Goal: Task Accomplishment & Management: Manage account settings

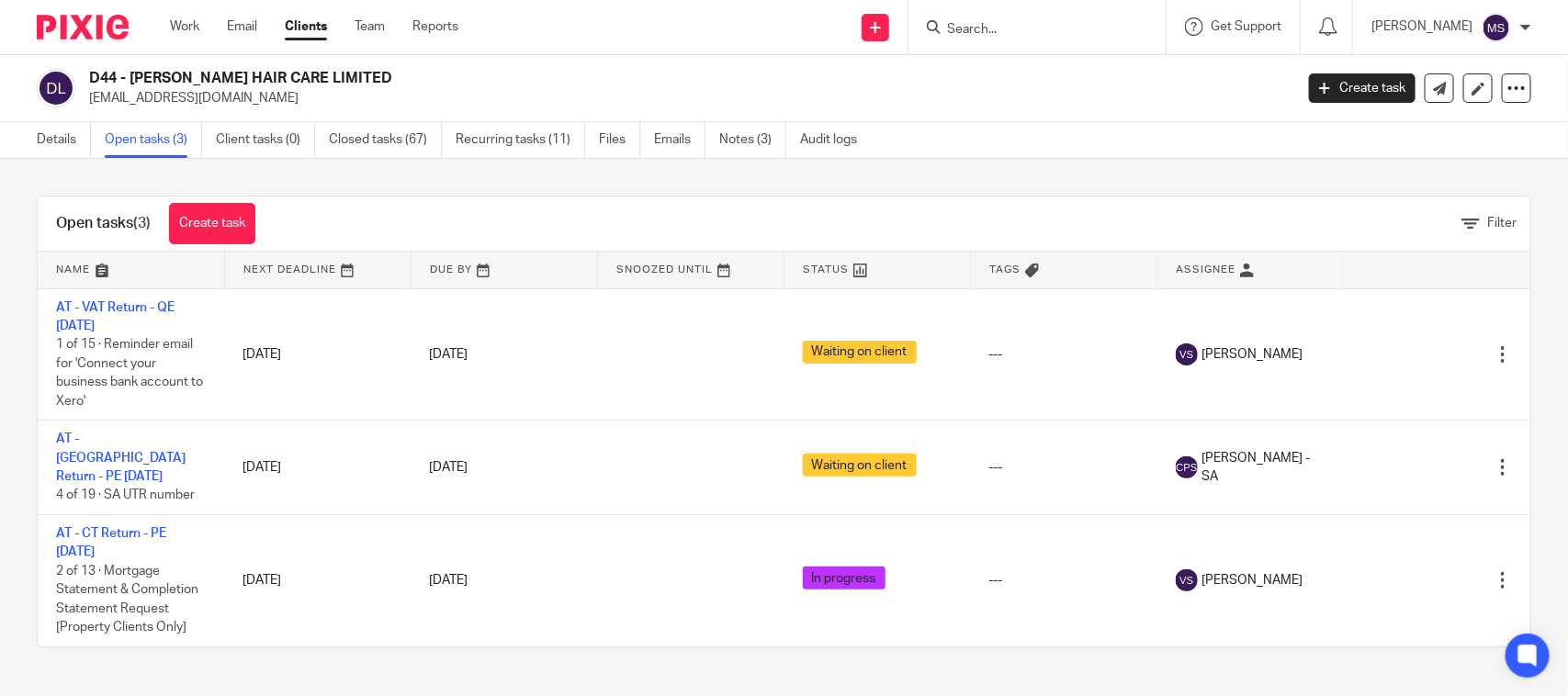
click at [999, 26] on input "Search" at bounding box center [1028, 30] width 166 height 16
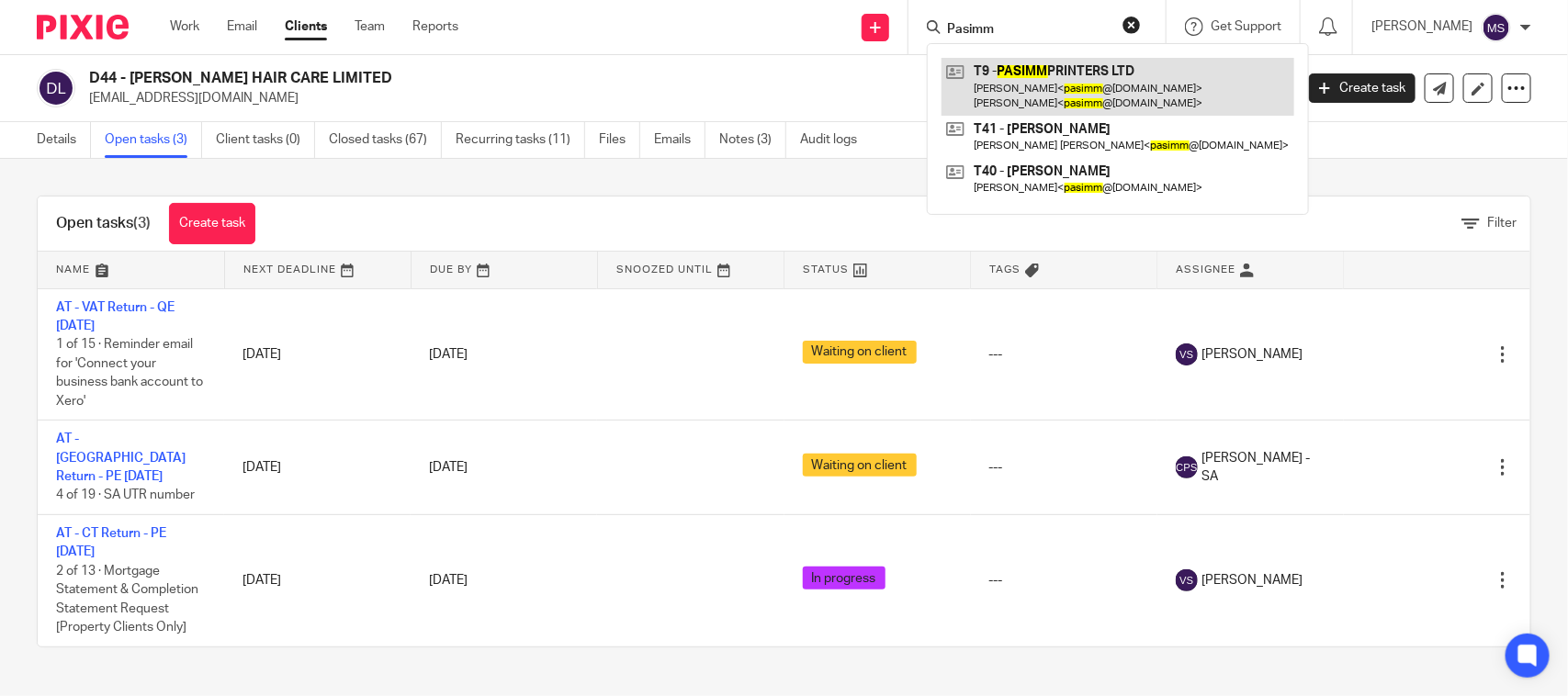
type input "Pasimm"
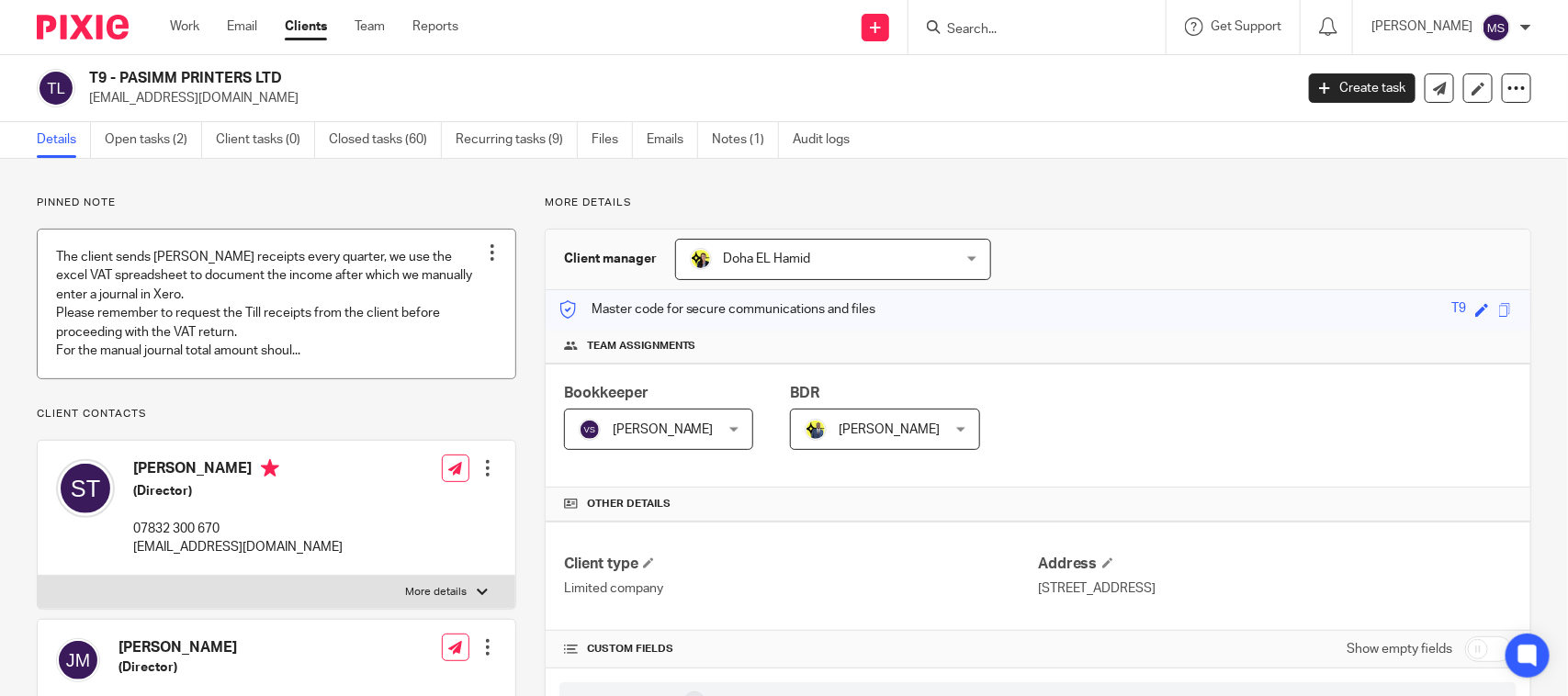
click at [240, 295] on link at bounding box center [276, 303] width 478 height 148
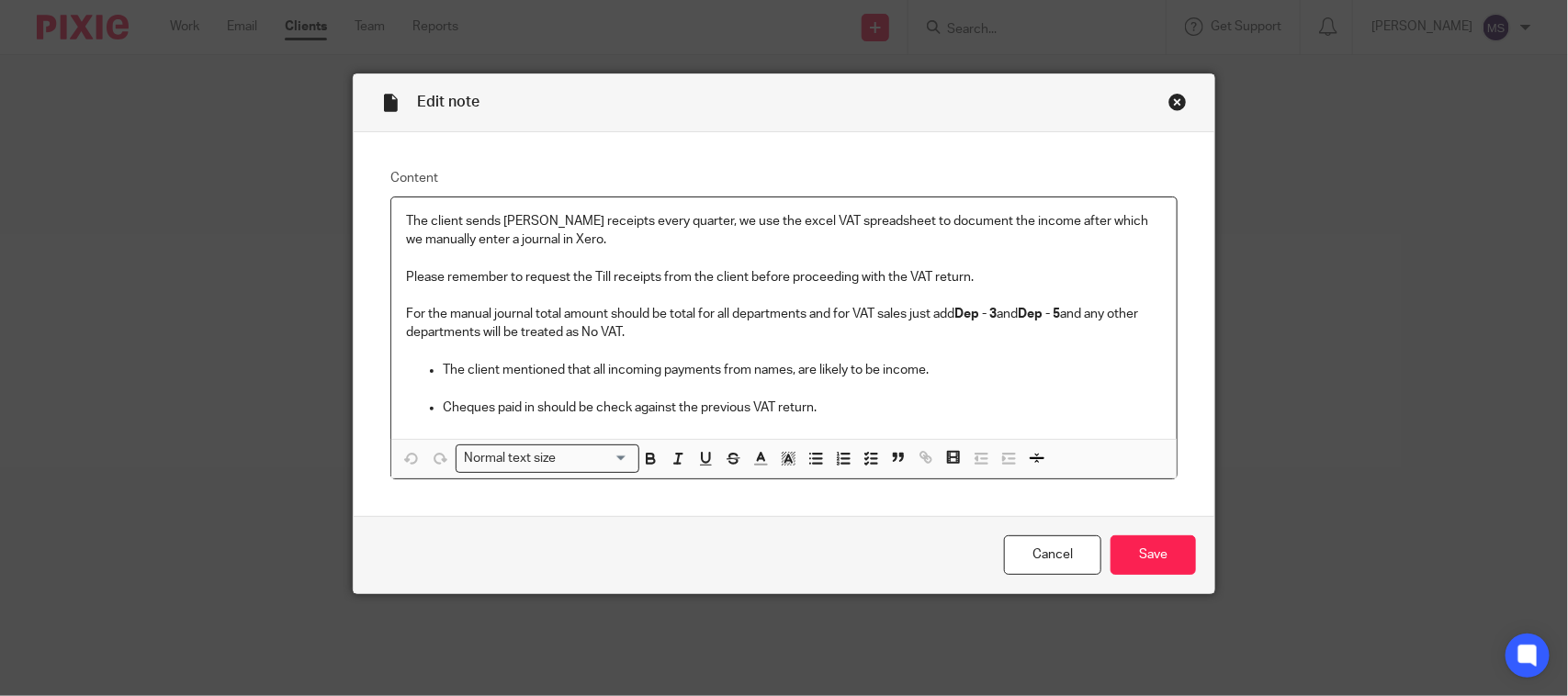
click at [1170, 102] on div "Close this dialog window" at bounding box center [1177, 101] width 18 height 18
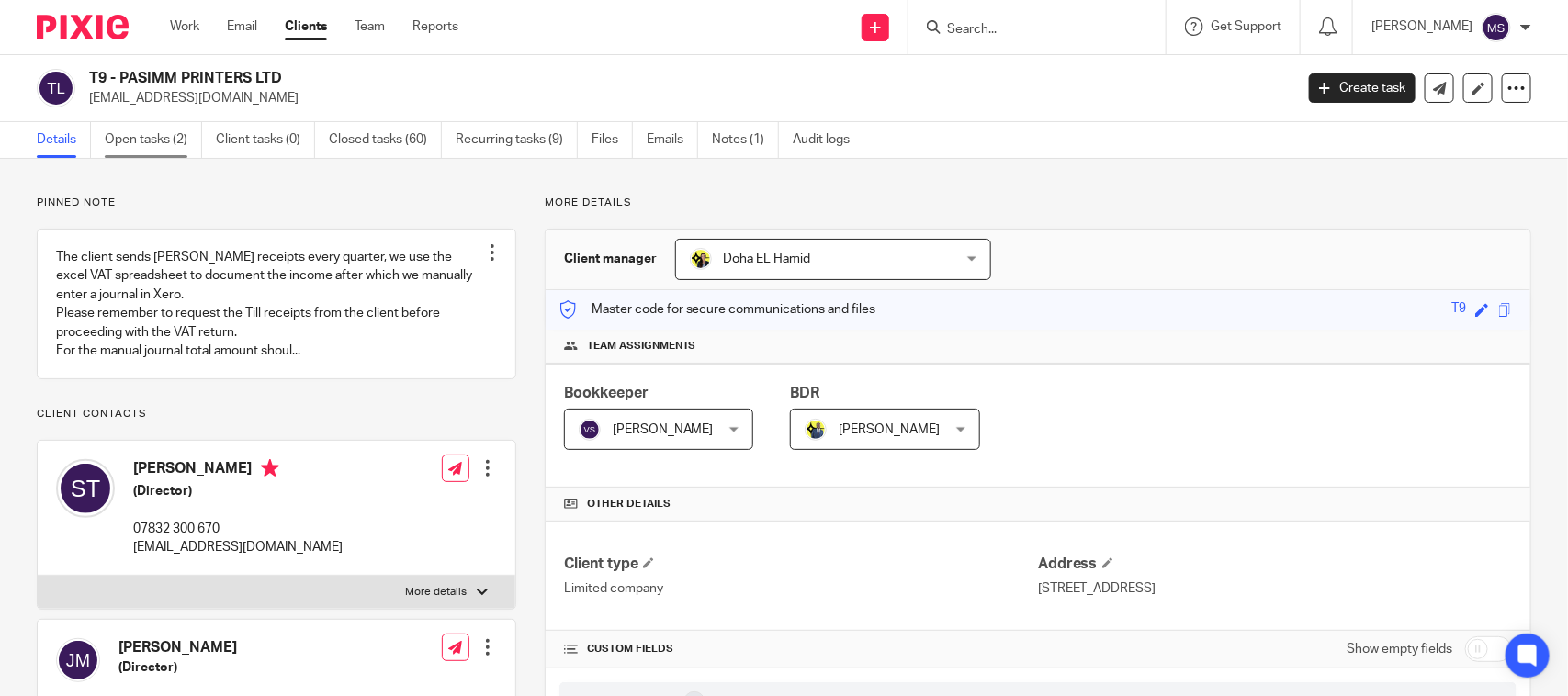
click at [148, 134] on link "Open tasks (2)" at bounding box center [153, 140] width 98 height 35
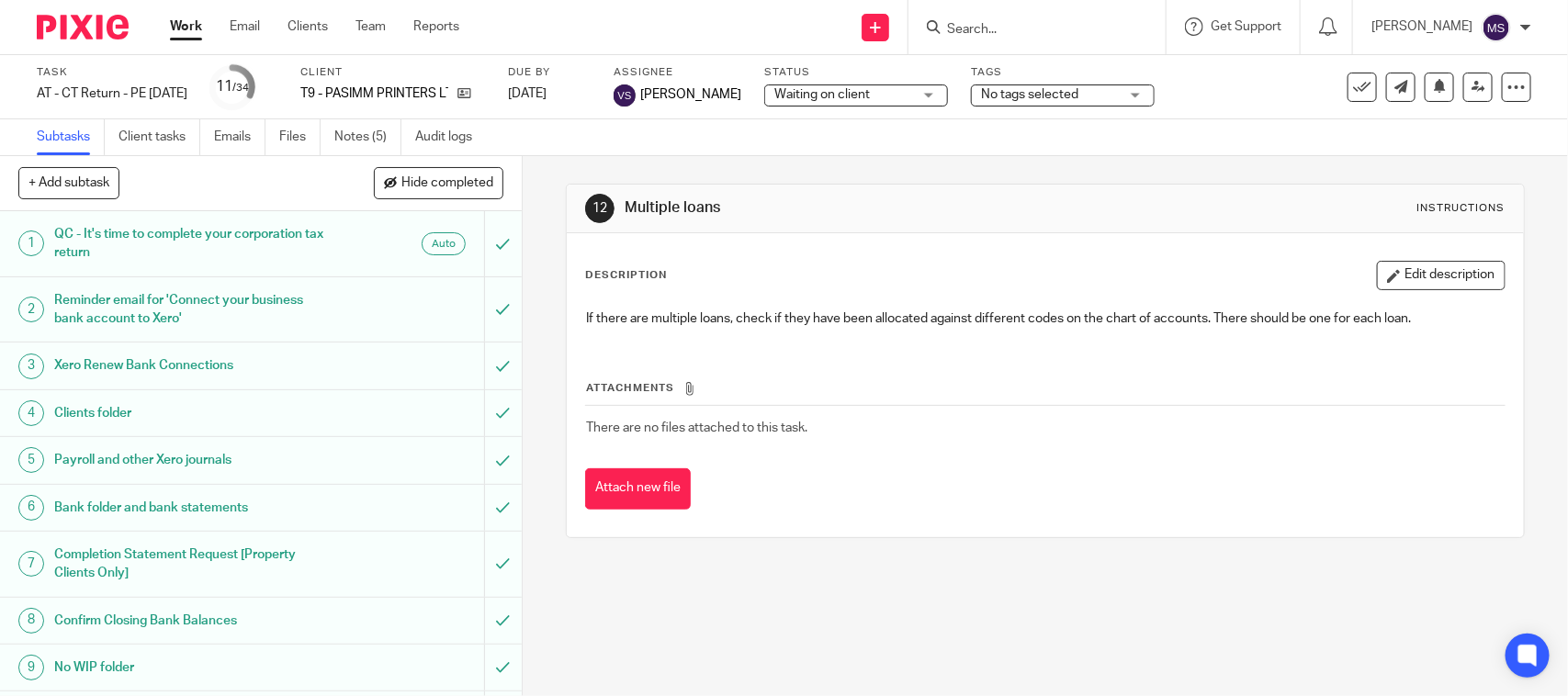
click at [171, 358] on h1 "Xero Renew Bank Connections" at bounding box center [192, 365] width 275 height 28
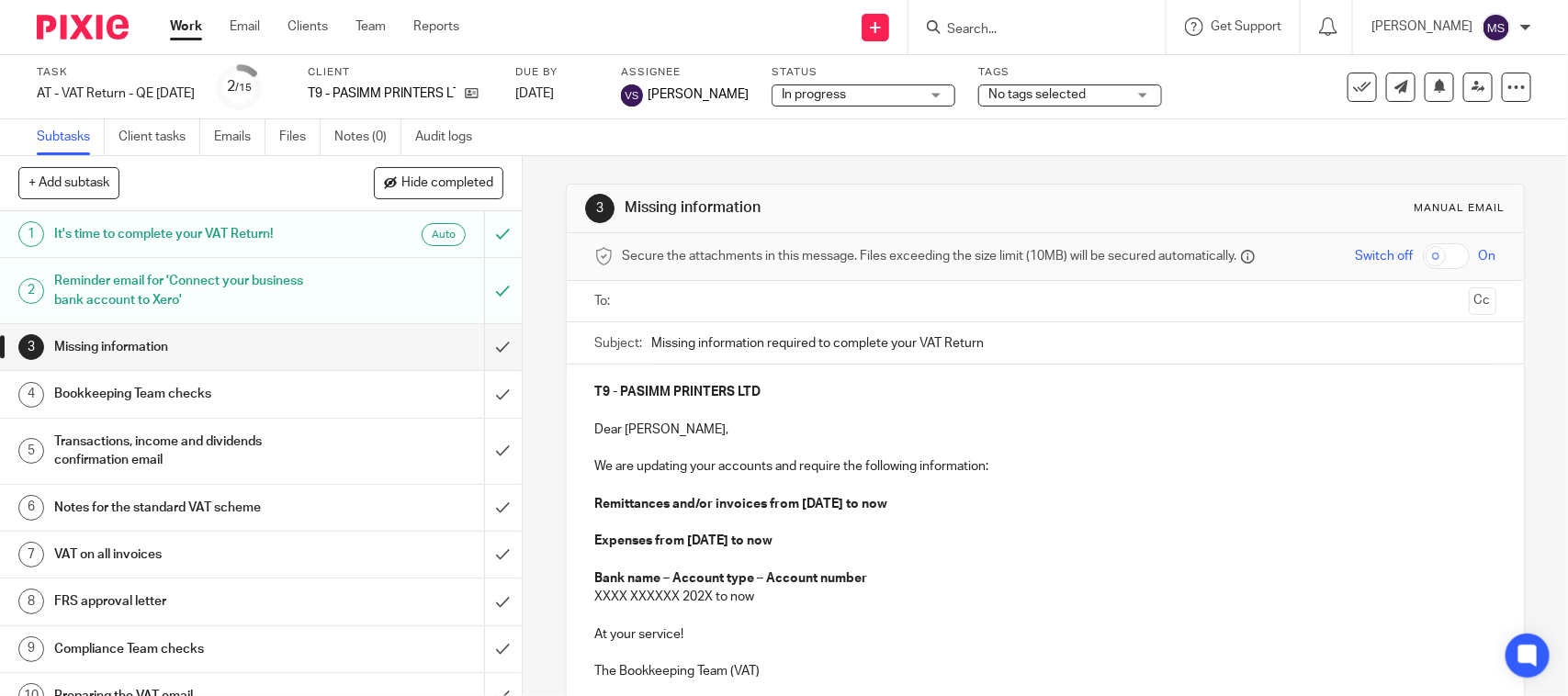
scroll to position [115, 0]
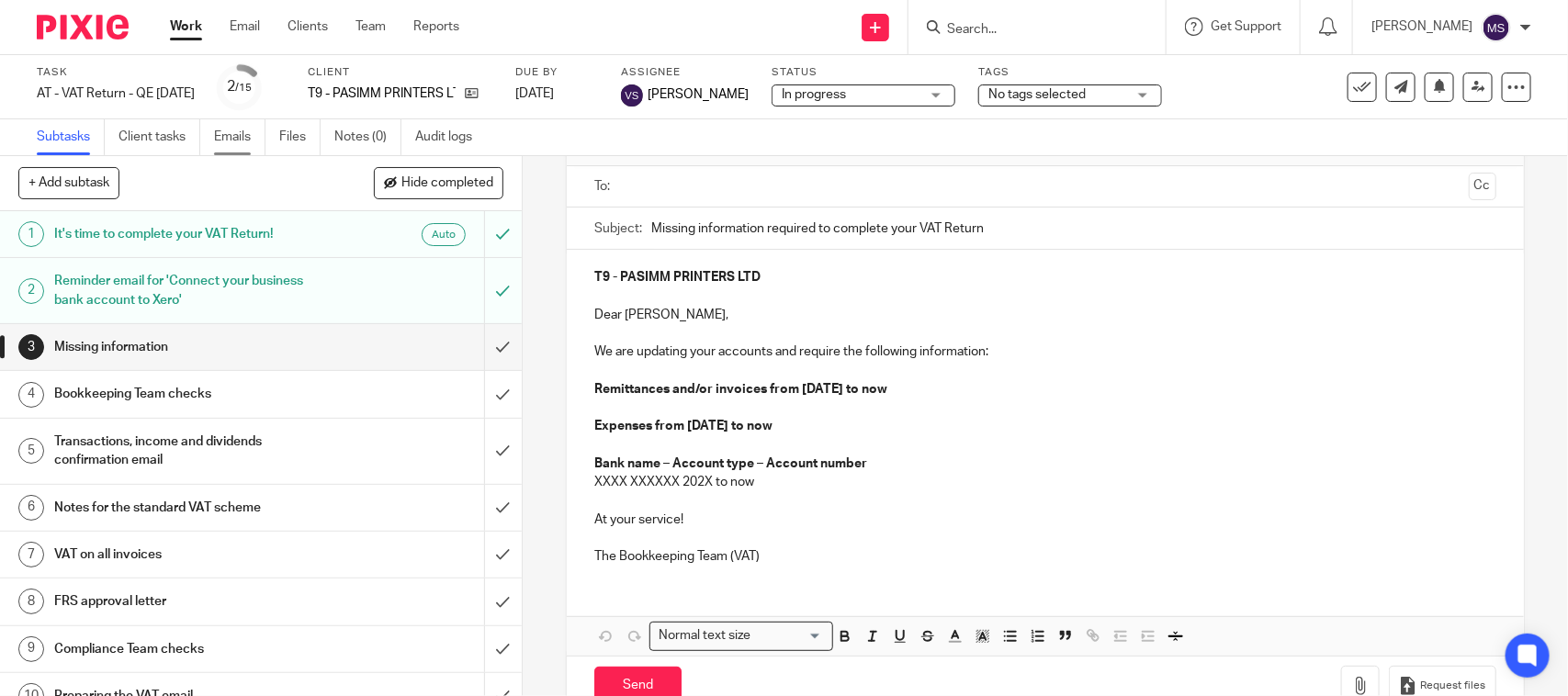
click at [230, 131] on link "Emails" at bounding box center [239, 137] width 52 height 35
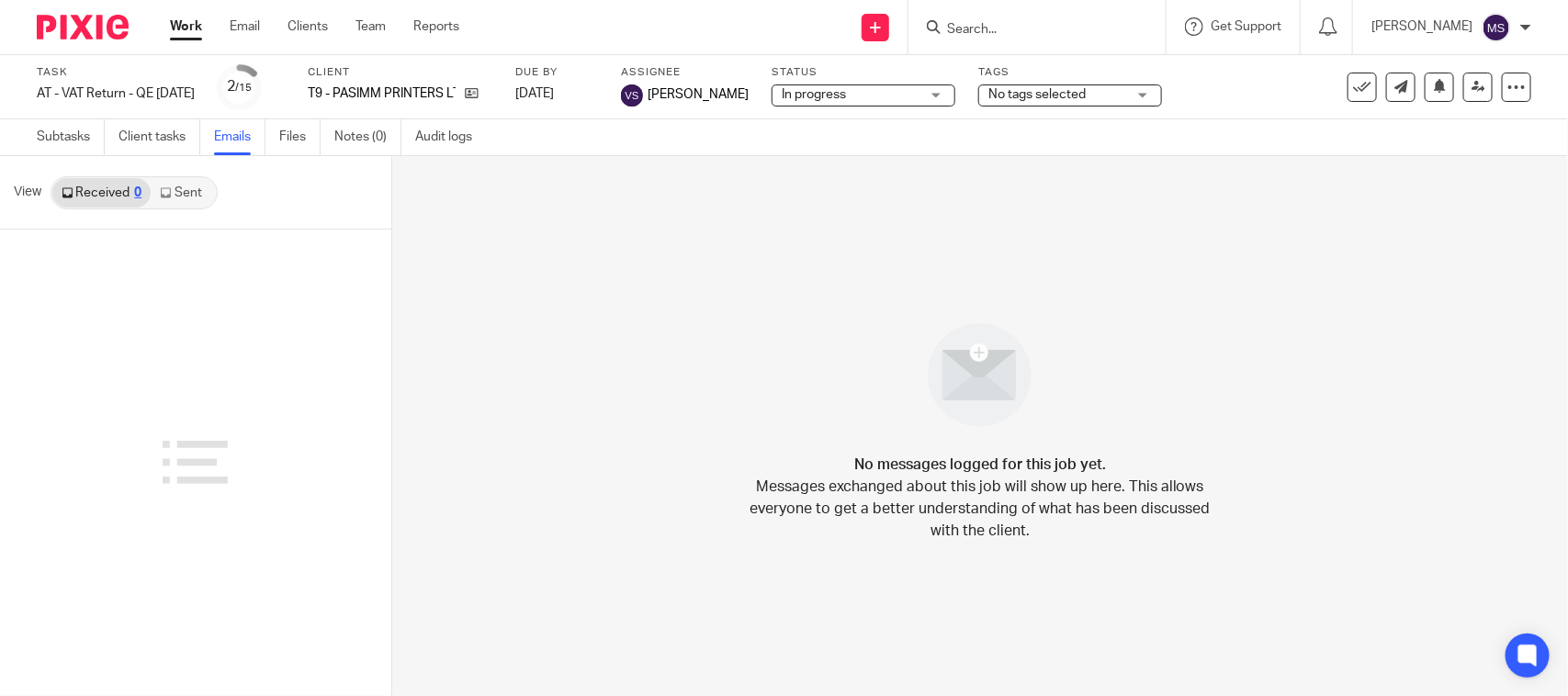
click at [187, 194] on link "Sent" at bounding box center [182, 192] width 64 height 30
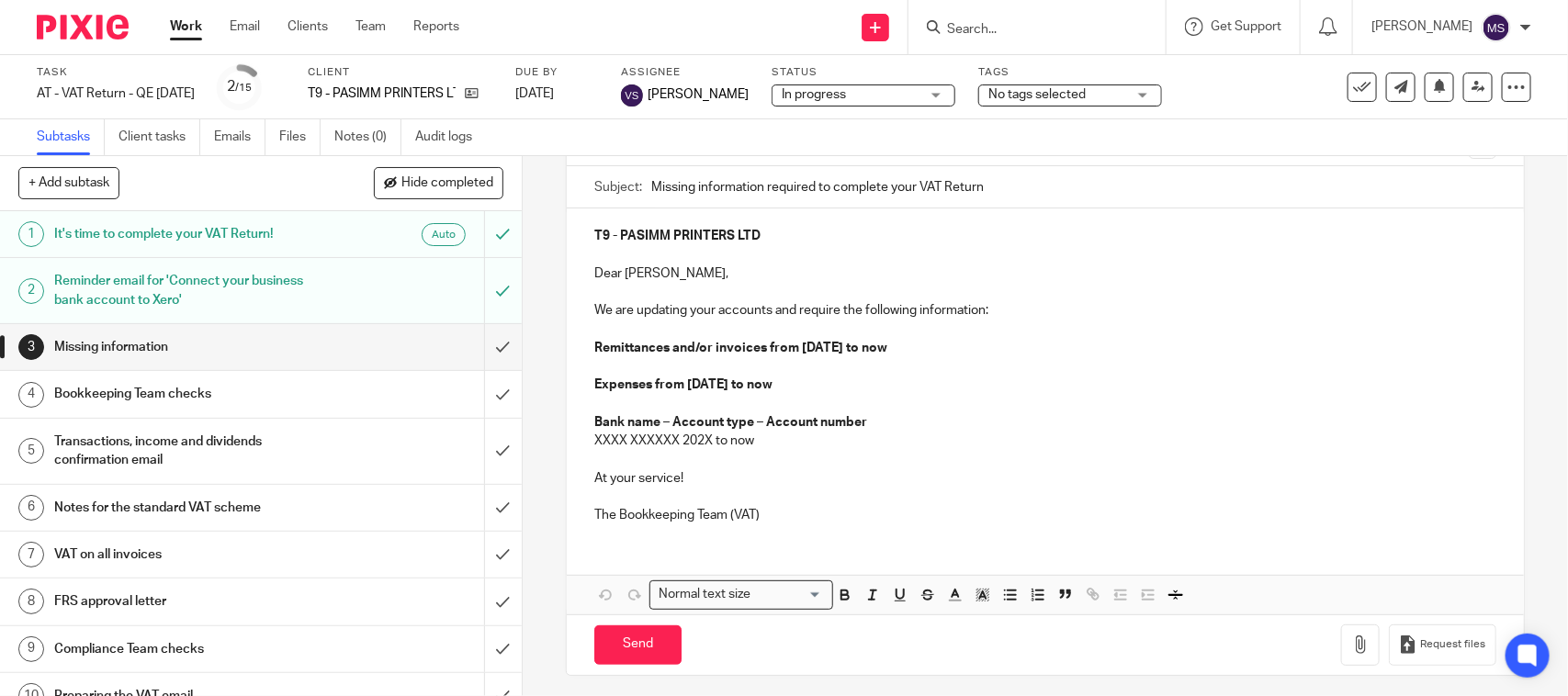
scroll to position [166, 0]
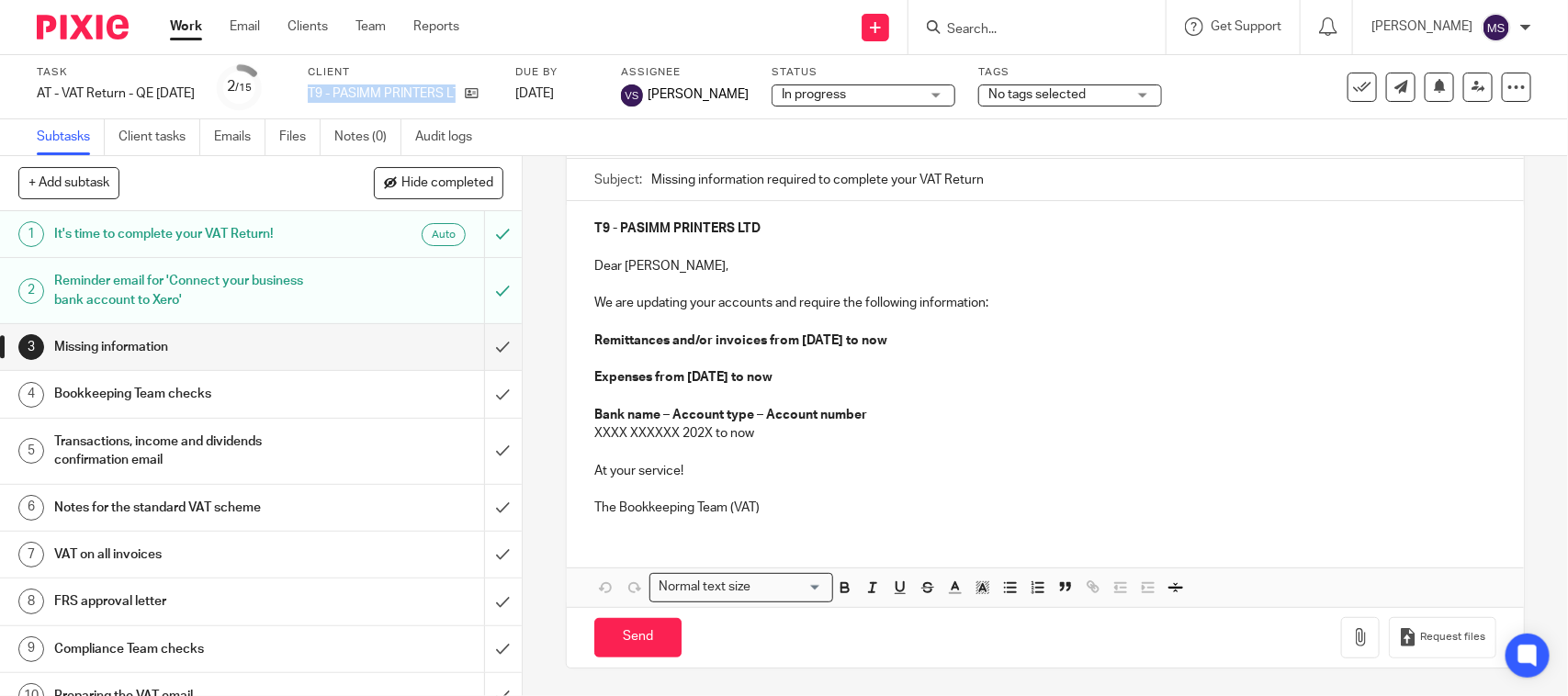
drag, startPoint x: 331, startPoint y: 93, endPoint x: 505, endPoint y: 101, distance: 174.2
click at [505, 101] on div "Task AT - VAT Return - QE 31-08-2025 Save AT - VAT Return - QE 31-08-2025 2 /15…" at bounding box center [659, 87] width 1245 height 44
copy div "T9 - PASIMM PRINTERS LTD"
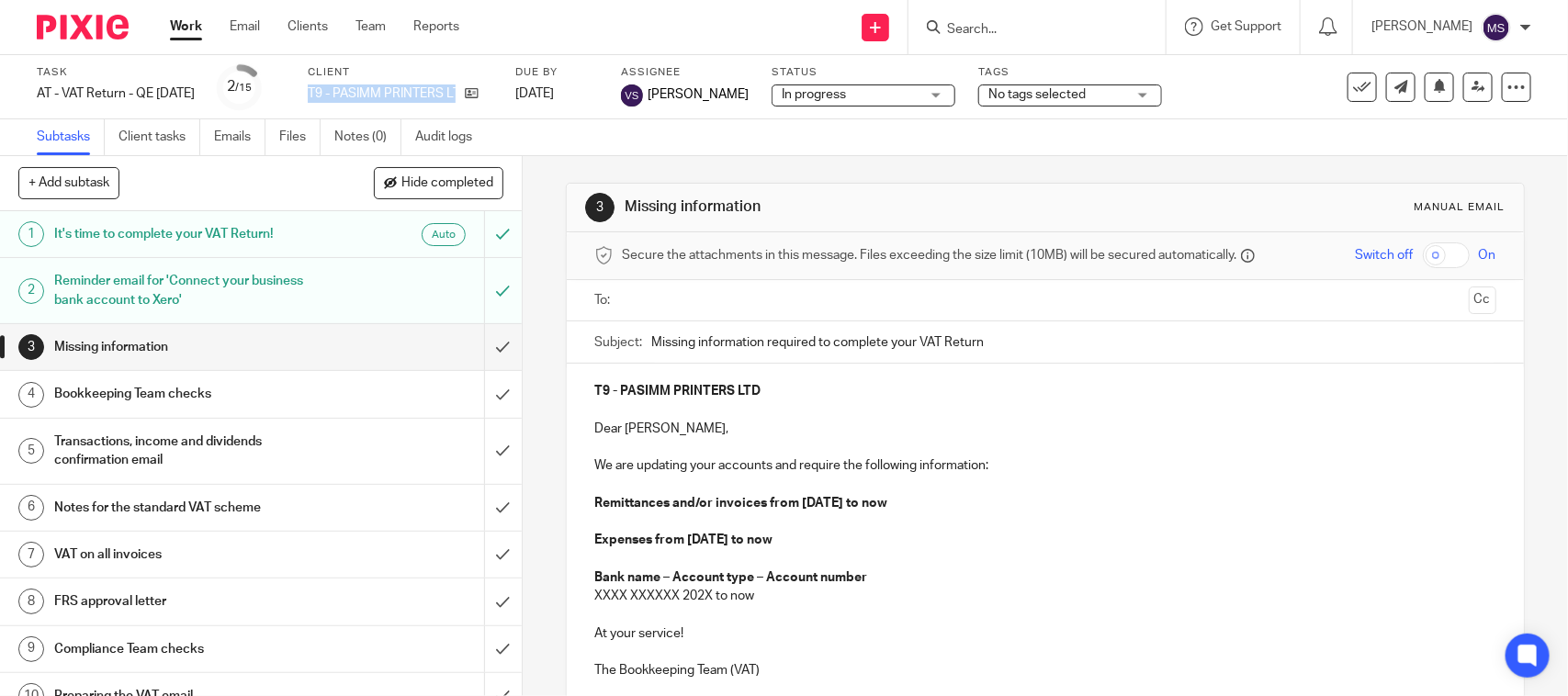
scroll to position [0, 0]
click at [1011, 29] on input "Search" at bounding box center [1028, 30] width 166 height 16
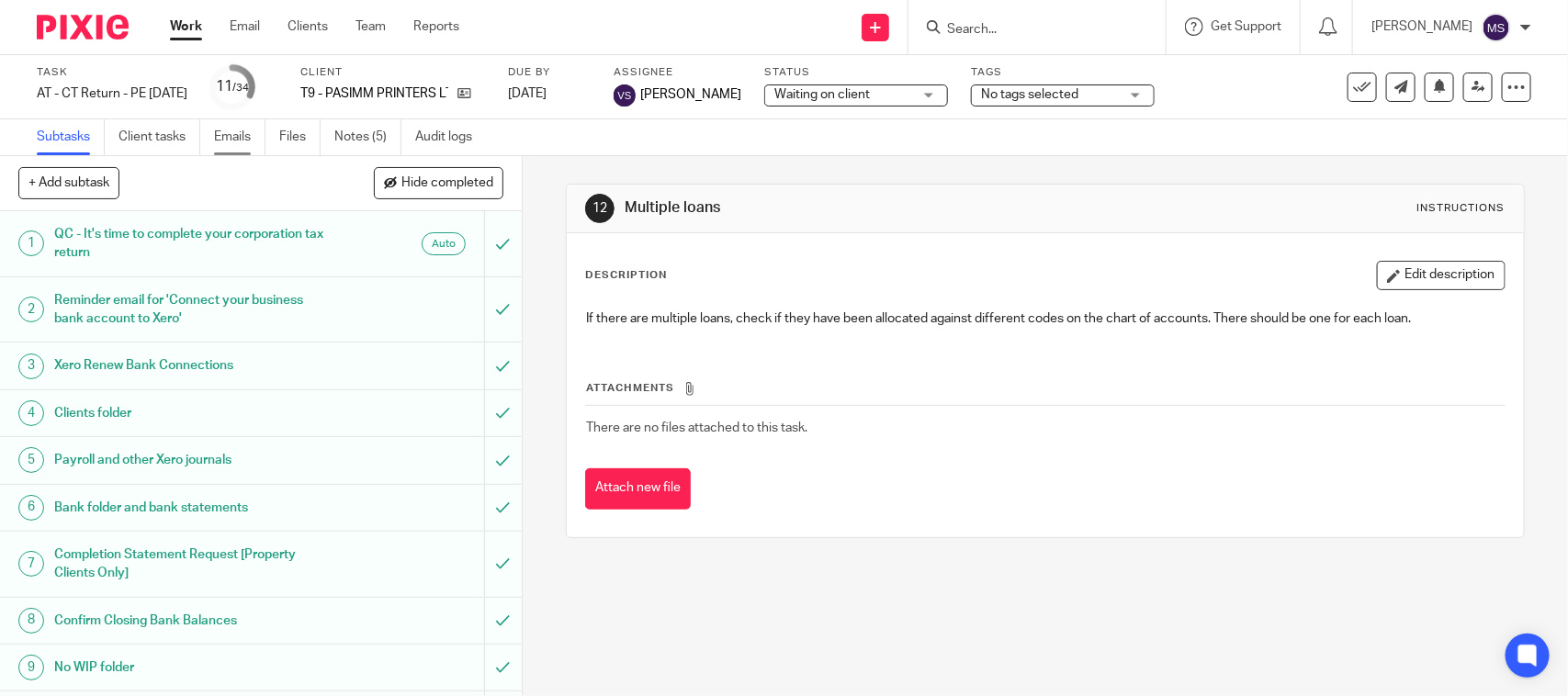
click at [230, 126] on link "Emails" at bounding box center [239, 137] width 52 height 35
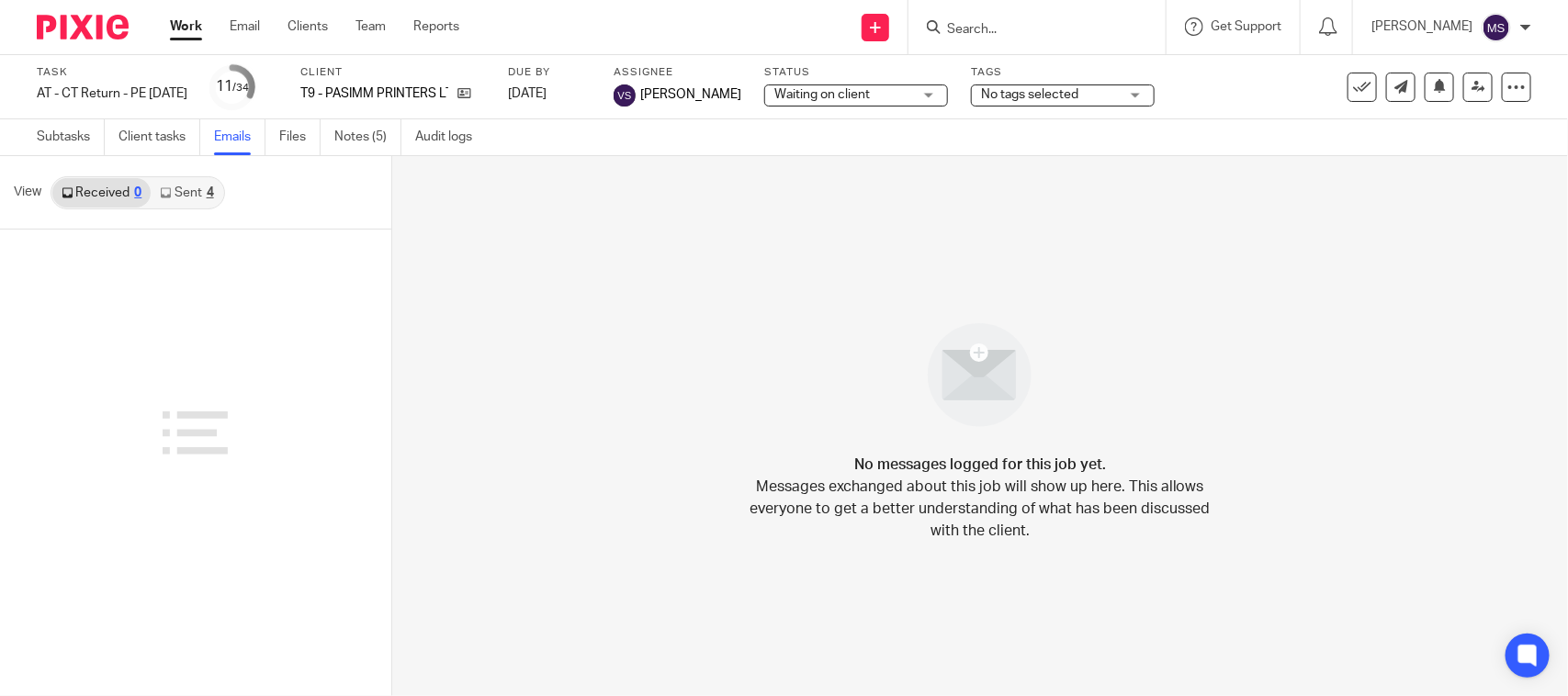
click at [189, 193] on link "Sent 4" at bounding box center [186, 192] width 72 height 30
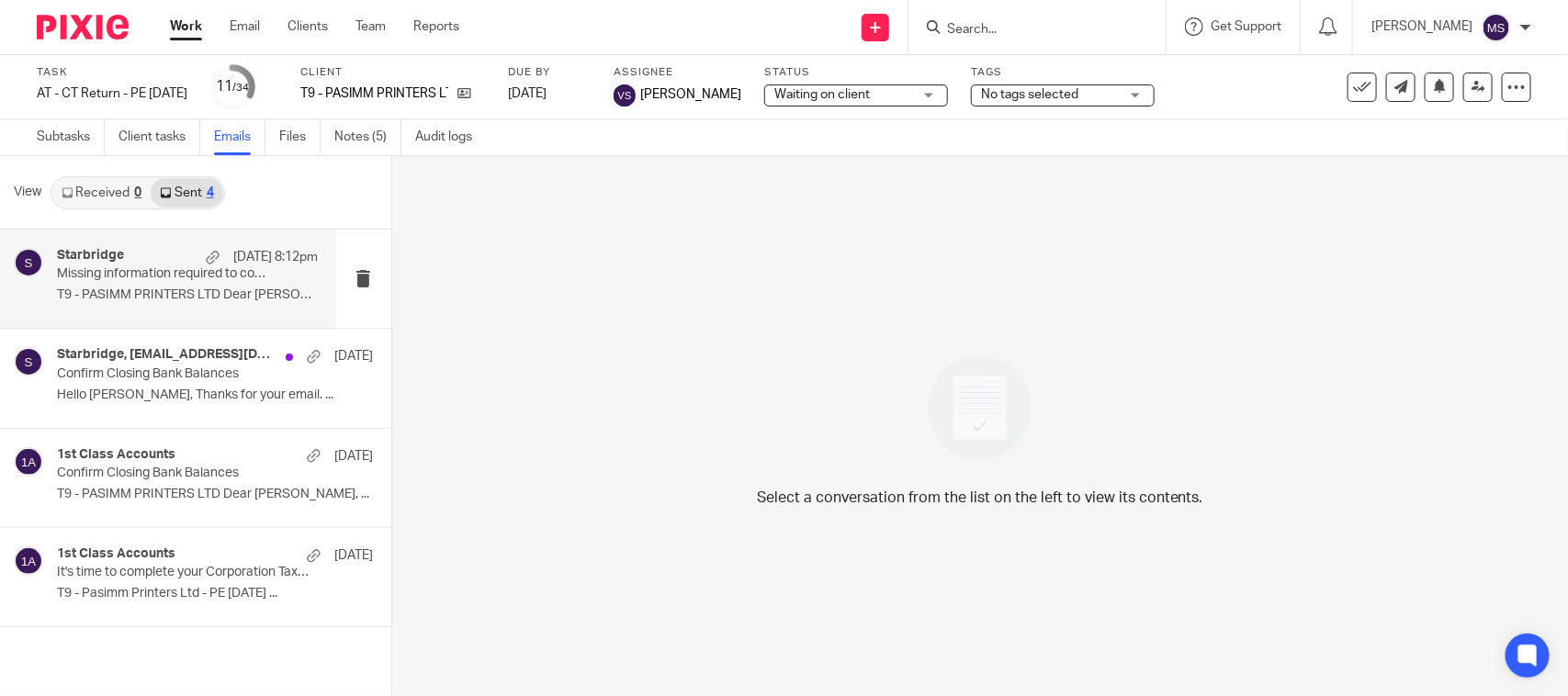
click at [159, 272] on p "Missing information required to complete your CT Return" at bounding box center [161, 274] width 209 height 15
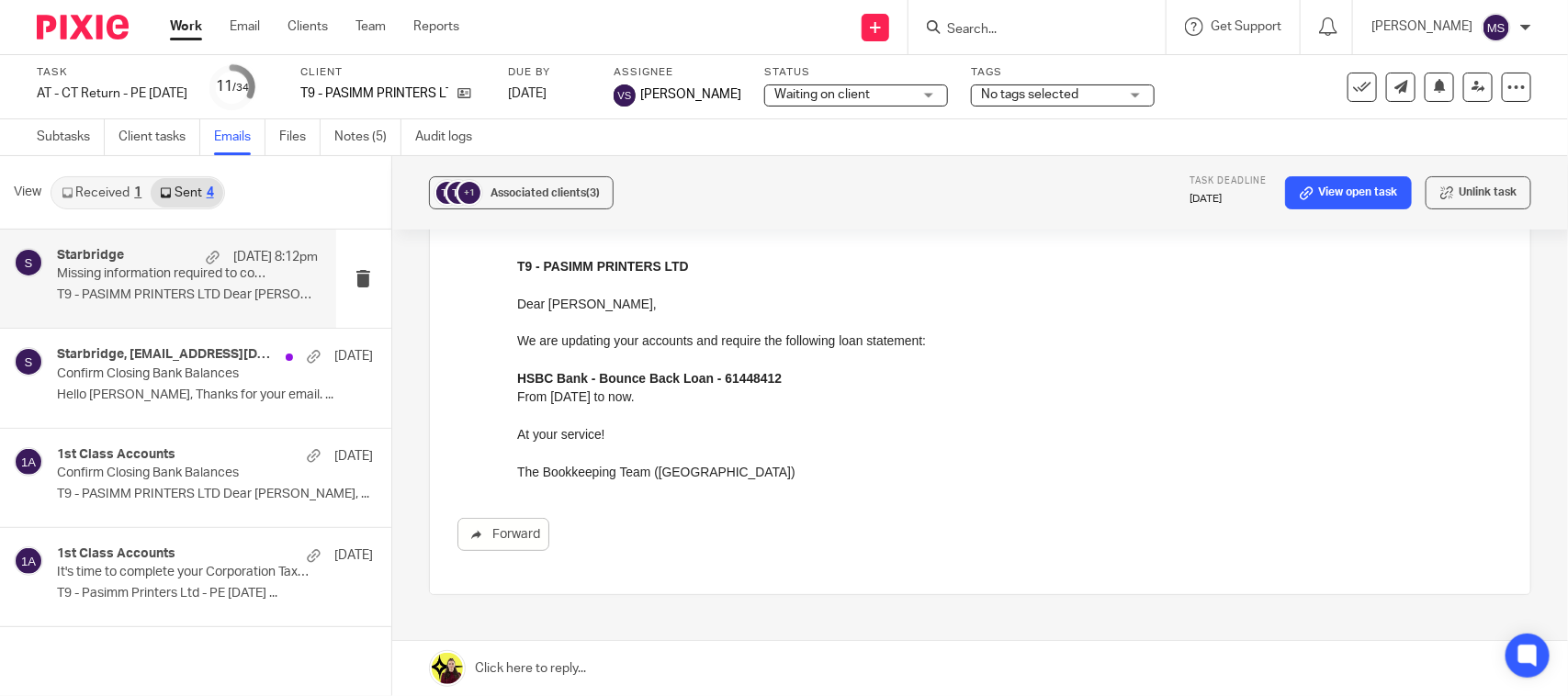
scroll to position [115, 0]
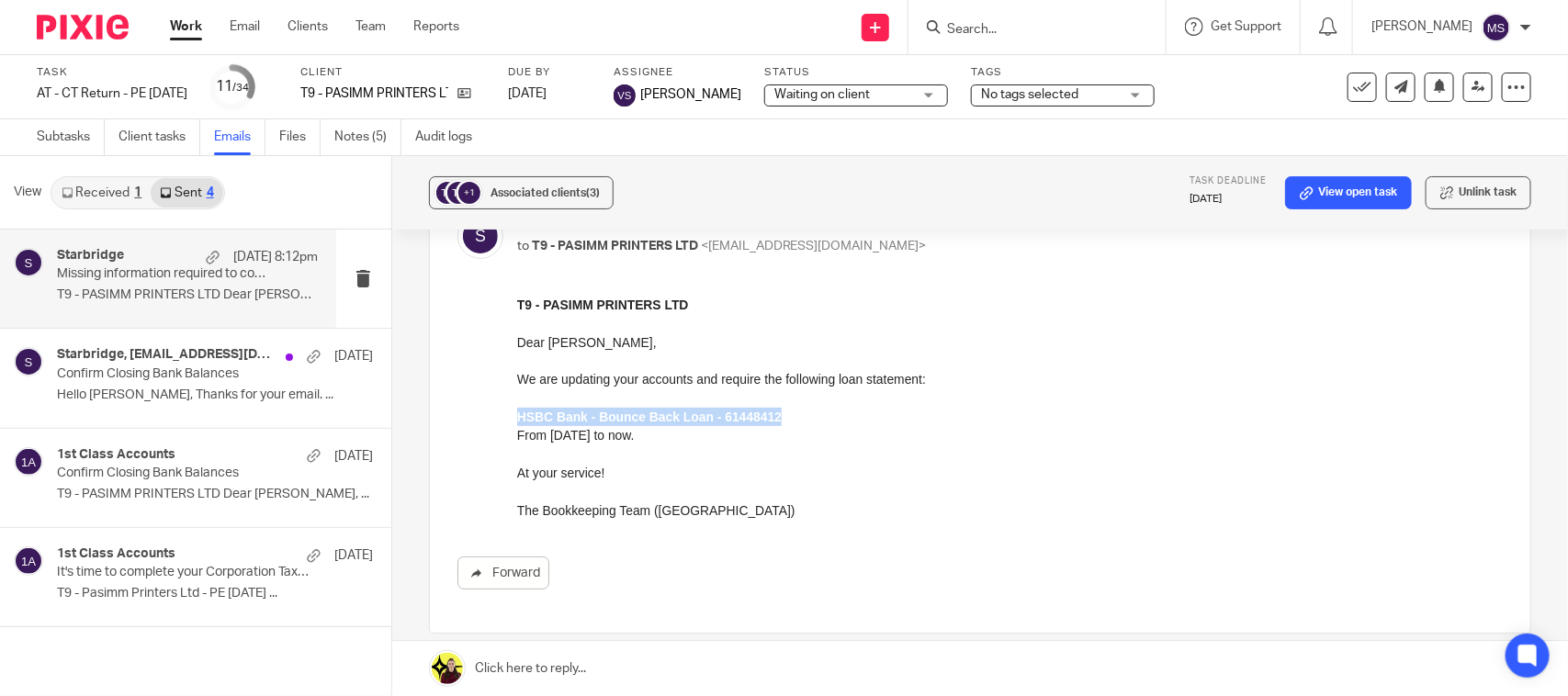
drag, startPoint x: 516, startPoint y: 415, endPoint x: 774, endPoint y: 412, distance: 258.0
click at [774, 412] on strong "HSBC Bank - Bounce Back Loan - 61448412" at bounding box center [648, 415] width 264 height 14
copy strong "HSBC Bank - Bounce Back Loan - 61448412"
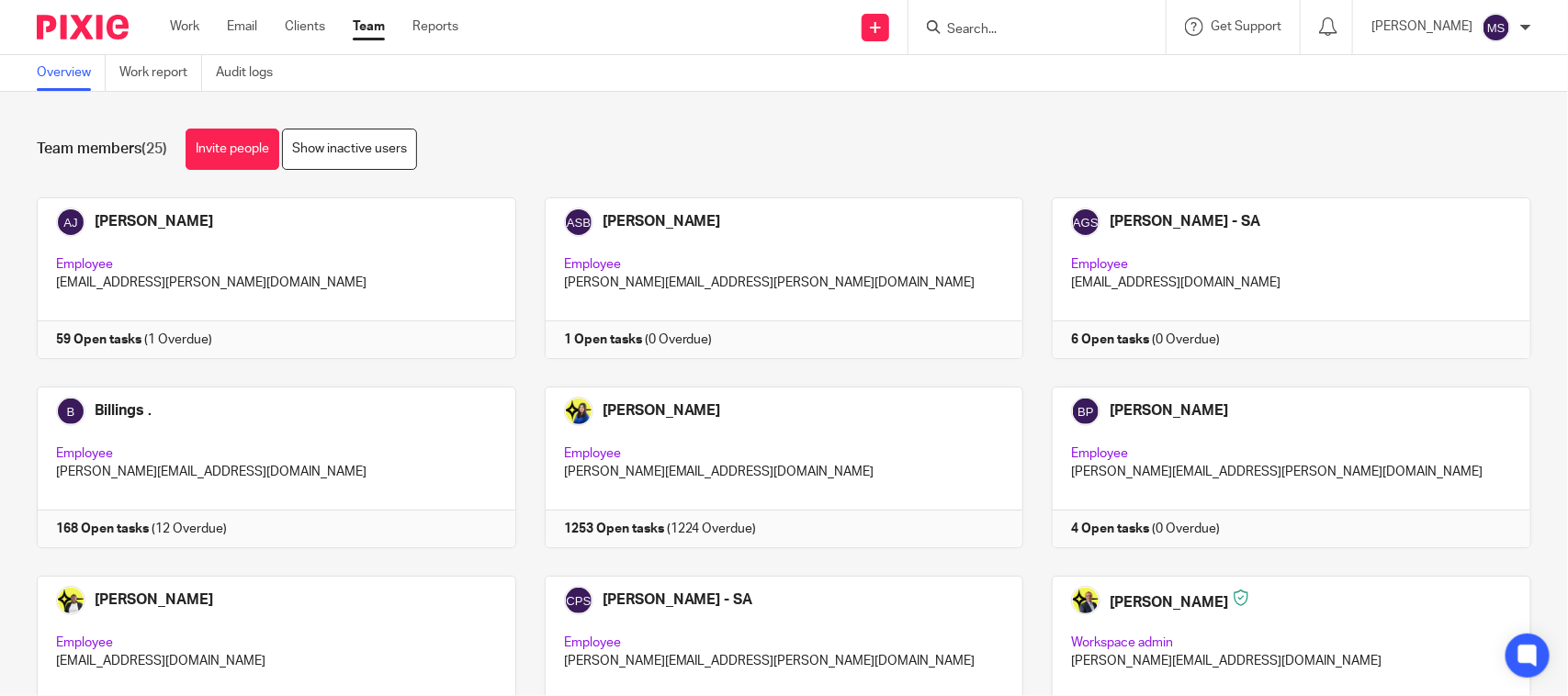
scroll to position [1148, 0]
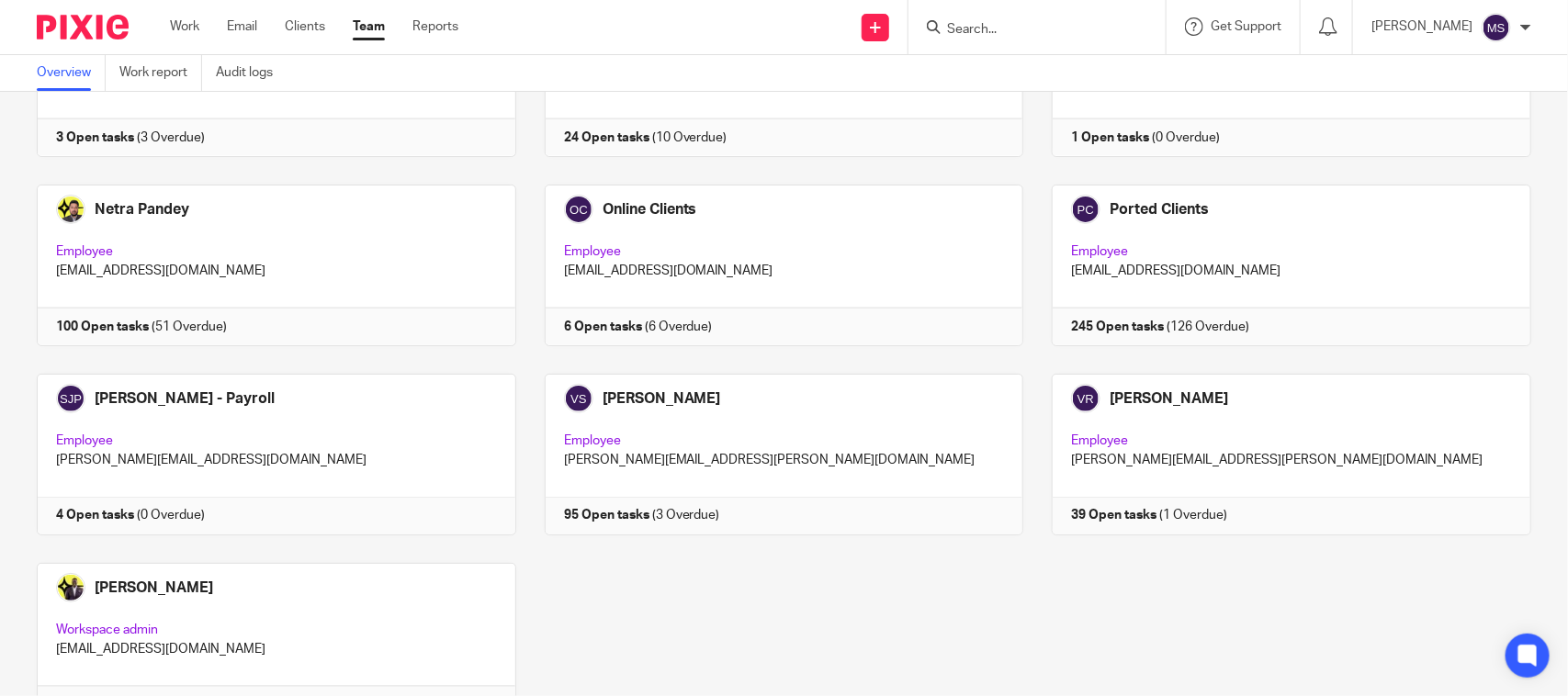
click at [722, 415] on link at bounding box center [770, 454] width 508 height 162
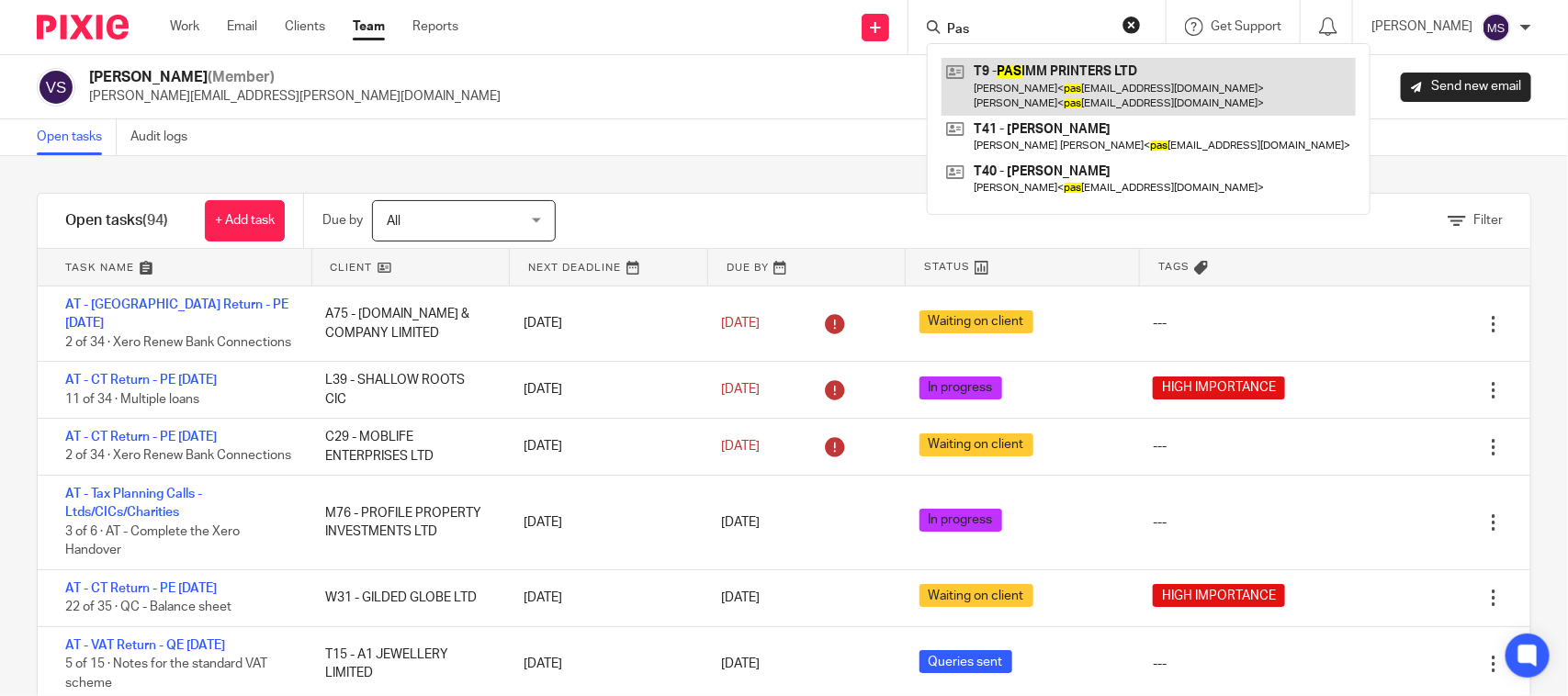
type input "Pas"
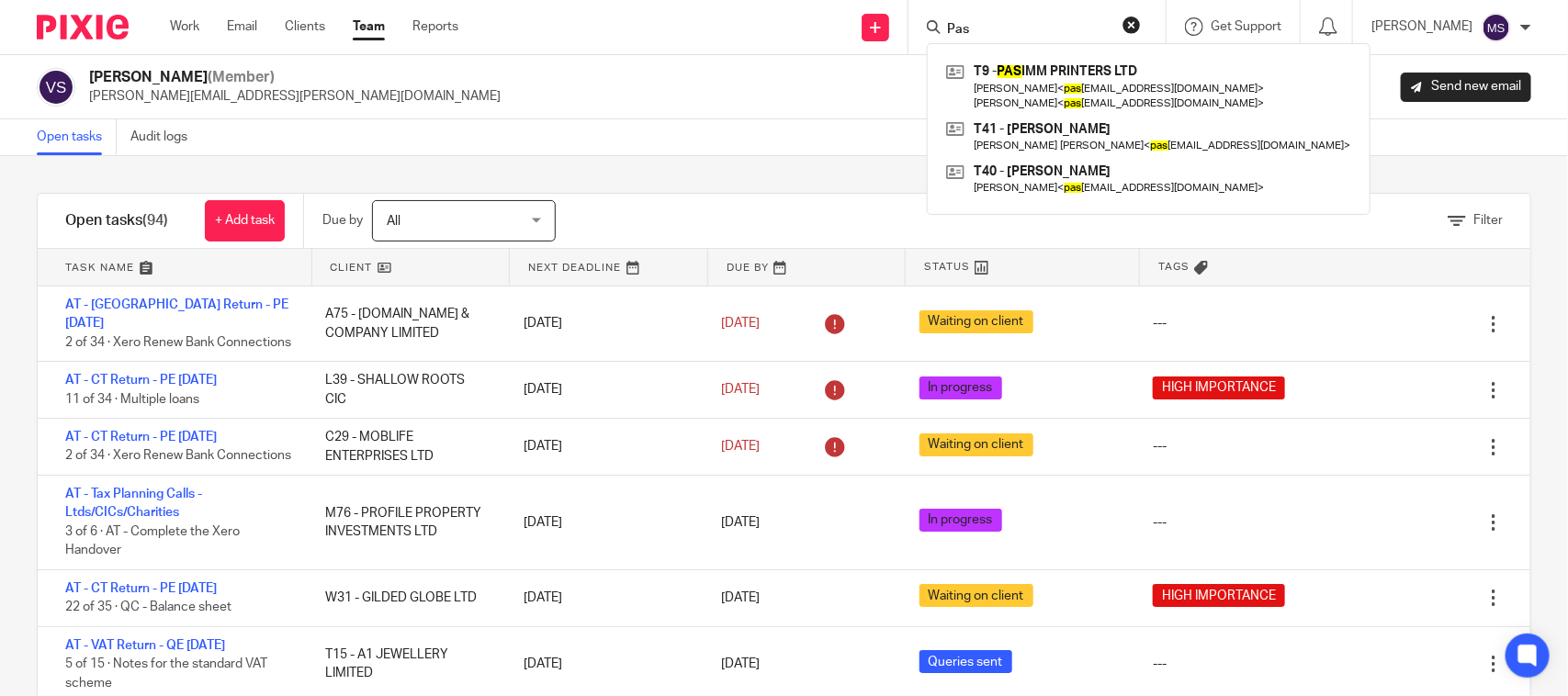
drag, startPoint x: 929, startPoint y: 14, endPoint x: 864, endPoint y: 19, distance: 65.2
click at [898, 14] on div "Send new email Create task Add client Request signature Pas T9 - PAS IMM PRINTE…" at bounding box center [1027, 27] width 1082 height 55
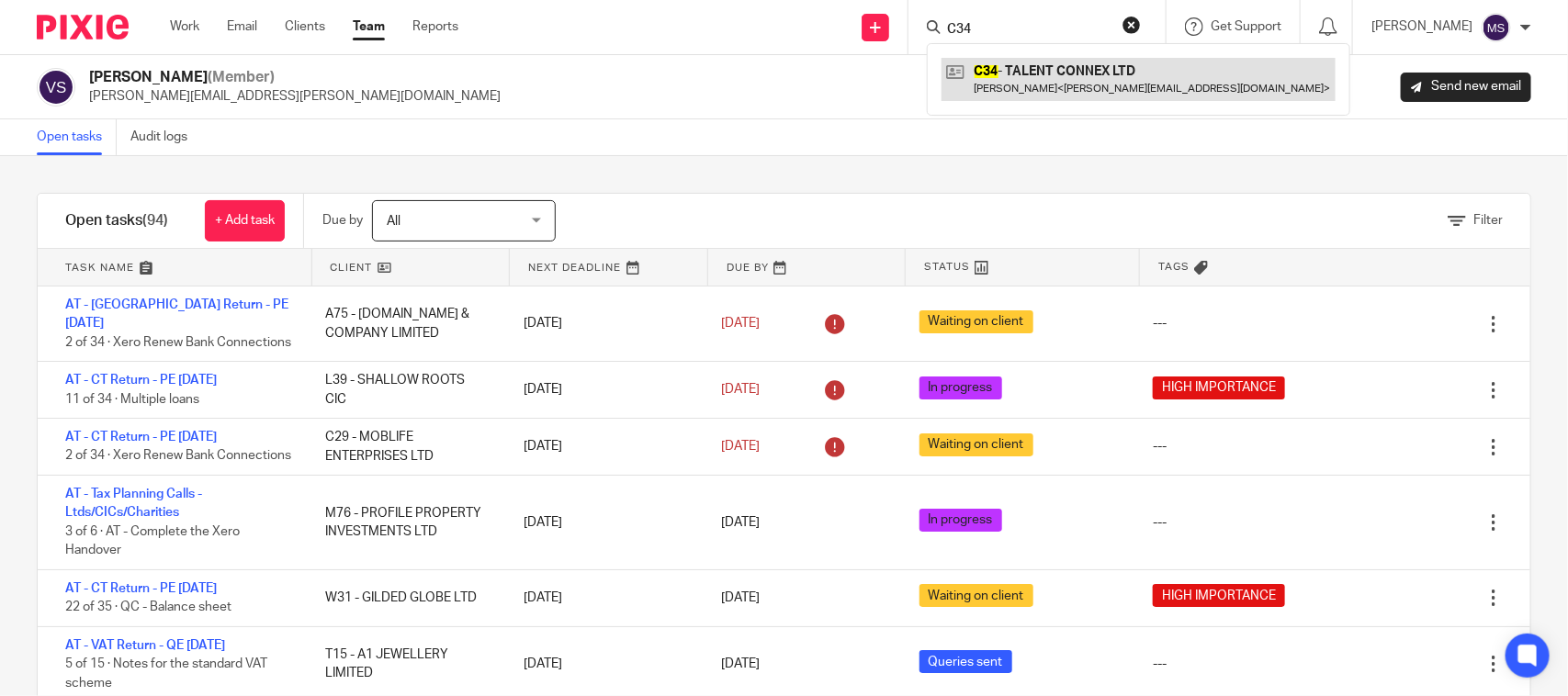
type input "C34"
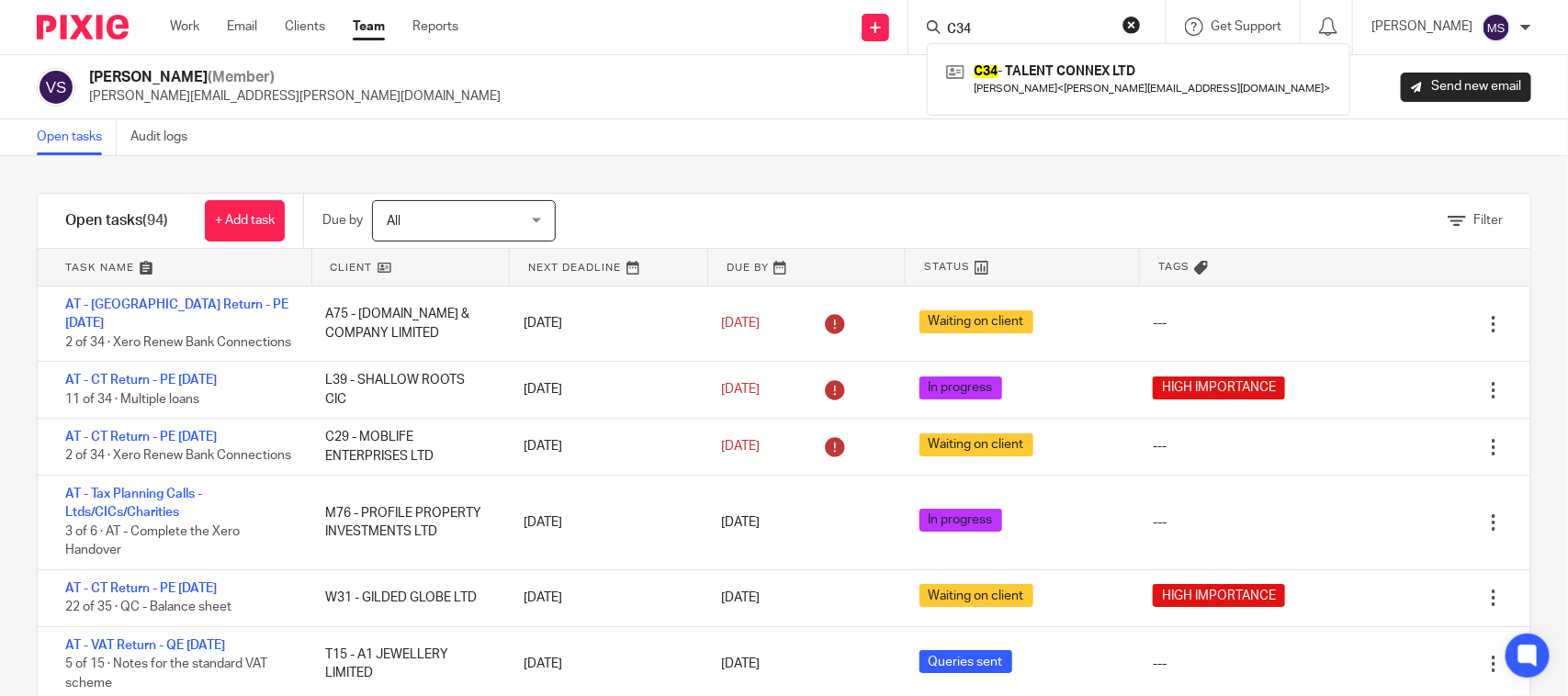
drag, startPoint x: 827, startPoint y: 28, endPoint x: 763, endPoint y: 33, distance: 64.2
click at [799, 33] on div "Send new email Create task Add client Request signature C34 C34 - TALENT CONNEX…" at bounding box center [1027, 27] width 1082 height 55
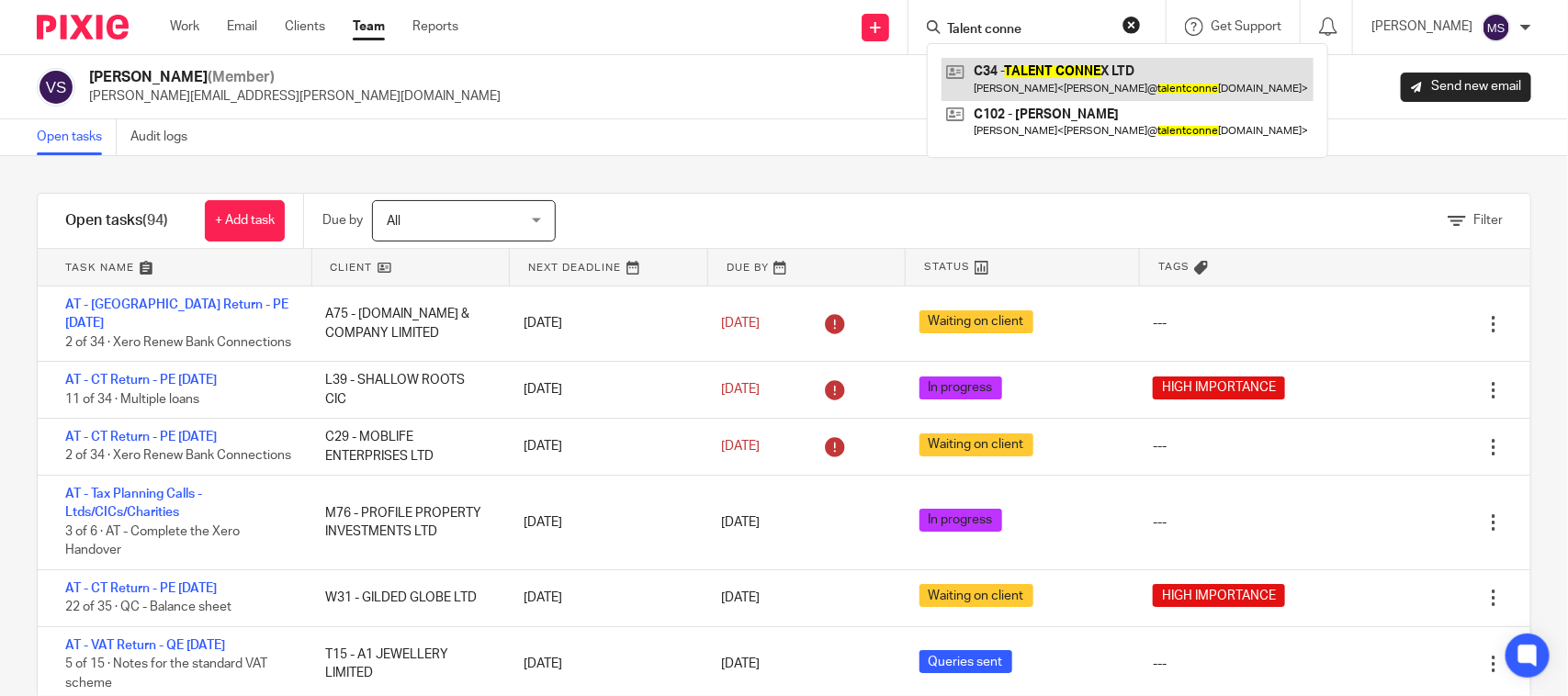
type input "Talent conne"
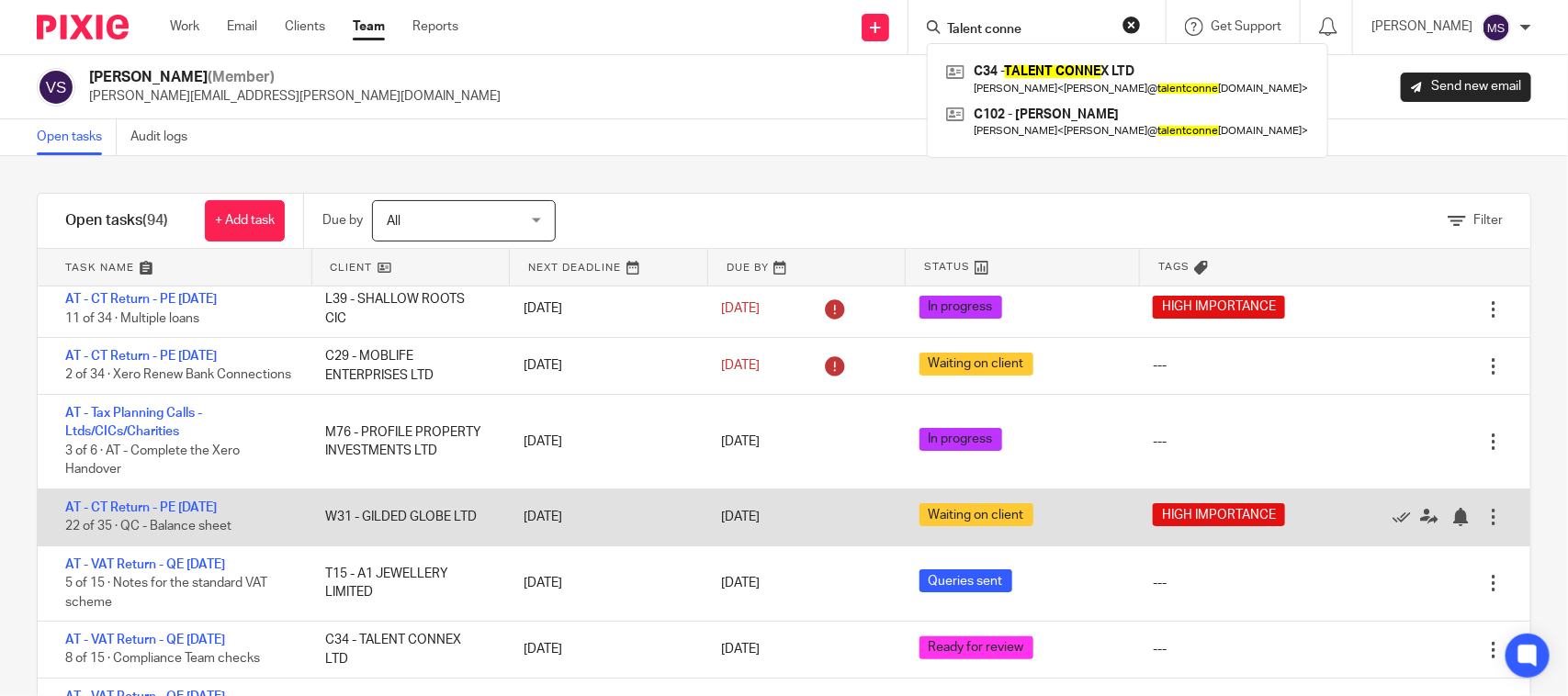
scroll to position [230, 0]
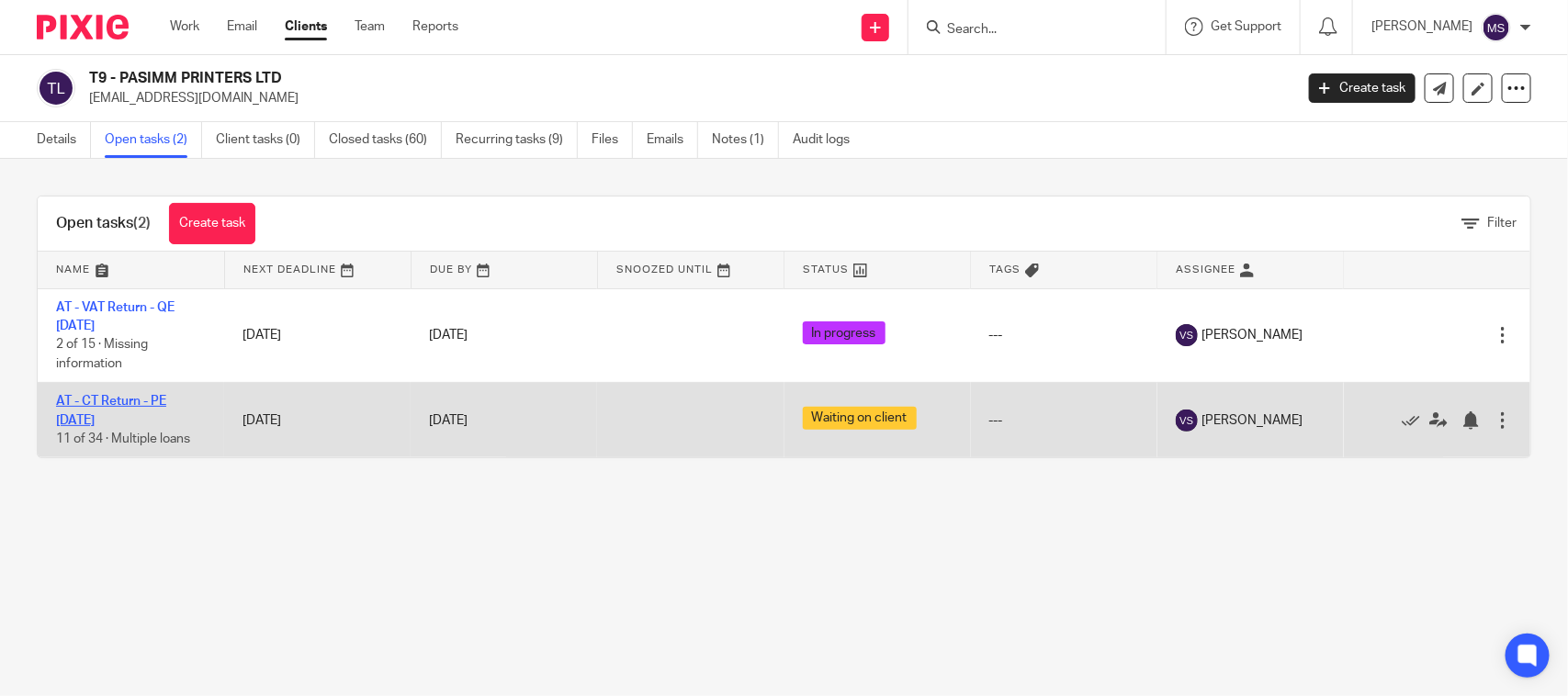
click at [135, 396] on link "AT - CT Return - PE [DATE]" at bounding box center [111, 410] width 110 height 32
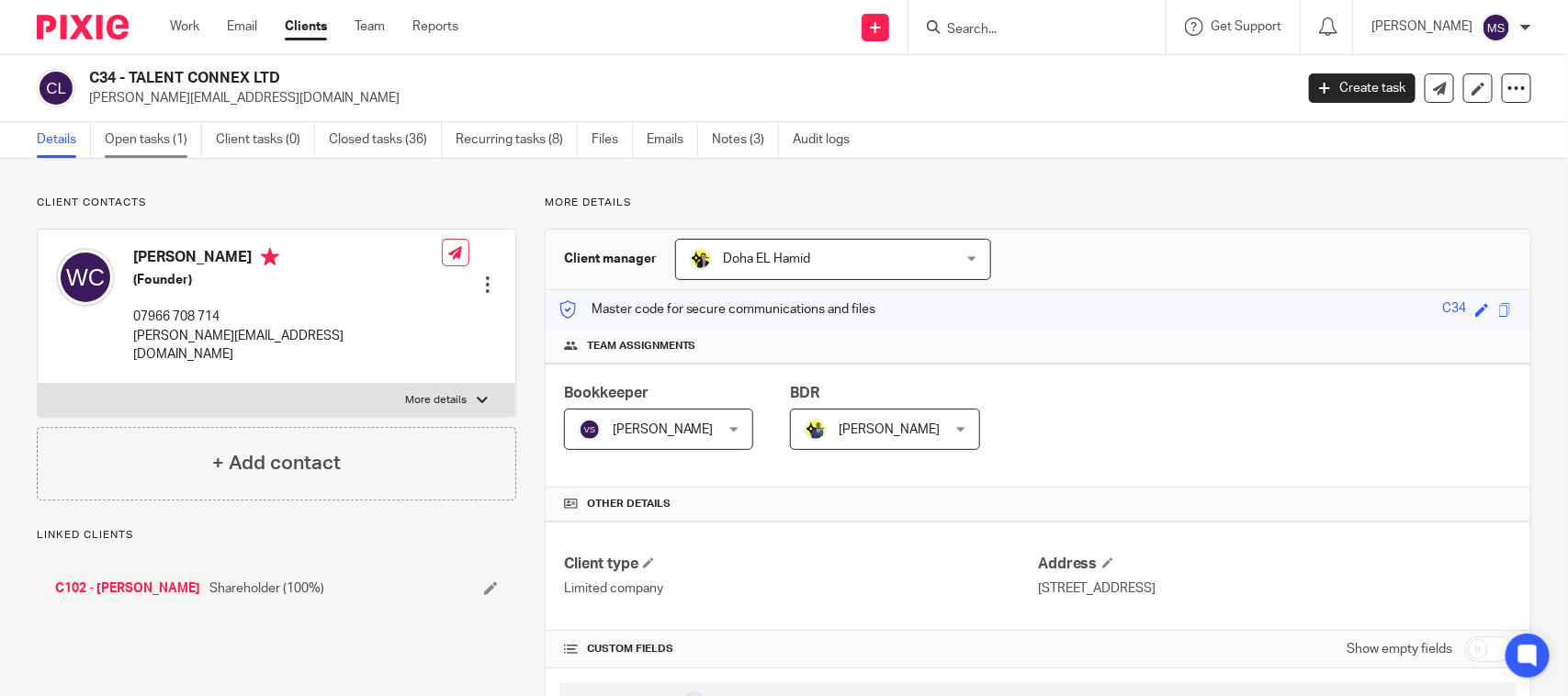
click at [159, 130] on link "Open tasks (1)" at bounding box center [153, 140] width 98 height 35
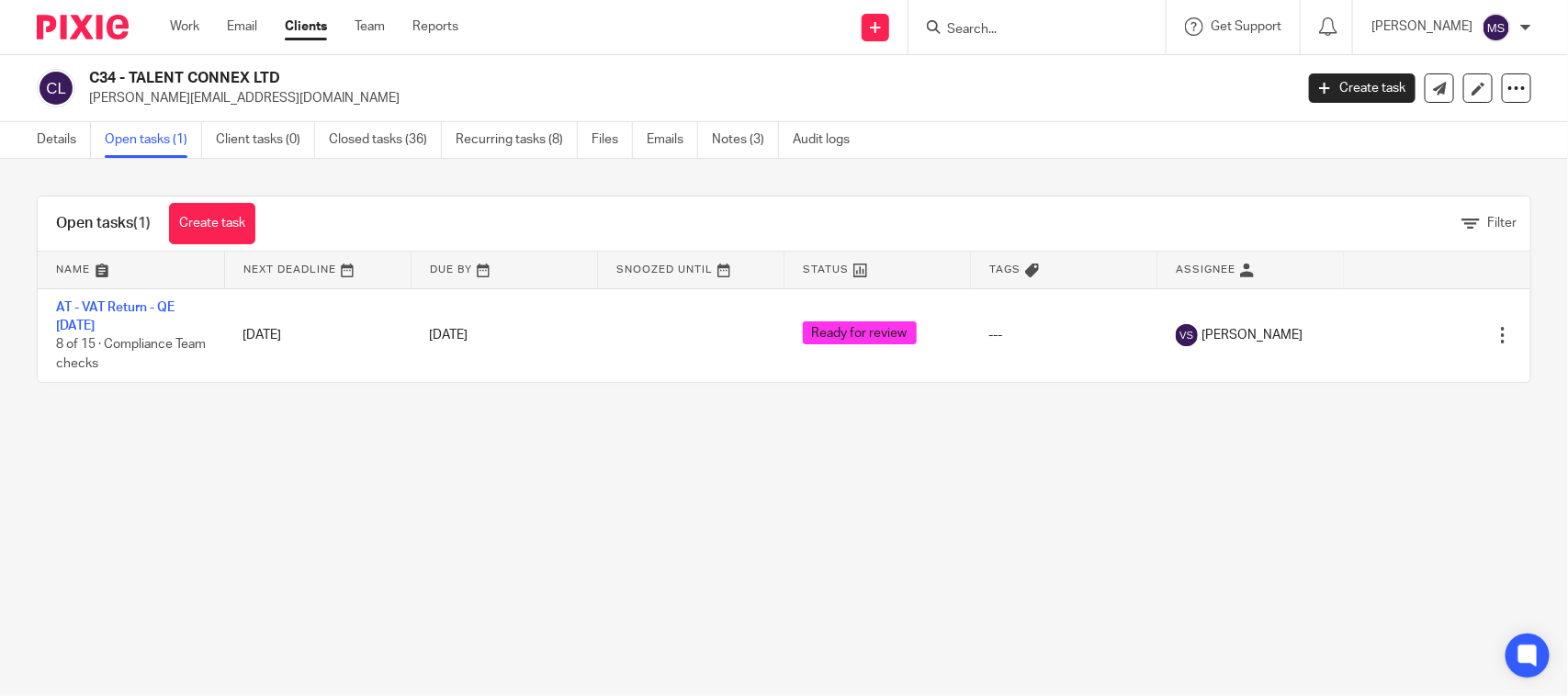
click at [1042, 15] on form at bounding box center [1043, 27] width 195 height 23
click at [999, 33] on input "Search" at bounding box center [1028, 30] width 166 height 16
click at [1065, 15] on form at bounding box center [1043, 27] width 195 height 23
click at [1053, 22] on input "Search" at bounding box center [1028, 30] width 166 height 16
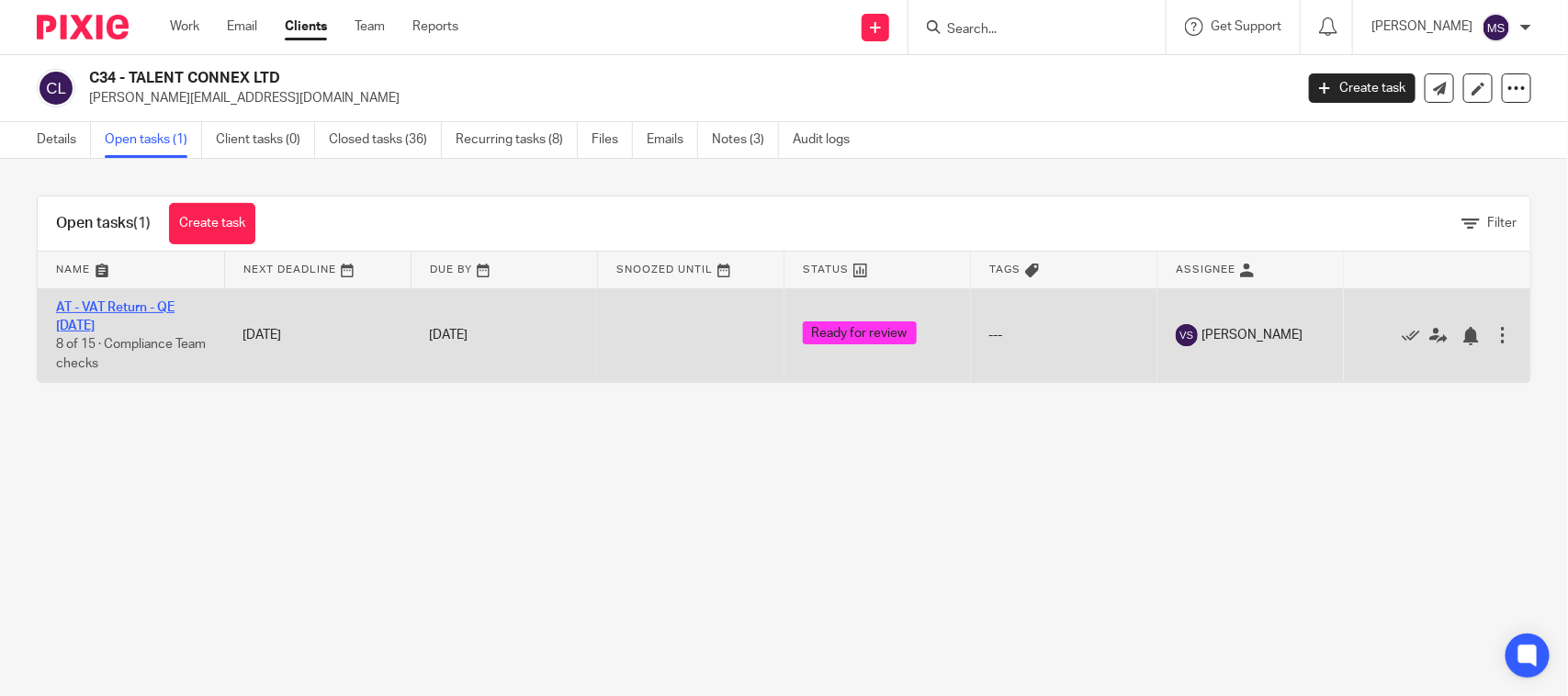
click at [144, 303] on link "AT - VAT Return - QE [DATE]" at bounding box center [116, 317] width 119 height 32
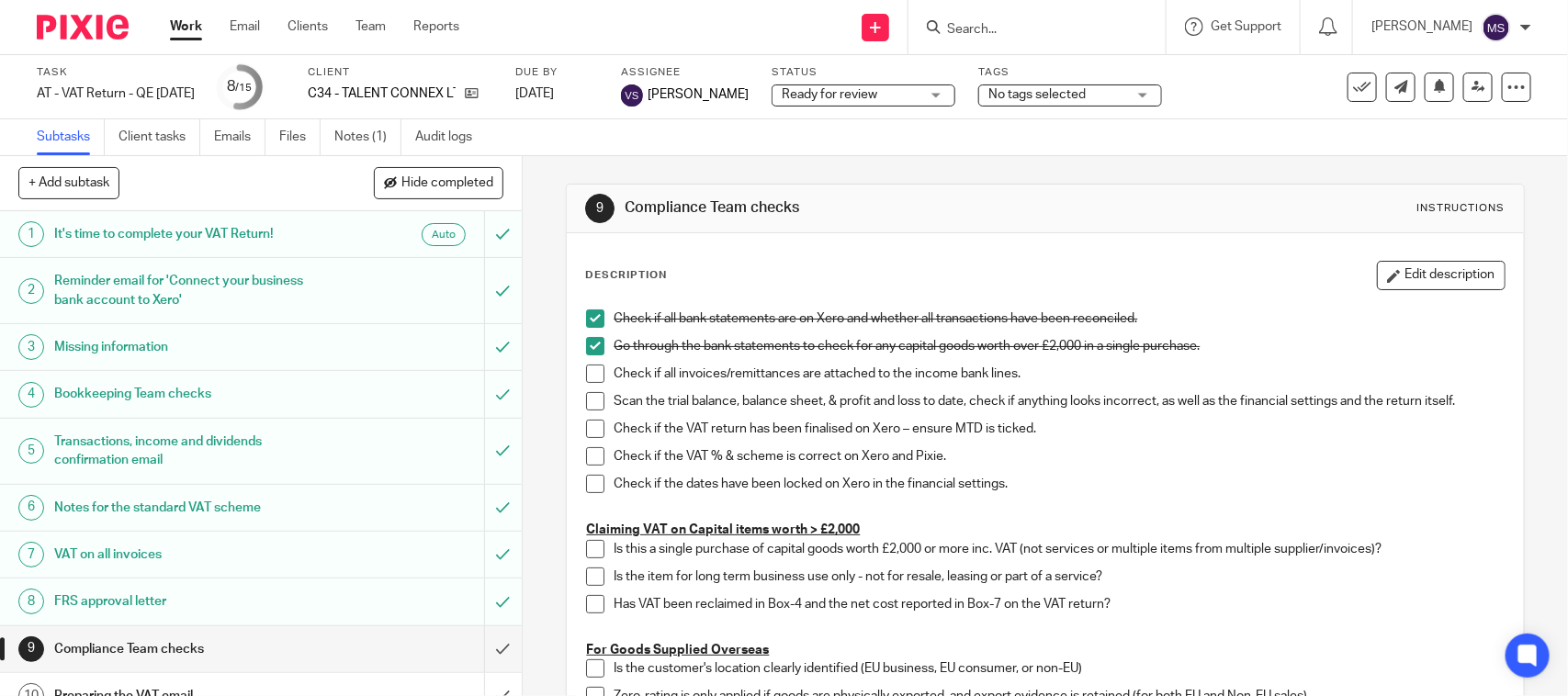
click at [1471, 79] on icon at bounding box center [1478, 86] width 13 height 13
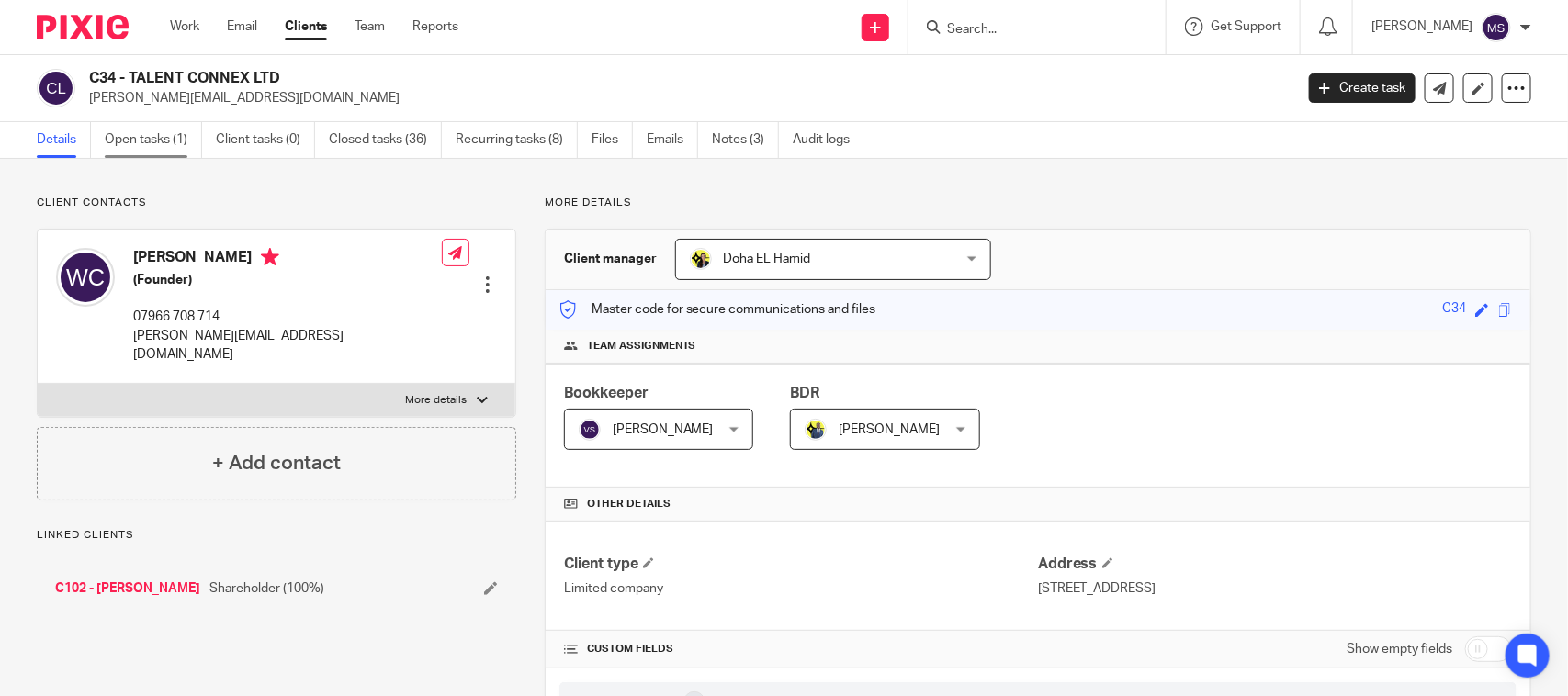
click at [169, 138] on link "Open tasks (1)" at bounding box center [153, 140] width 98 height 35
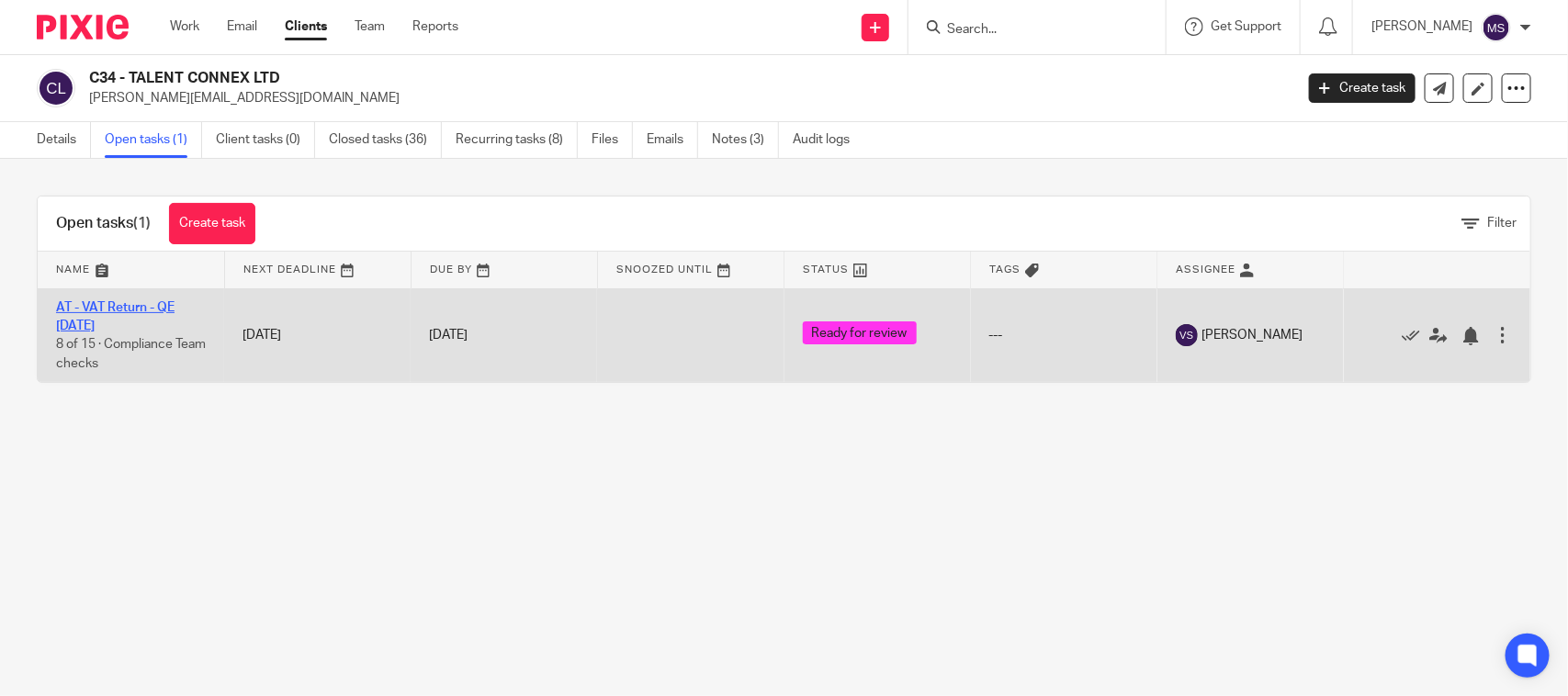
click at [134, 310] on link "AT - VAT Return - QE [DATE]" at bounding box center [116, 317] width 119 height 32
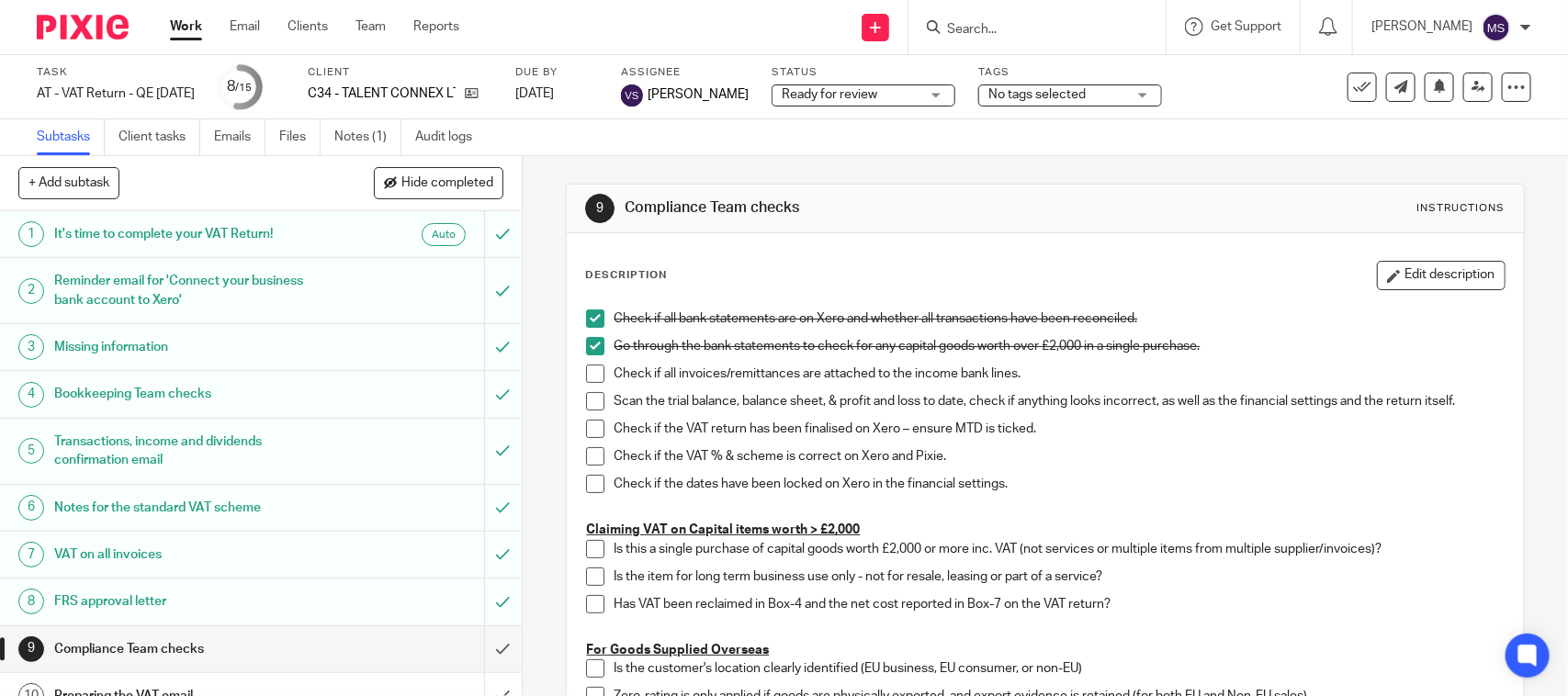
click at [1043, 18] on form at bounding box center [1043, 27] width 195 height 23
click at [1044, 23] on input "Search" at bounding box center [1028, 30] width 166 height 16
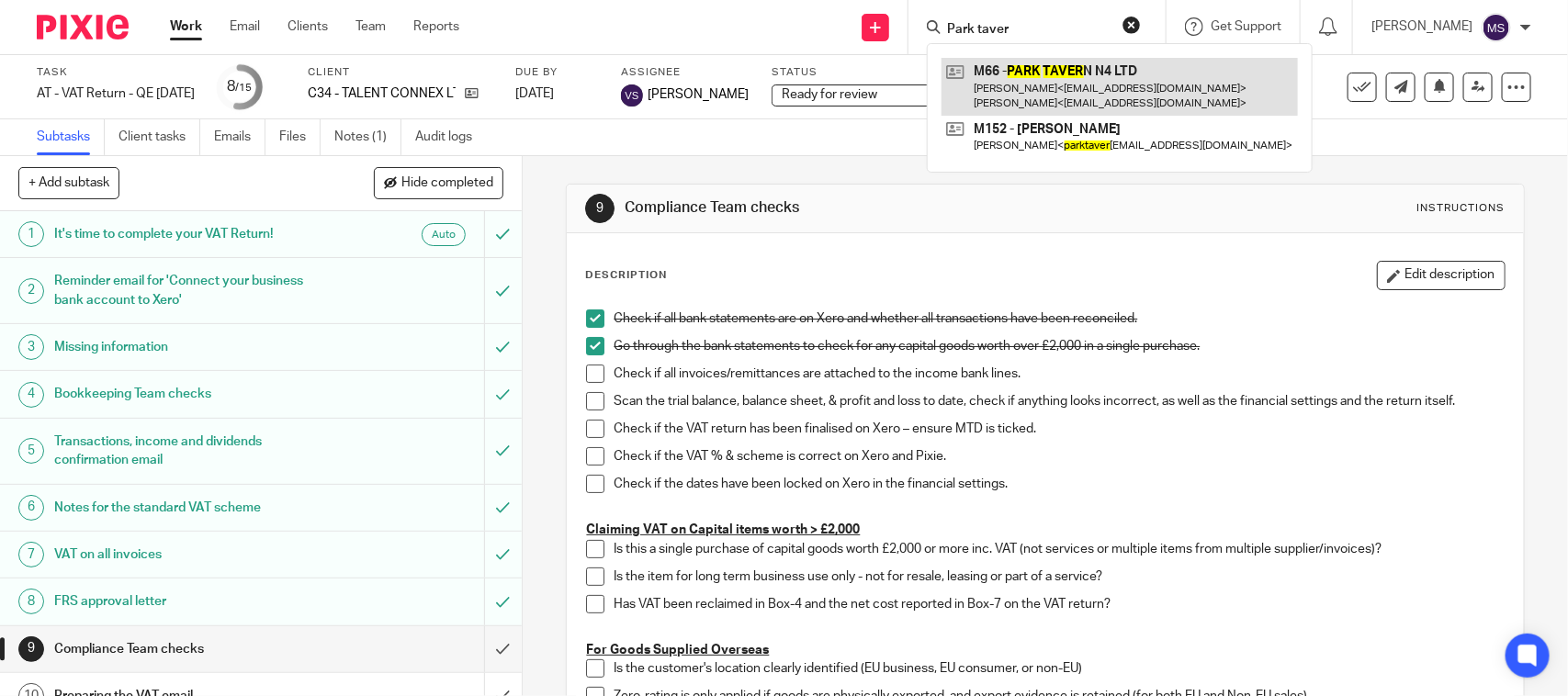
type input "Park taver"
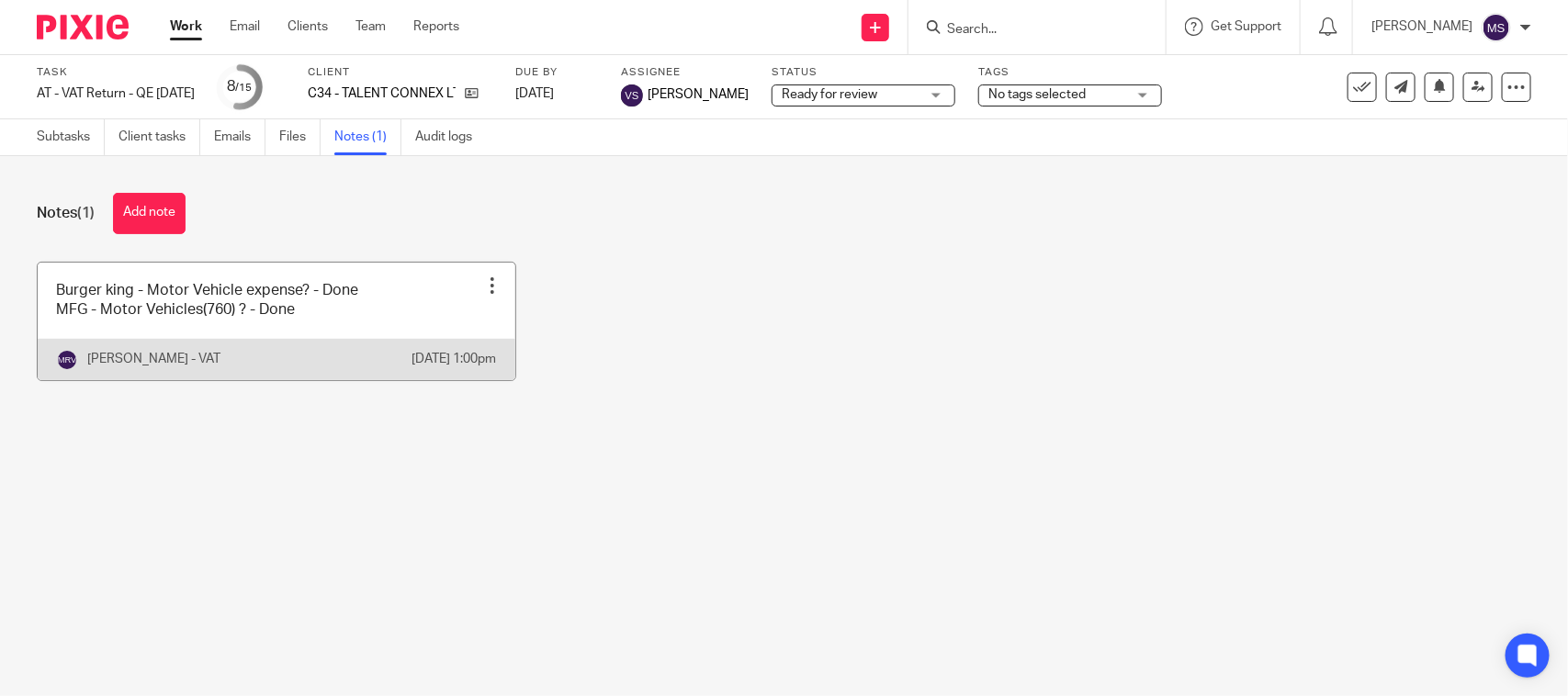
click at [369, 312] on link at bounding box center [276, 321] width 478 height 118
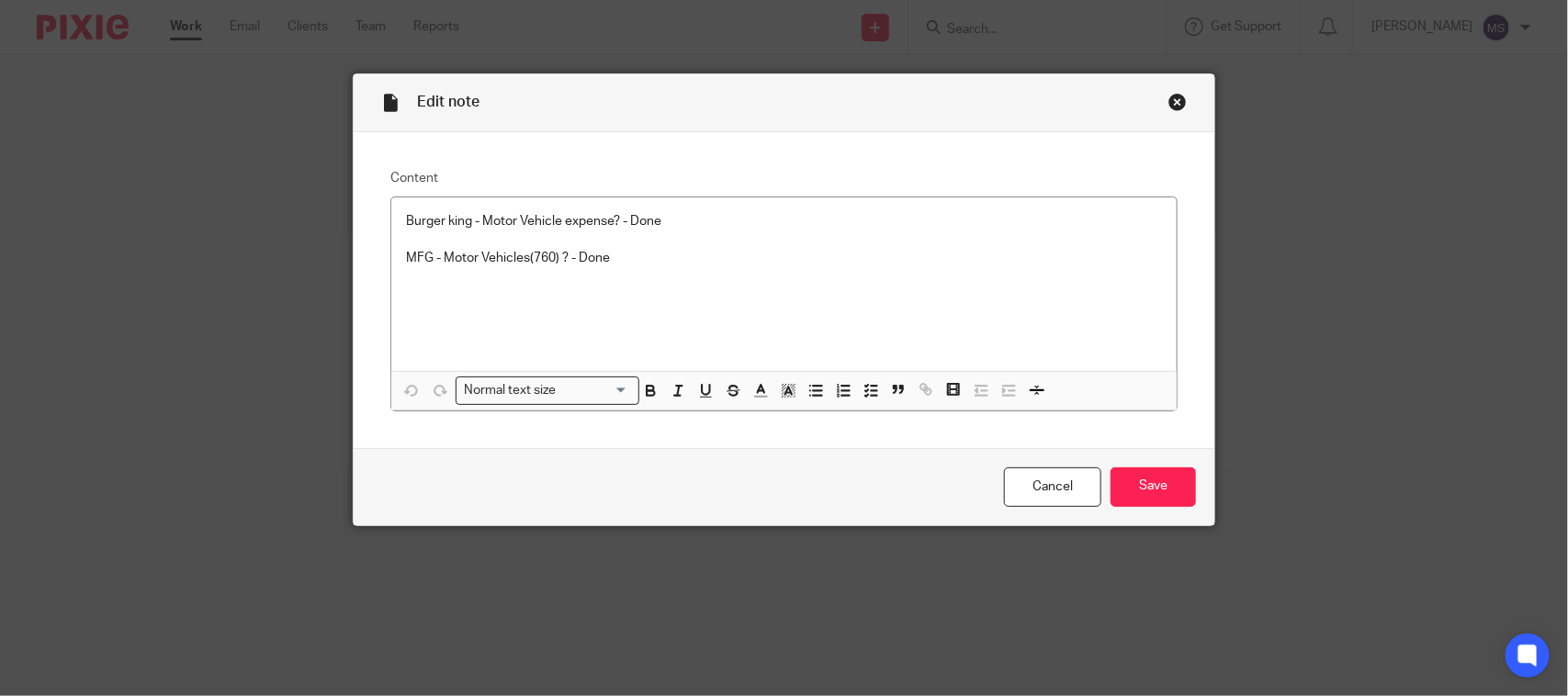
click at [1169, 100] on div "Close this dialog window" at bounding box center [1177, 101] width 18 height 18
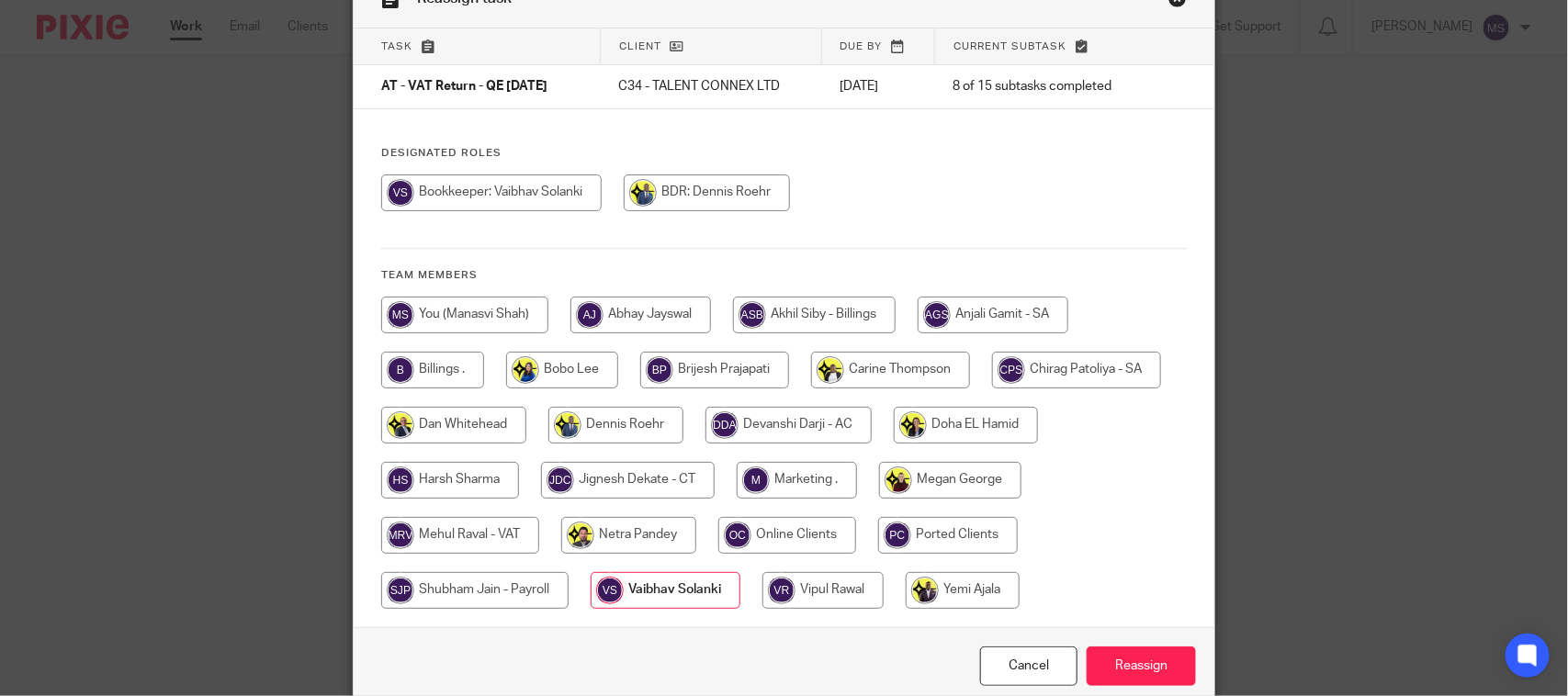
scroll to position [187, 0]
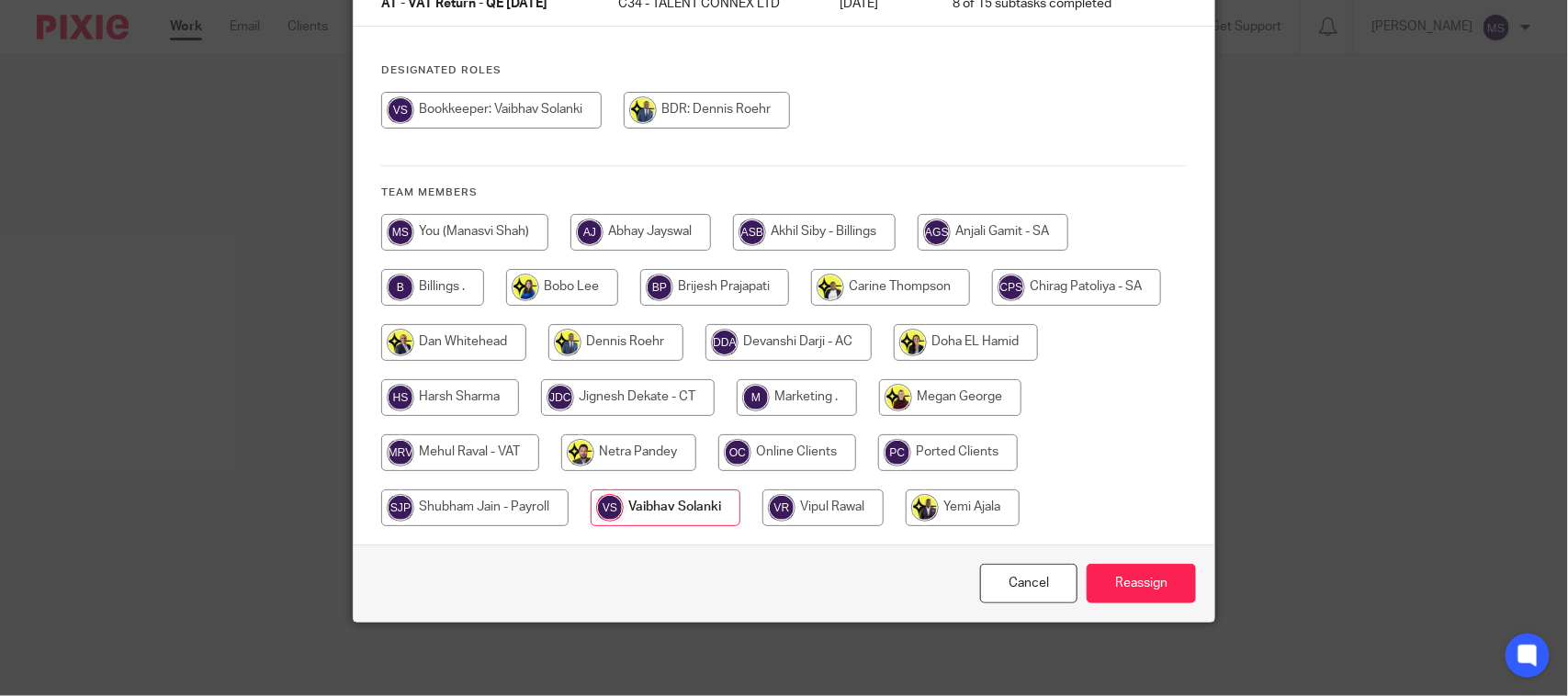
click at [478, 445] on input "radio" at bounding box center [460, 453] width 158 height 36
radio input "true"
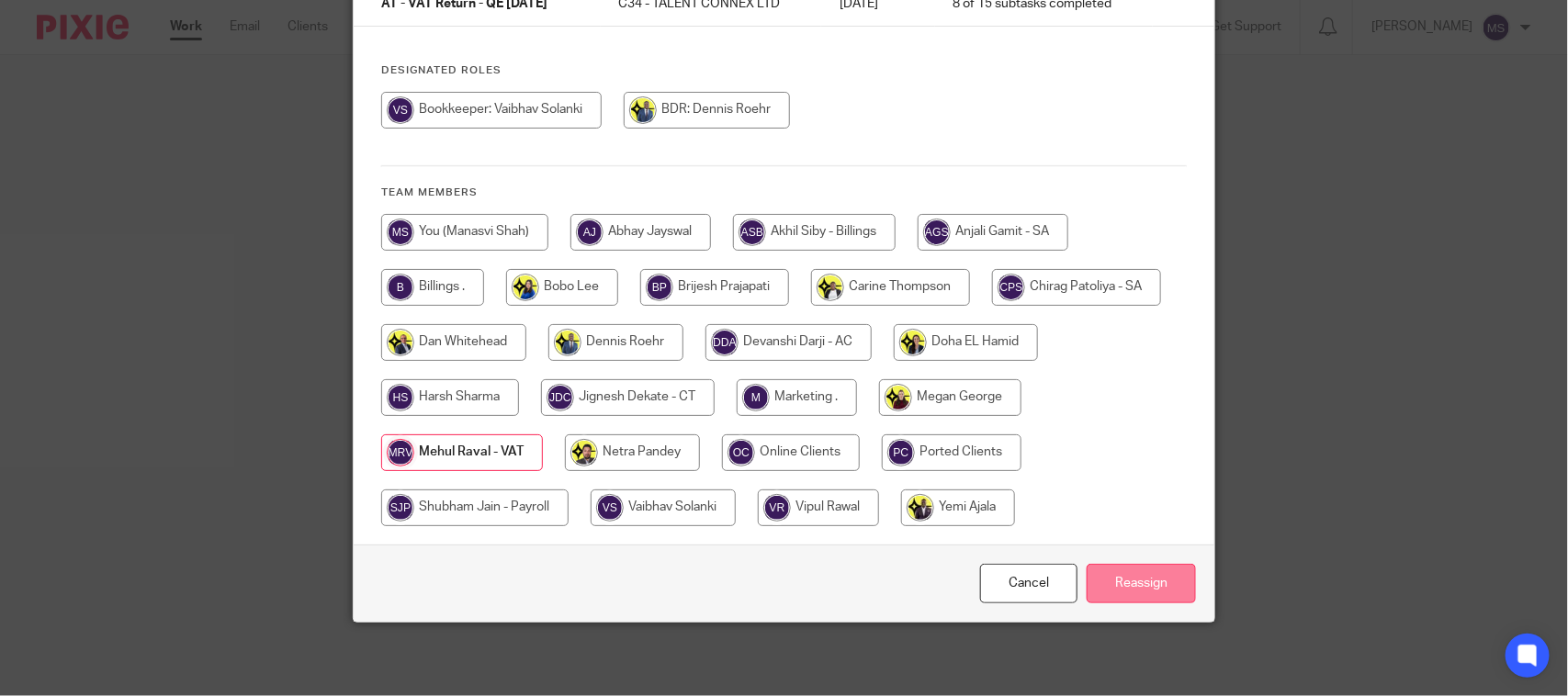
click at [1136, 572] on input "Reassign" at bounding box center [1142, 583] width 109 height 39
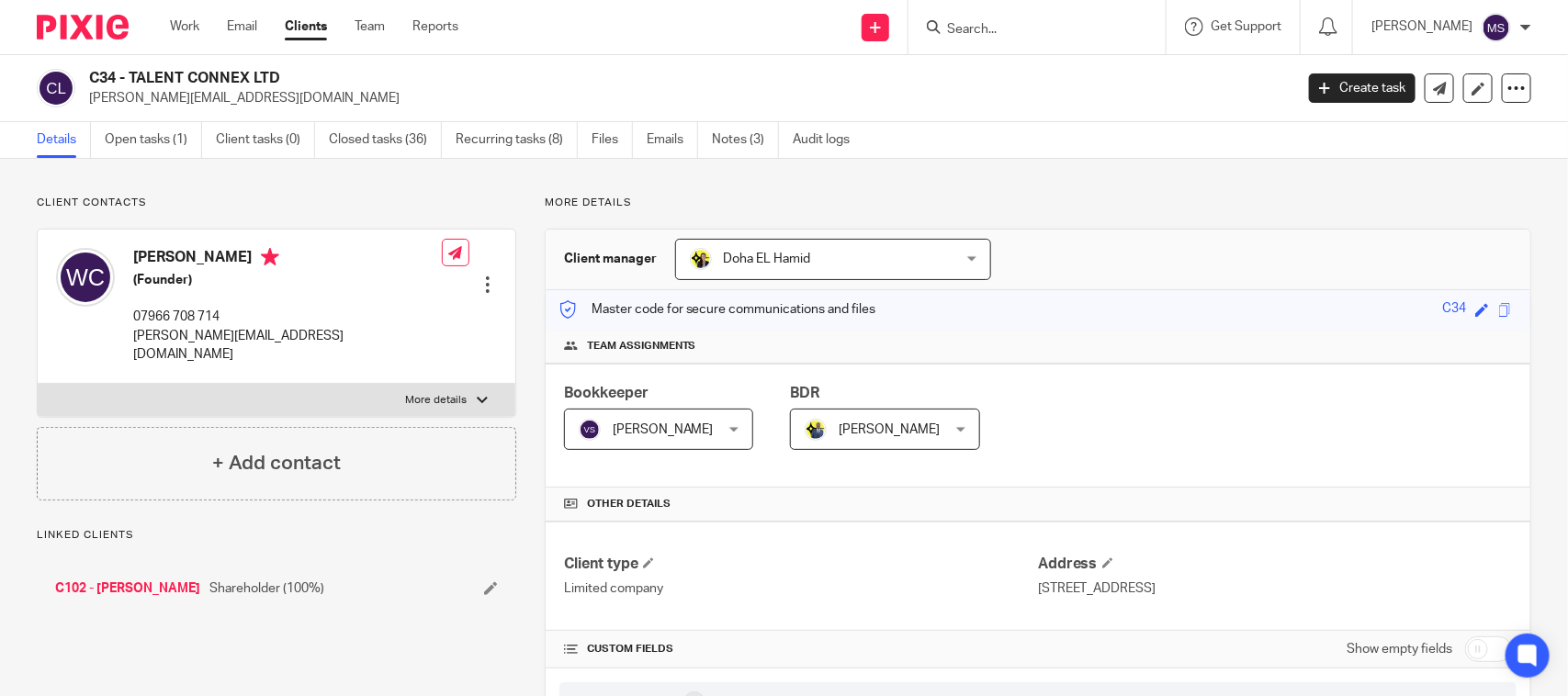
click at [98, 143] on ul "Details Open tasks (1) Client tasks (0) Closed tasks (36) Recurring tasks (8) F…" at bounding box center [457, 140] width 841 height 35
click at [157, 136] on link "Open tasks (1)" at bounding box center [153, 140] width 98 height 35
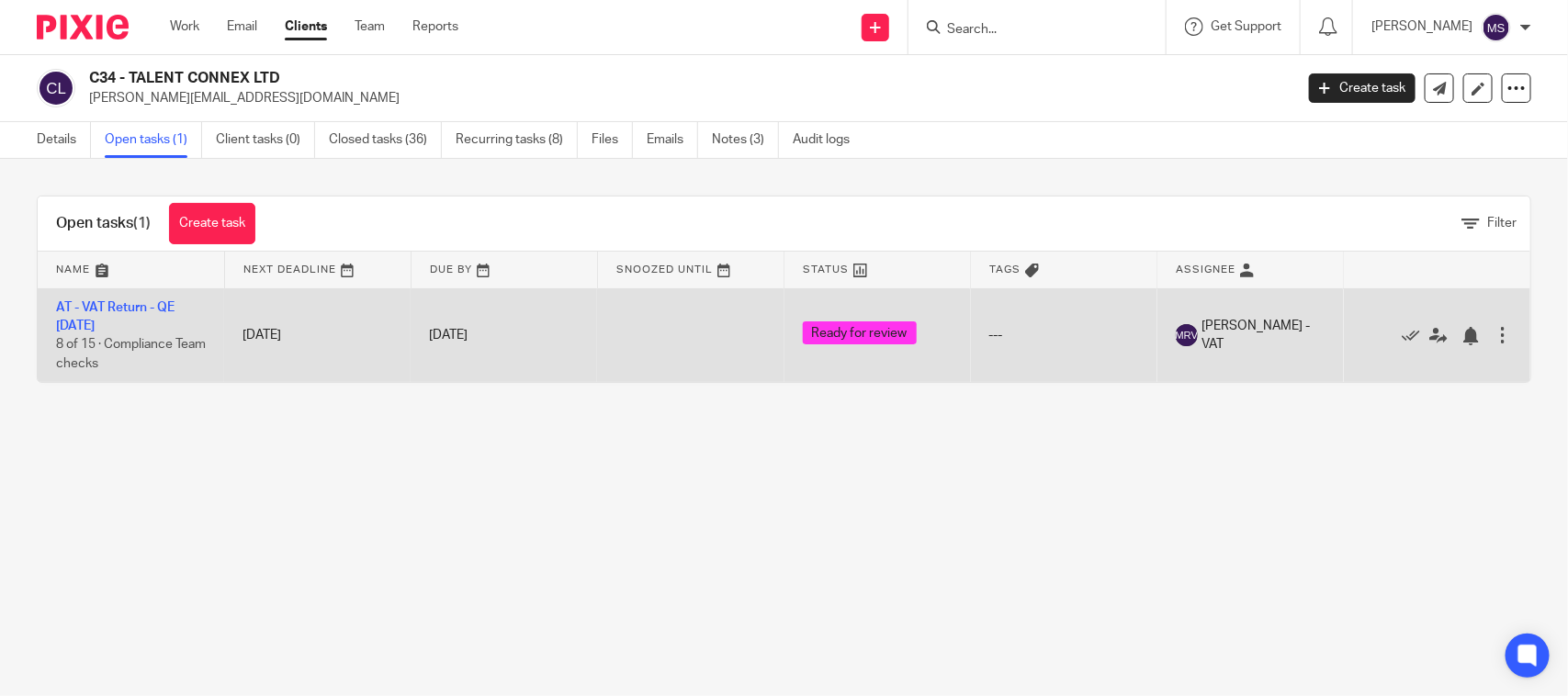
click at [124, 300] on td "AT - VAT Return - QE [DATE] 8 of 15 · Compliance Team checks" at bounding box center [130, 335] width 187 height 94
click at [141, 300] on td "AT - VAT Return - QE 31-08-2025 8 of 15 · Compliance Team checks" at bounding box center [130, 335] width 187 height 94
click at [140, 303] on link "AT - VAT Return - QE [DATE]" at bounding box center [116, 317] width 119 height 32
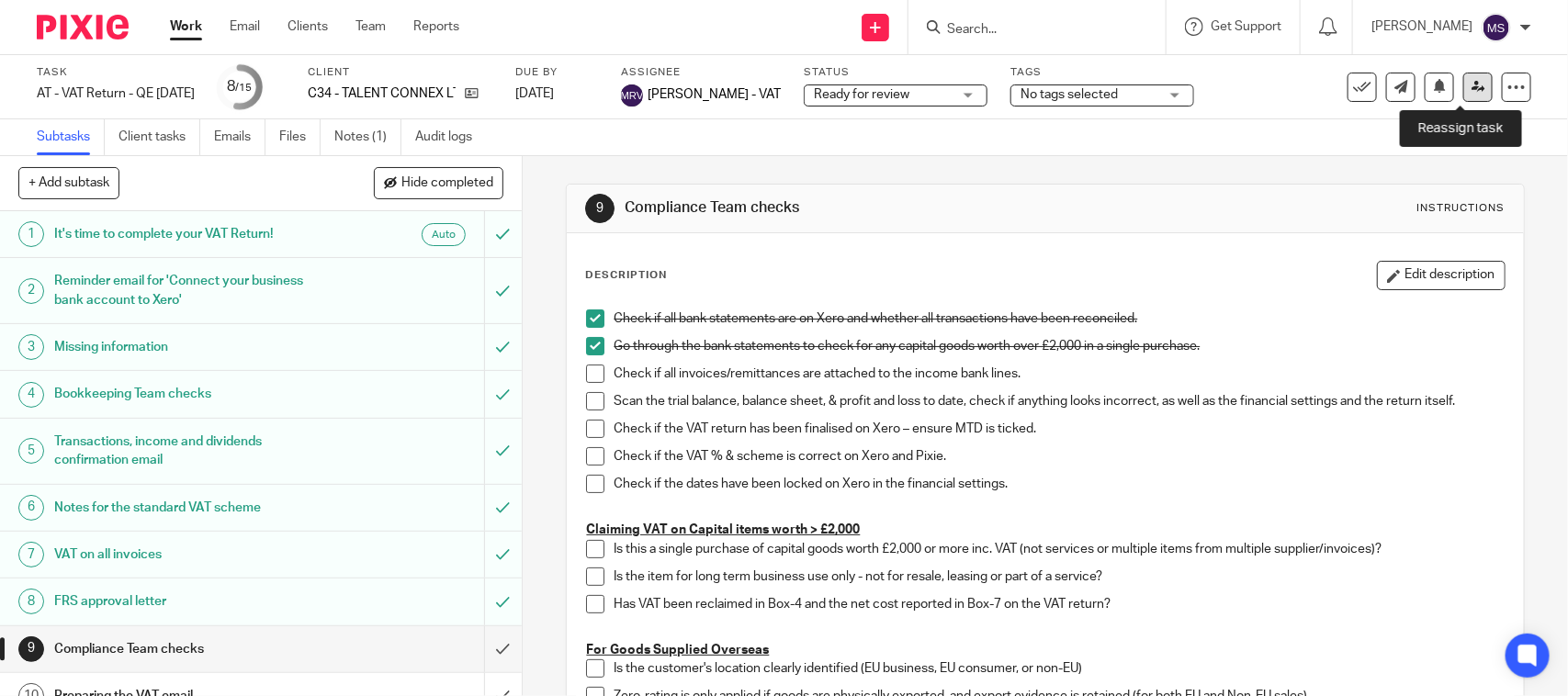
click at [1471, 84] on icon at bounding box center [1478, 86] width 13 height 13
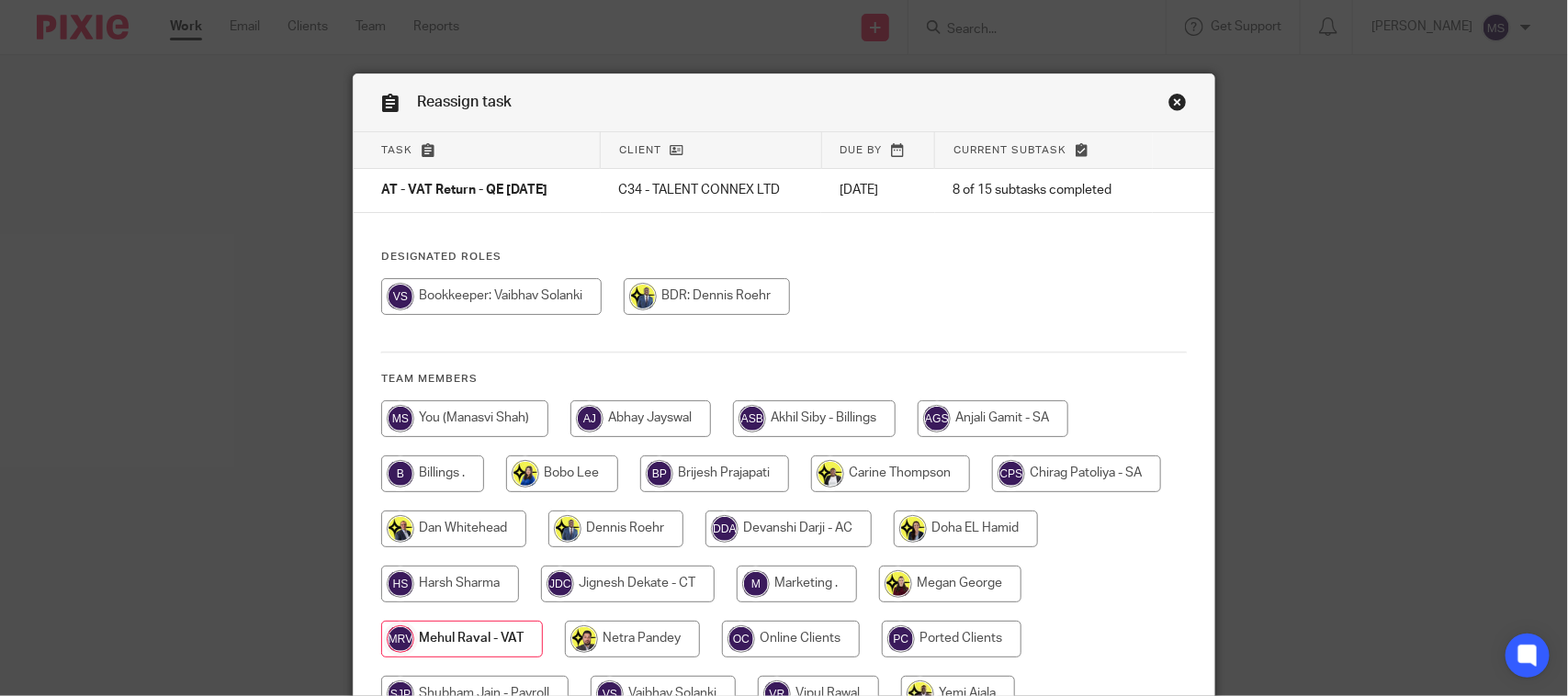
click at [534, 281] on input "radio" at bounding box center [491, 297] width 220 height 36
radio input "true"
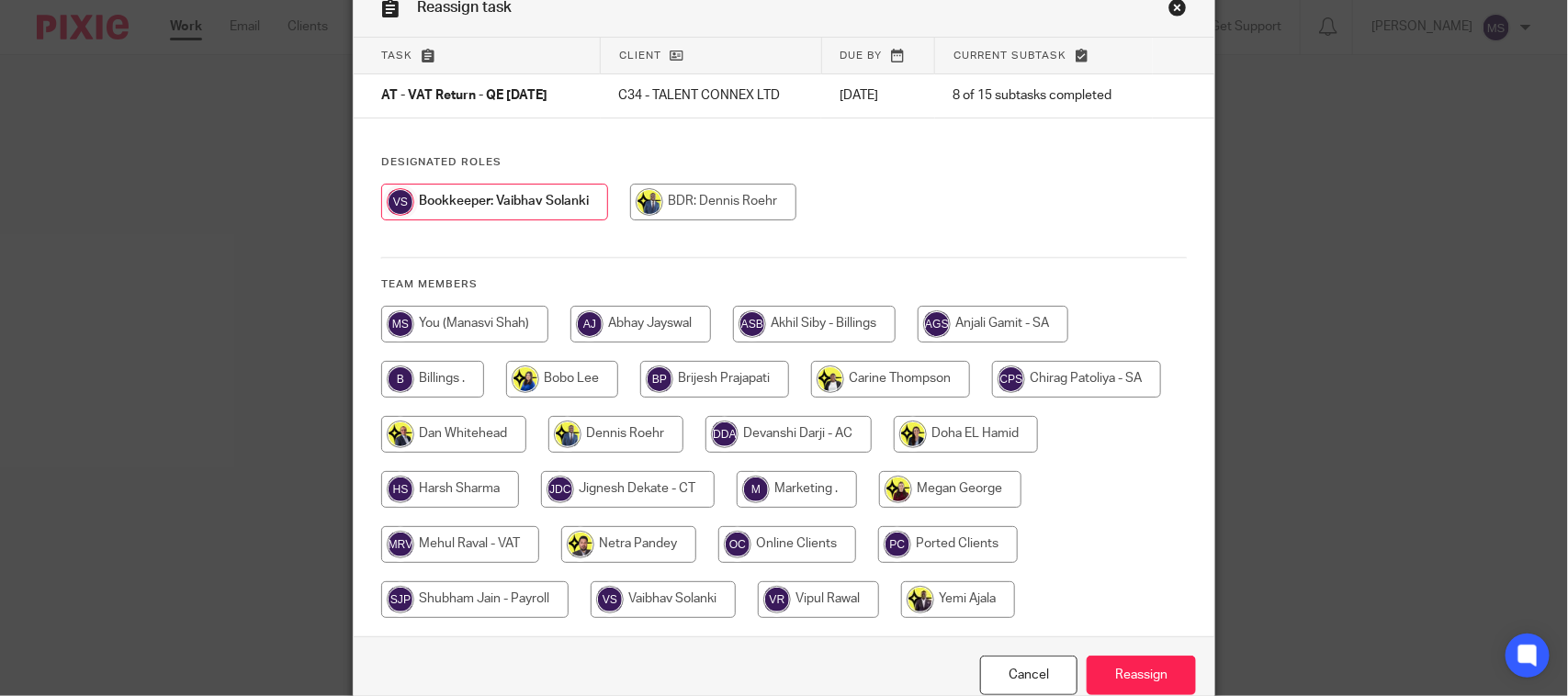
scroll to position [187, 0]
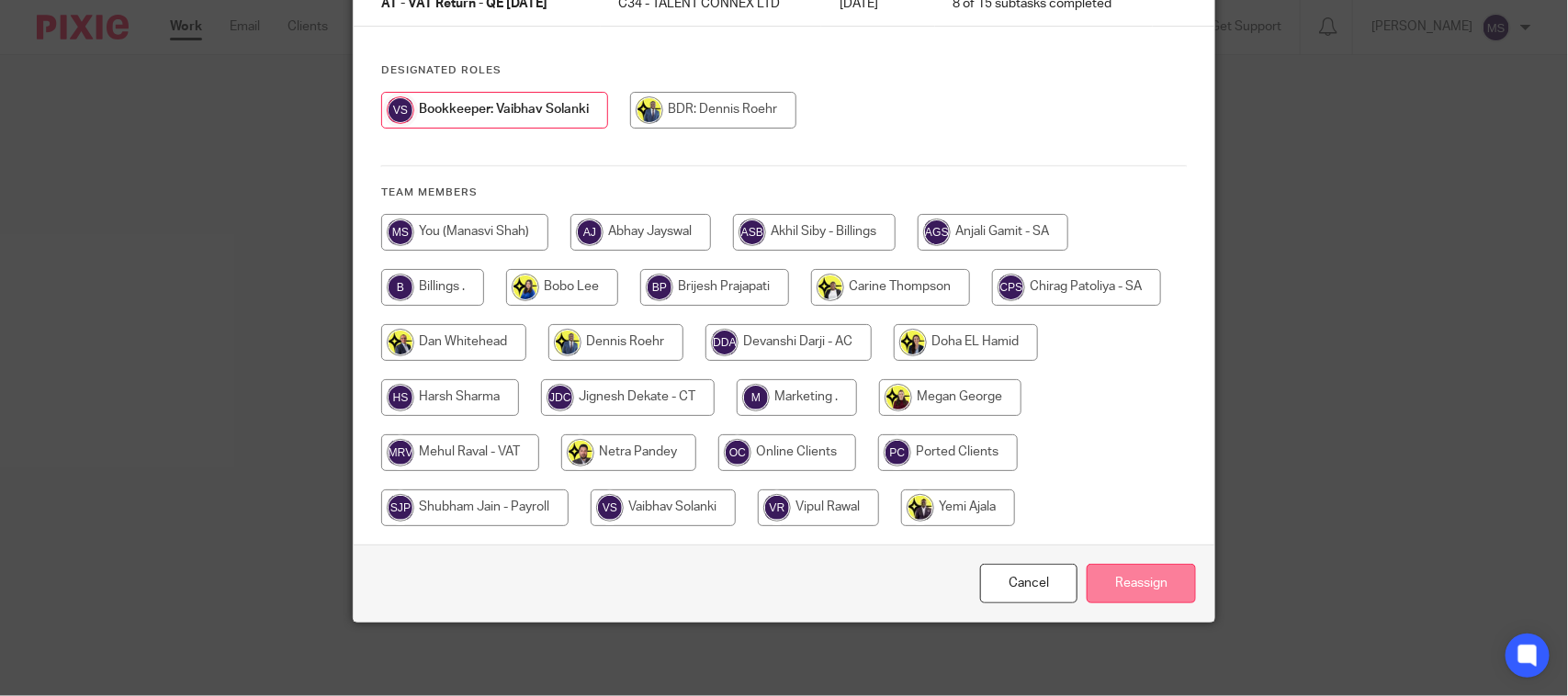
click at [1136, 565] on input "Reassign" at bounding box center [1142, 583] width 109 height 39
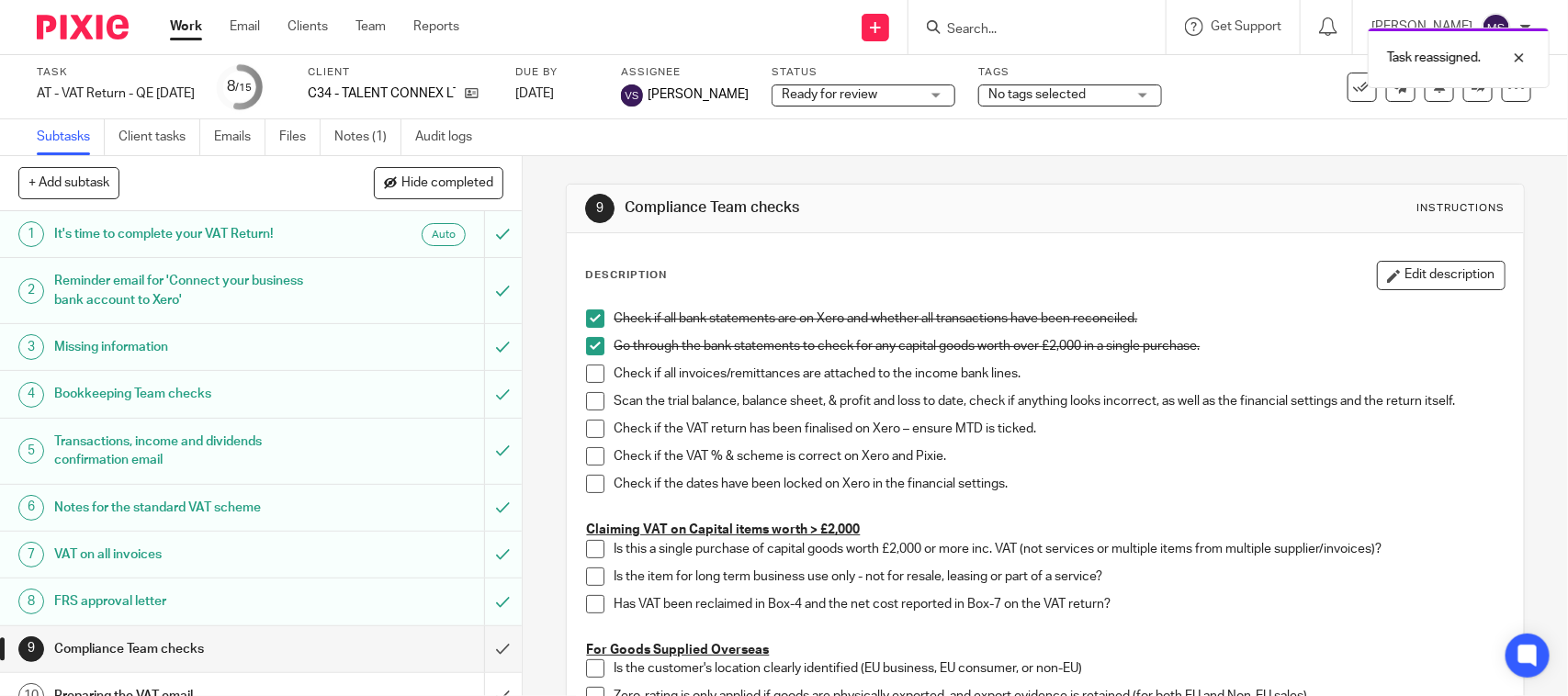
click at [1233, 67] on div "Task reassigned." at bounding box center [1168, 53] width 766 height 70
click at [227, 341] on h1 "Missing information" at bounding box center [192, 347] width 275 height 28
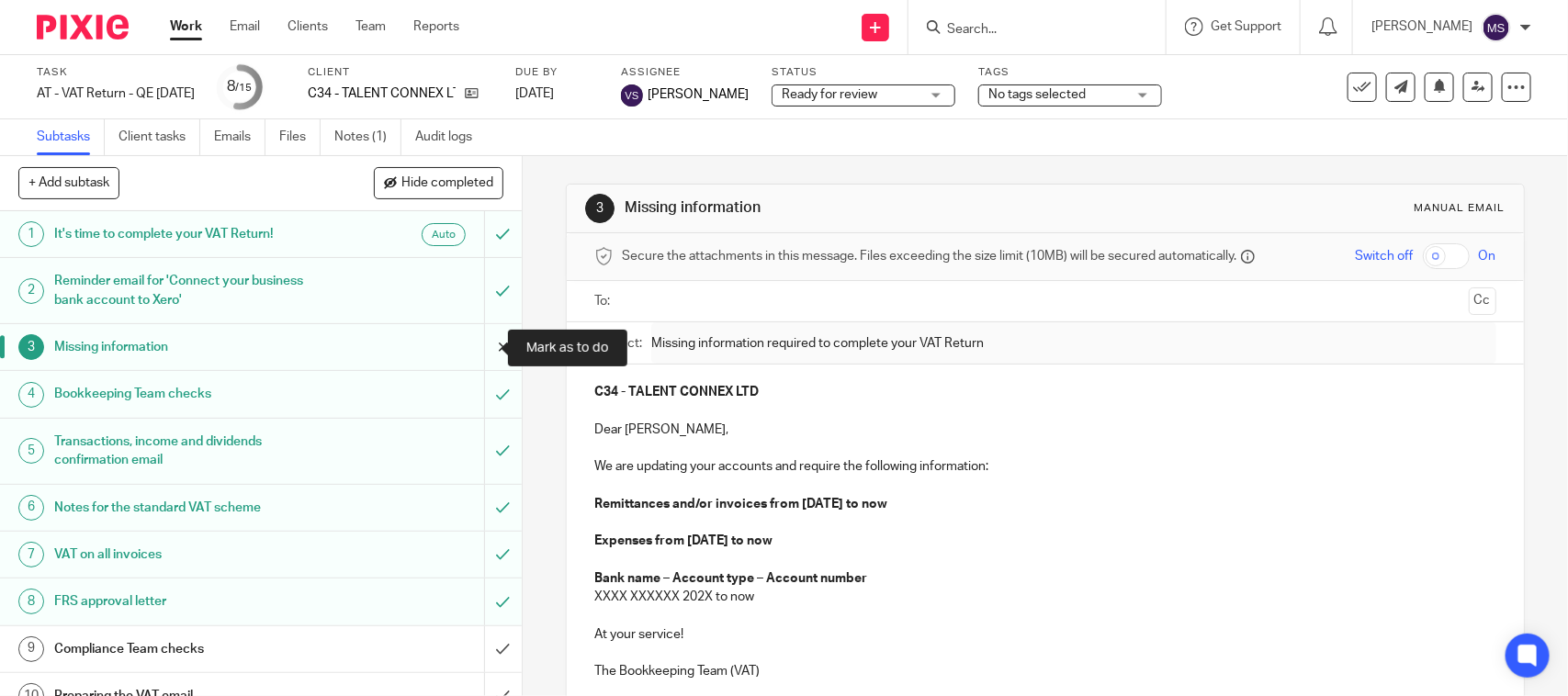
click at [473, 346] on input "submit" at bounding box center [261, 348] width 522 height 46
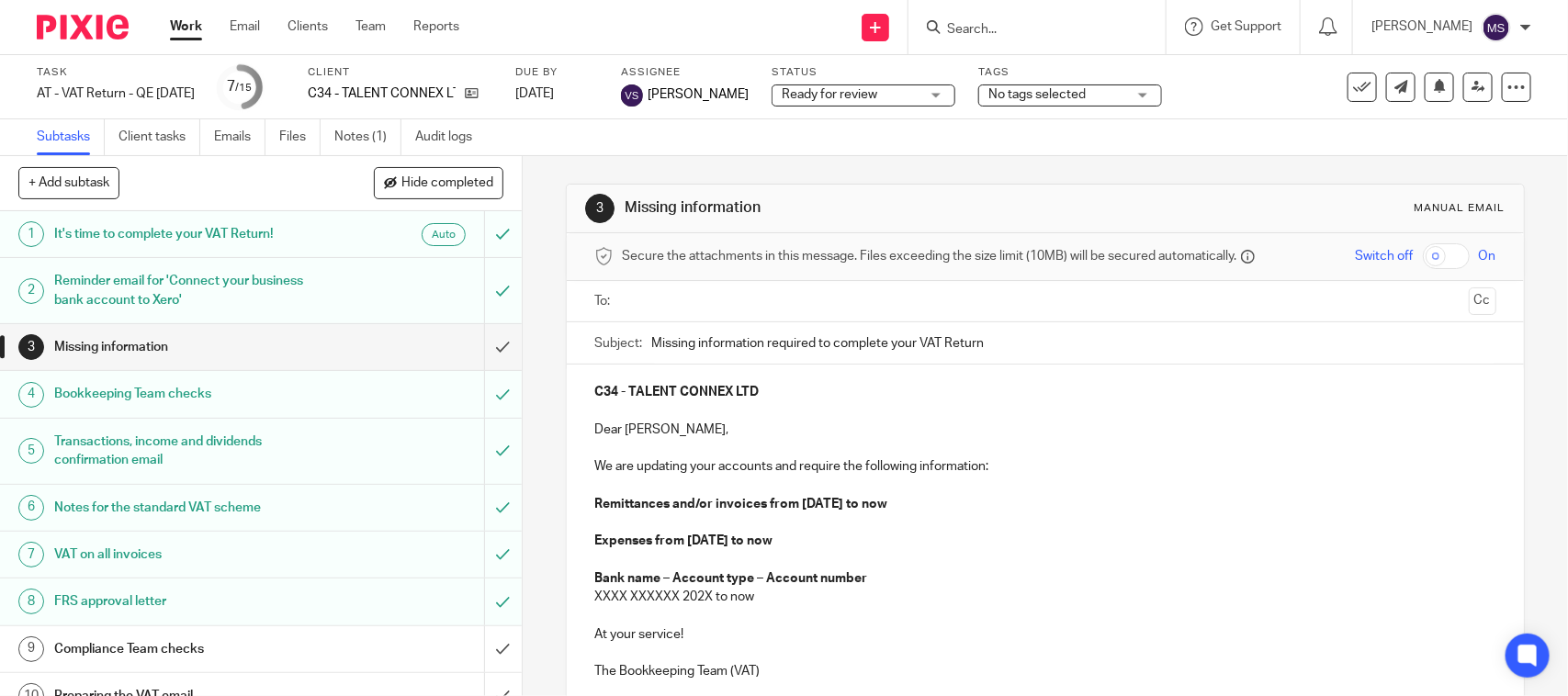
click at [686, 308] on input "text" at bounding box center [1044, 302] width 832 height 21
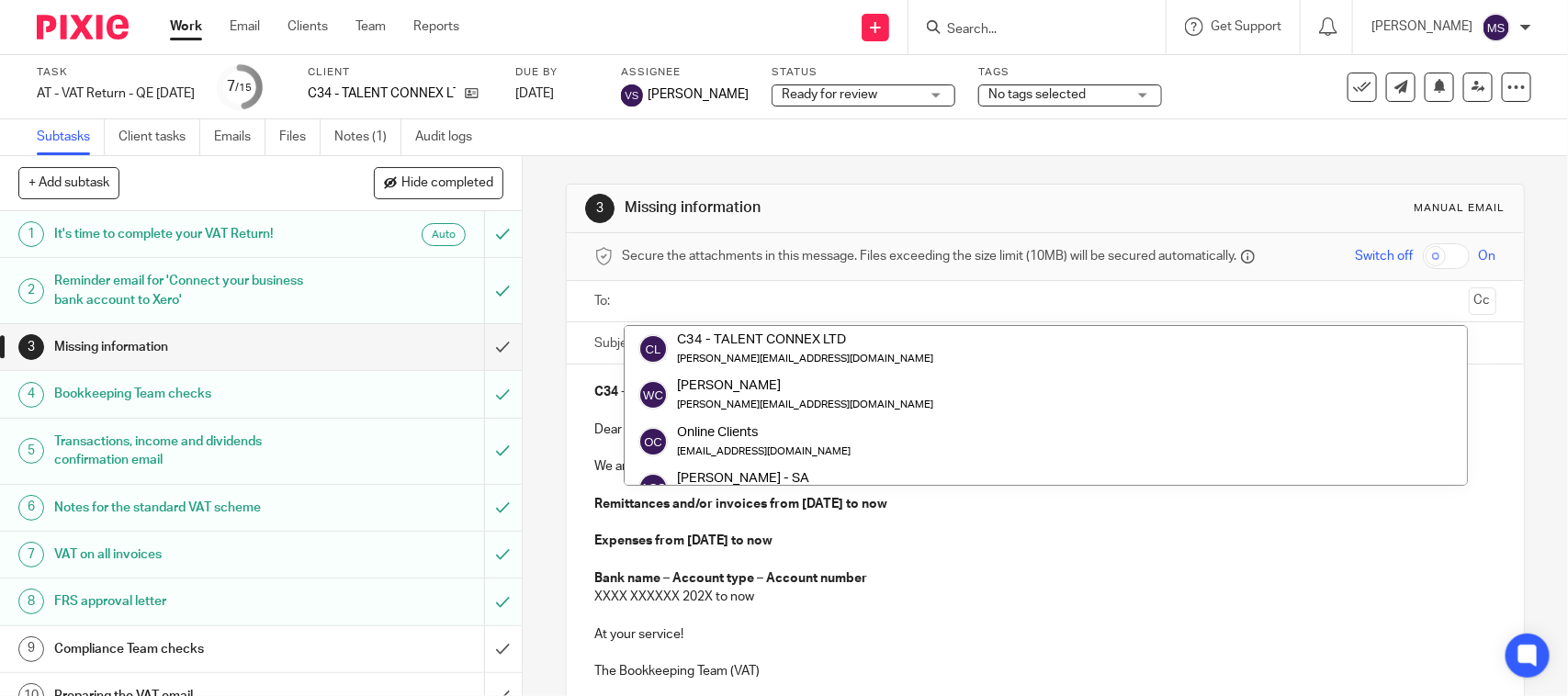
paste input "wayne@talentconnex.co.uk"
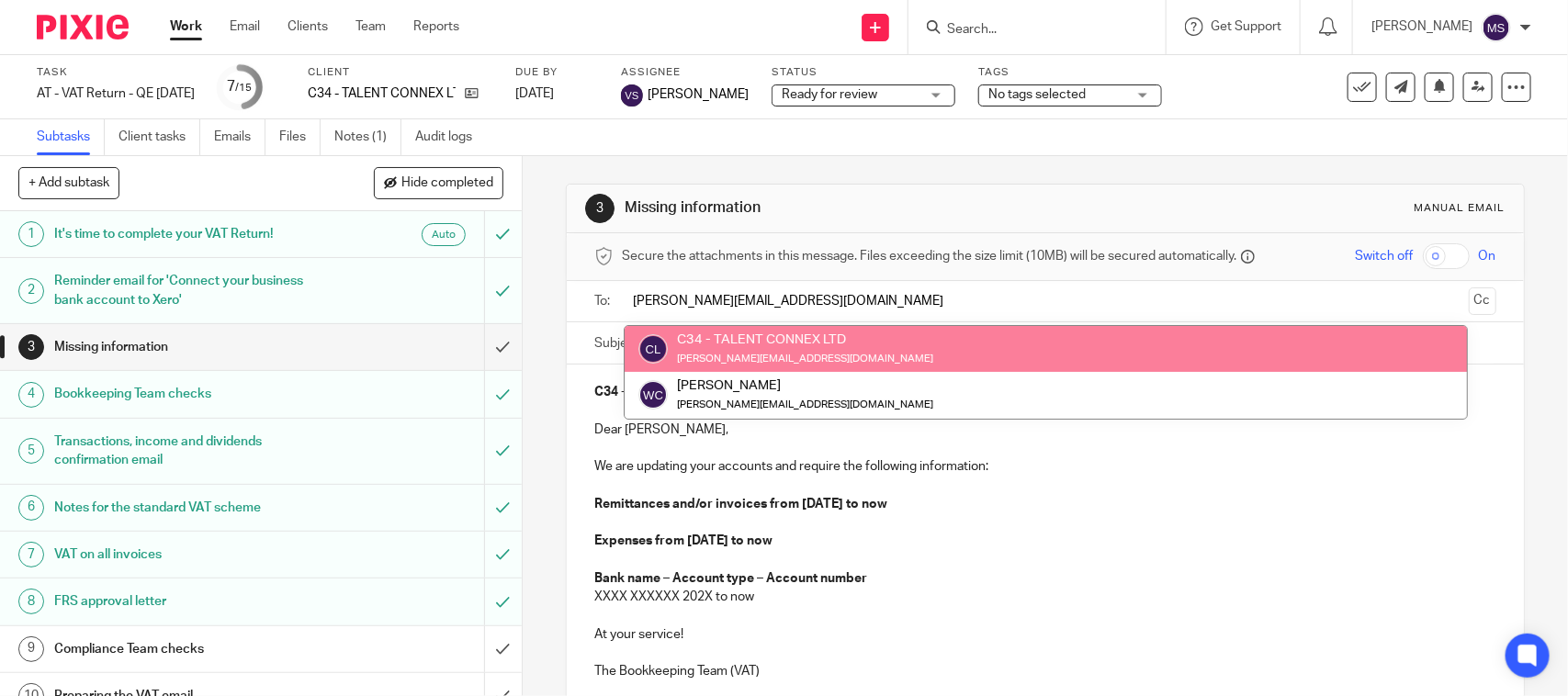
type input "wayne@talentconnex.co.uk"
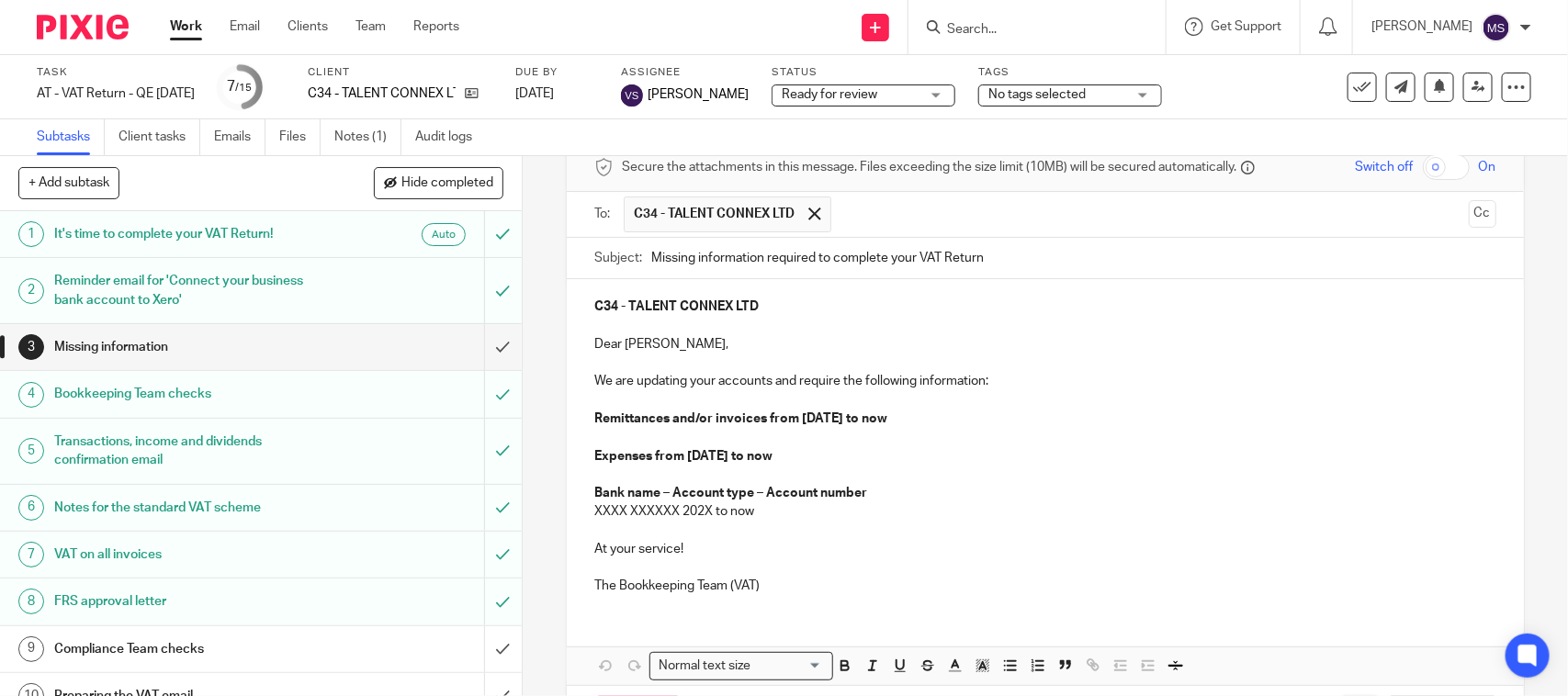
scroll to position [115, 0]
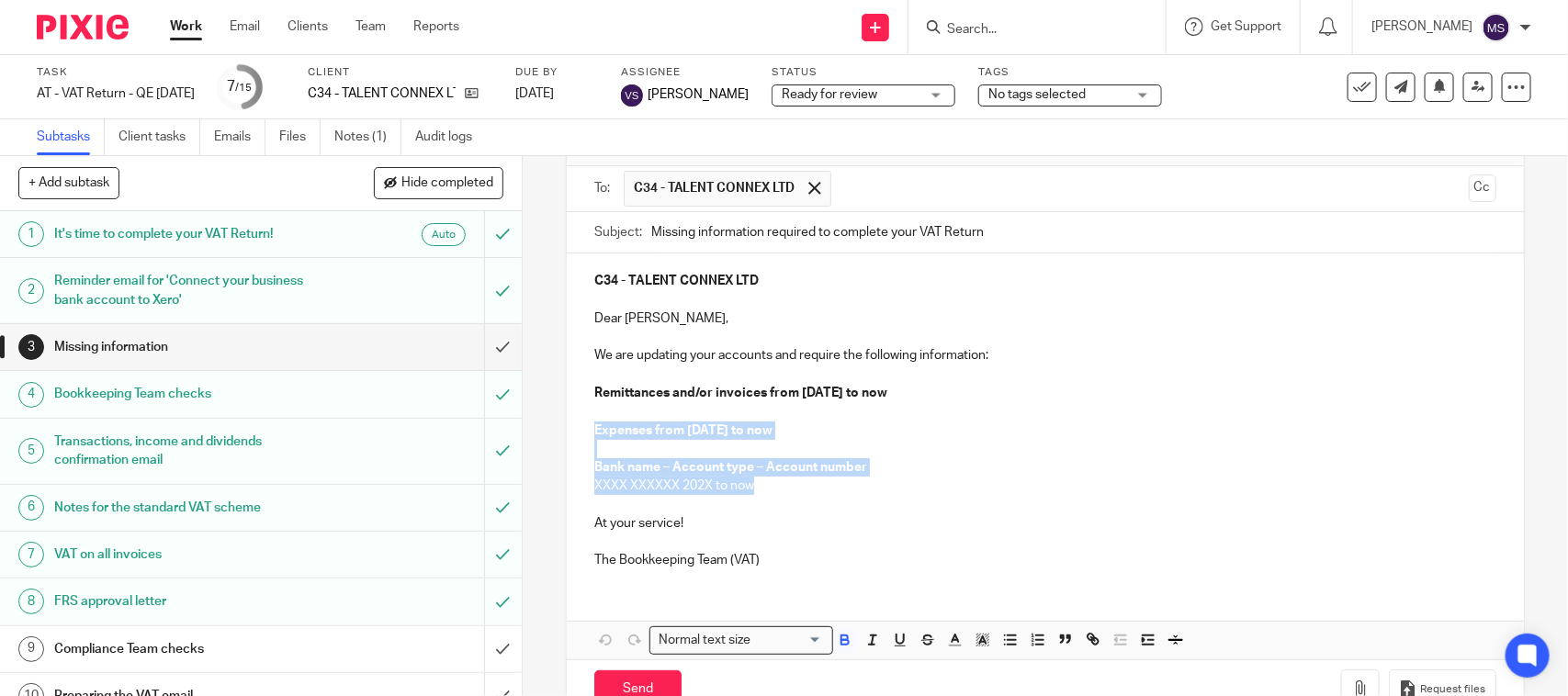
drag, startPoint x: 591, startPoint y: 427, endPoint x: 790, endPoint y: 488, distance: 208.1
click at [790, 488] on div "C34 - TALENT CONNEX LTD Dear Wayne, We are updating your accounts and require t…" at bounding box center [1045, 418] width 956 height 329
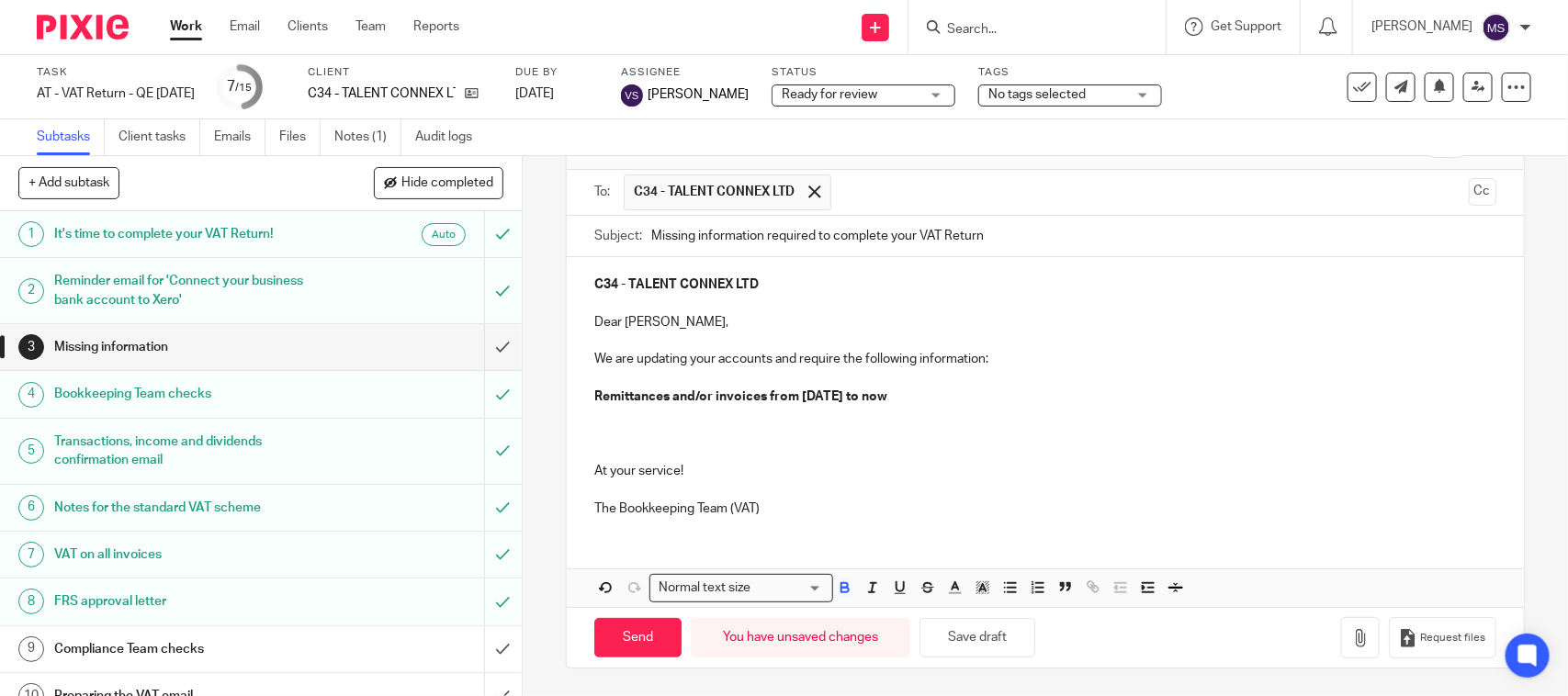
scroll to position [0, 0]
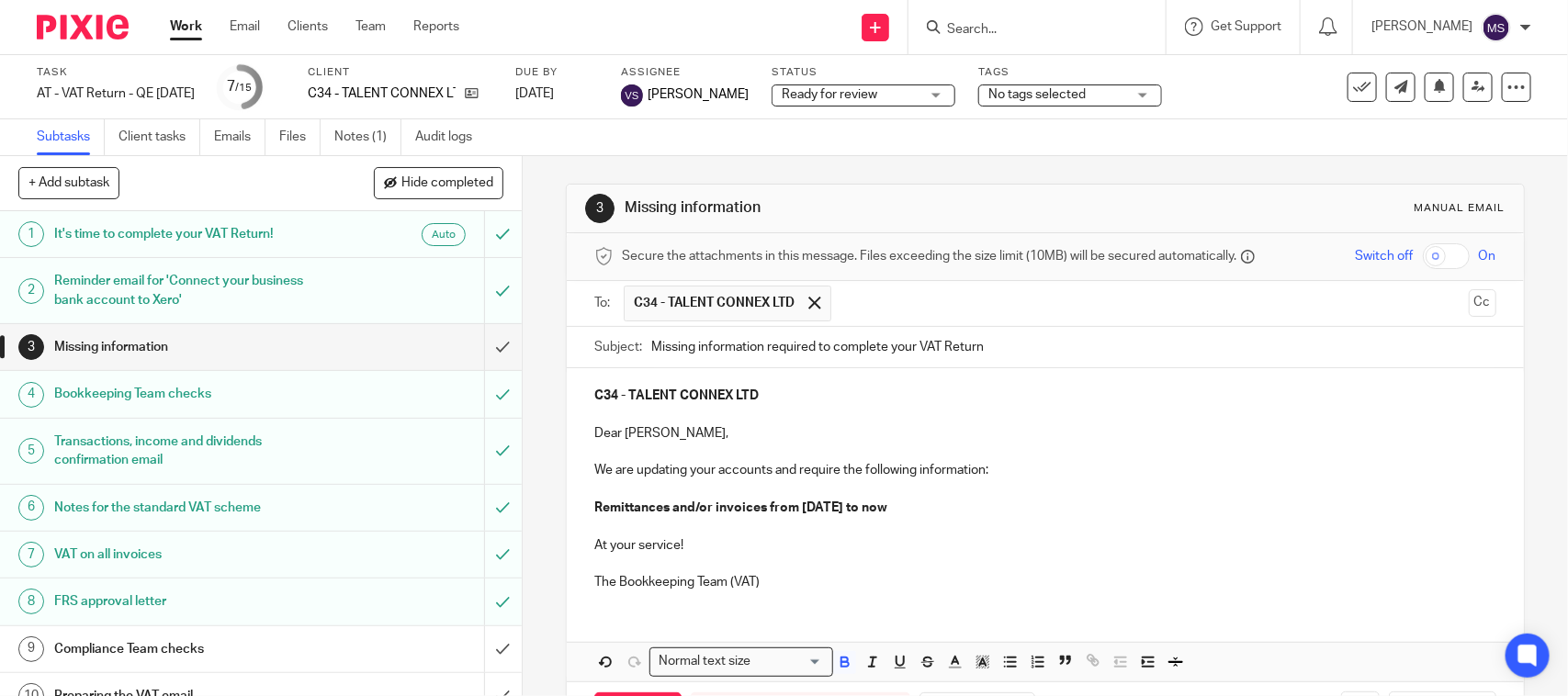
click at [594, 397] on strong "C34 - TALENT CONNEX LTD" at bounding box center [676, 395] width 165 height 12
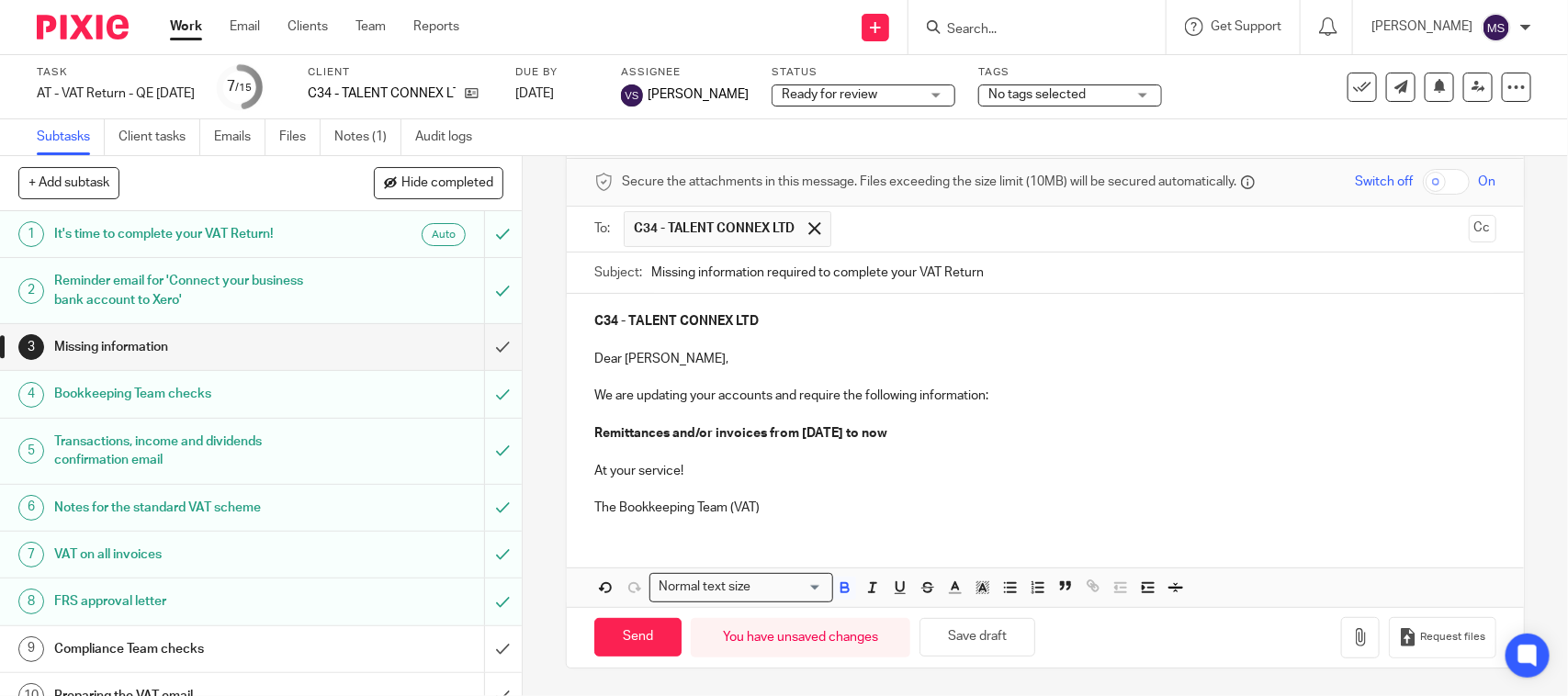
click at [898, 93] on span "Ready for review" at bounding box center [851, 95] width 138 height 19
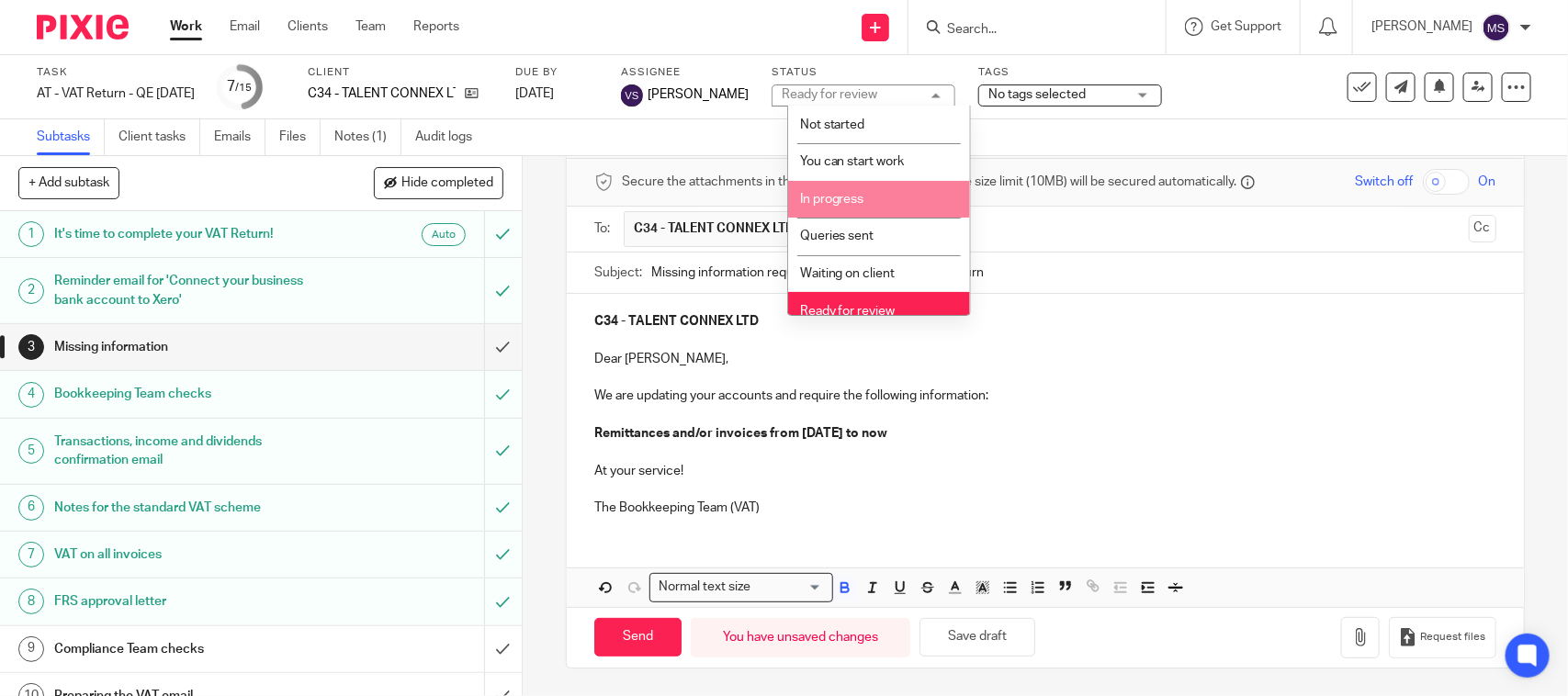
click at [903, 190] on li "In progress" at bounding box center [879, 199] width 182 height 37
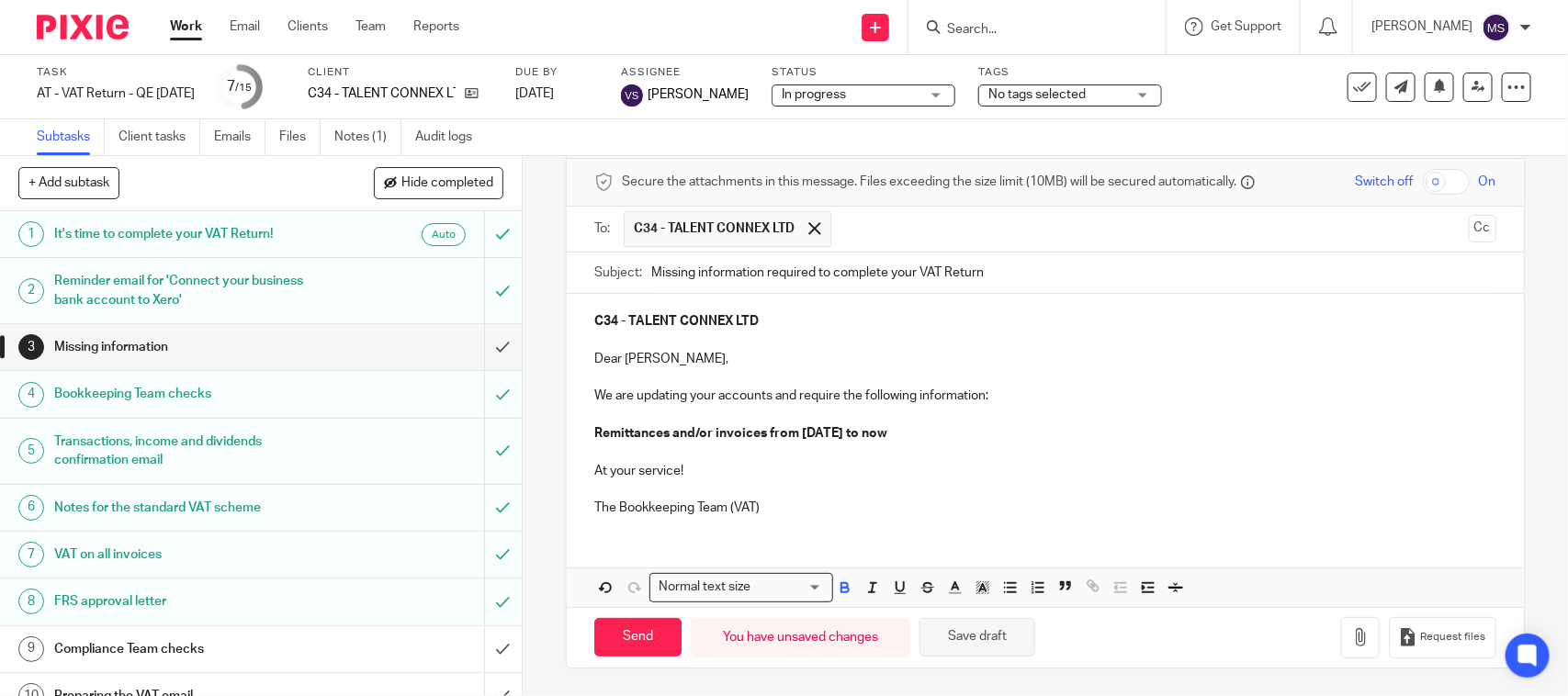
click at [971, 653] on button "Save draft" at bounding box center [977, 637] width 116 height 39
click at [611, 634] on input "Send" at bounding box center [637, 637] width 87 height 39
type input "Sent"
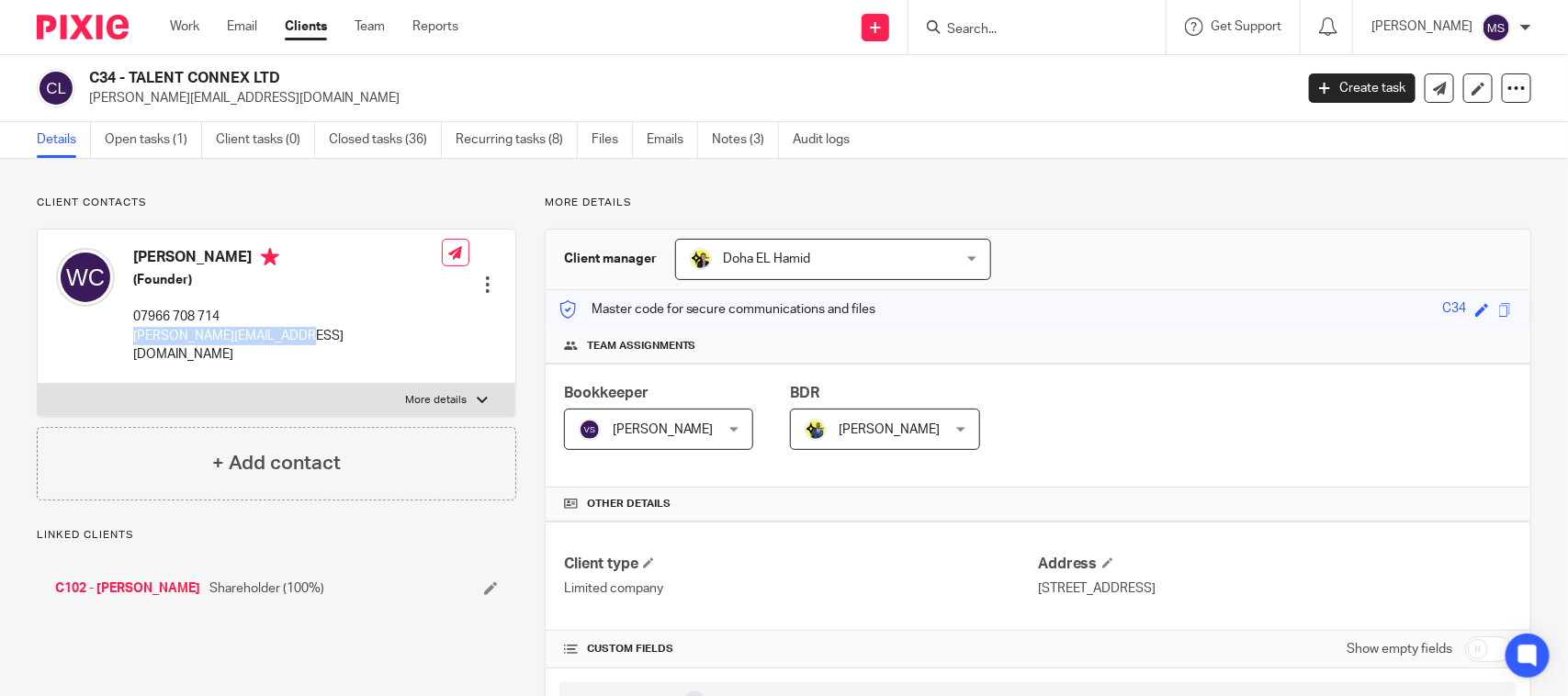
drag, startPoint x: 130, startPoint y: 340, endPoint x: 306, endPoint y: 348, distance: 176.2
click at [306, 348] on div "[PERSON_NAME] (Founder) 07966 708 714 [PERSON_NAME][EMAIL_ADDRESS][DOMAIN_NAME]" at bounding box center [249, 305] width 386 height 134
copy p "[PERSON_NAME][EMAIL_ADDRESS][DOMAIN_NAME]"
click at [1011, 31] on input "Search" at bounding box center [1028, 30] width 166 height 16
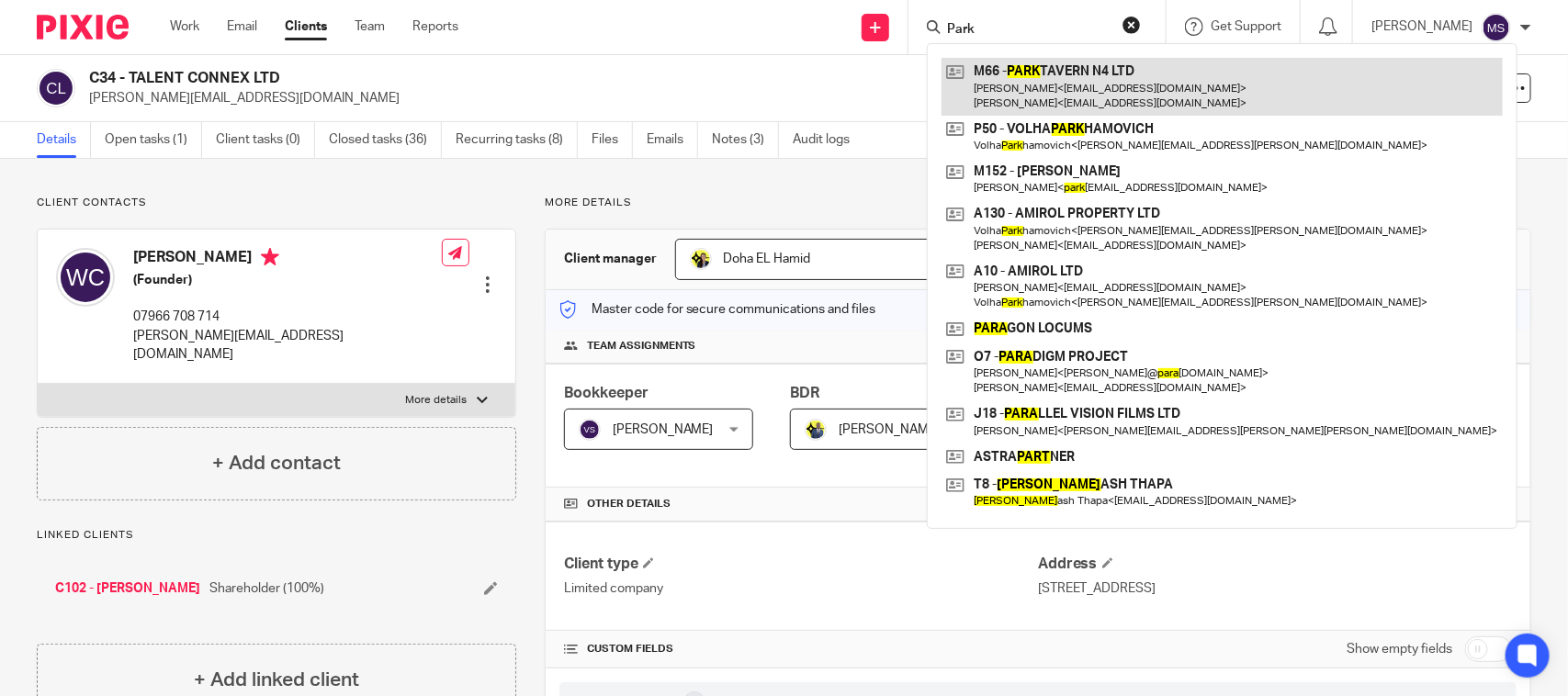
type input "Park"
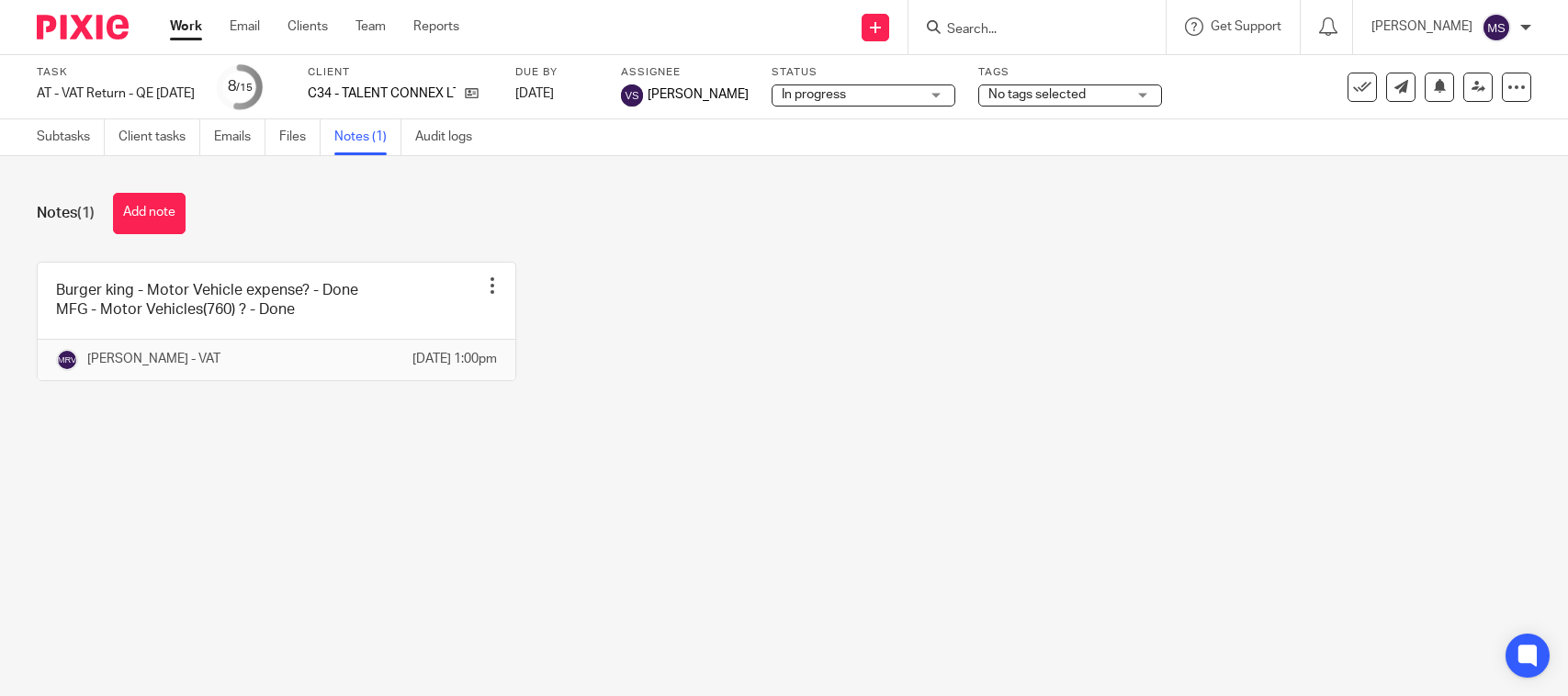
click at [164, 221] on button "Add note" at bounding box center [149, 213] width 73 height 41
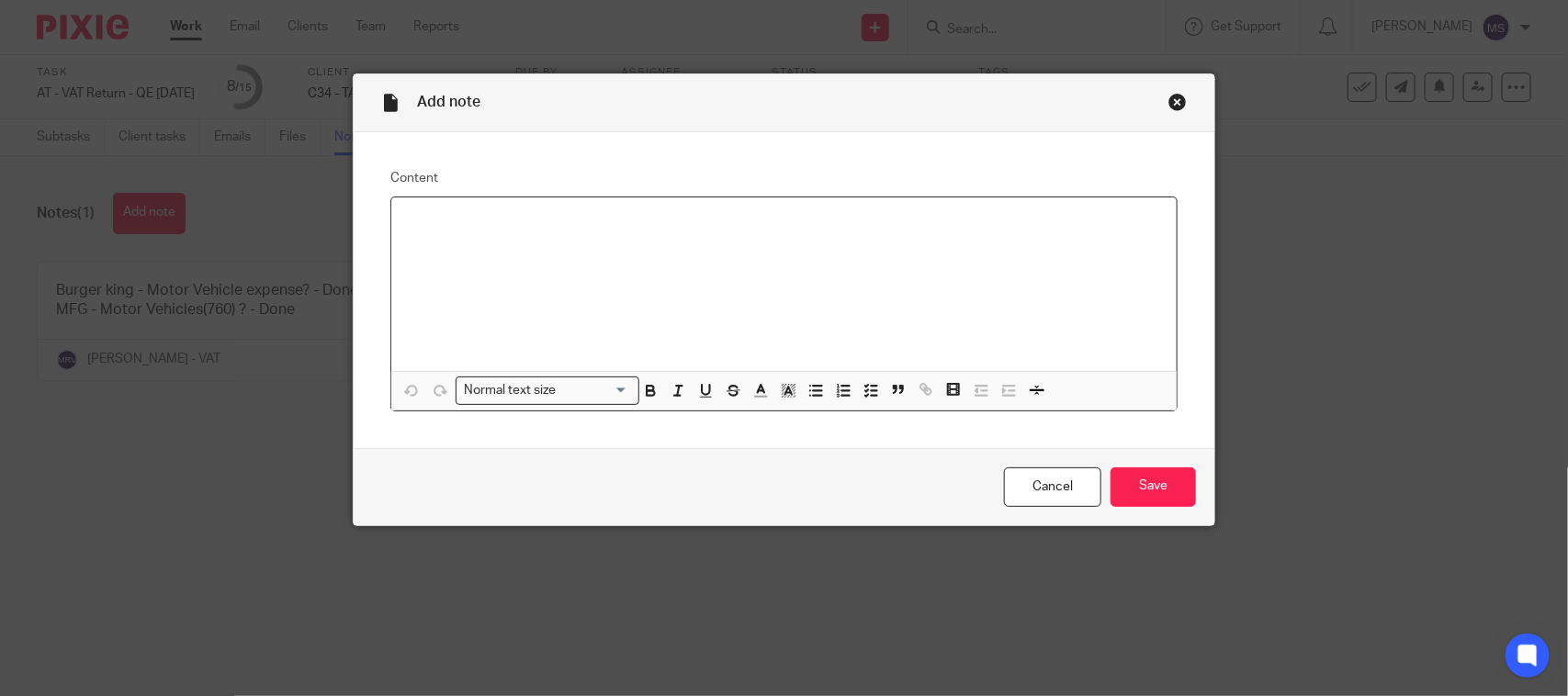
click at [482, 223] on p at bounding box center [784, 221] width 756 height 18
click at [1159, 491] on input "Save" at bounding box center [1152, 486] width 85 height 39
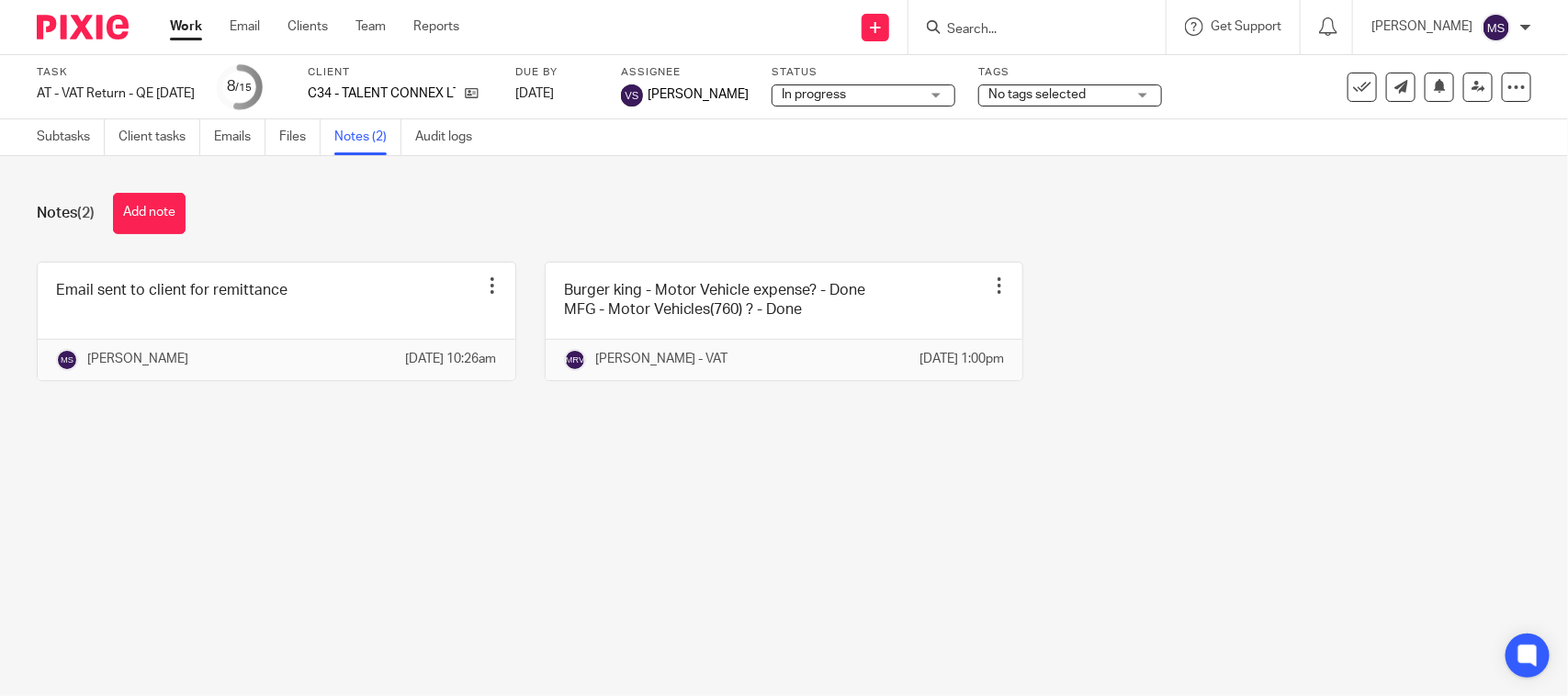
click at [609, 202] on div "Notes (2) Add note" at bounding box center [784, 213] width 1494 height 41
click at [53, 134] on link "Subtasks" at bounding box center [70, 137] width 68 height 35
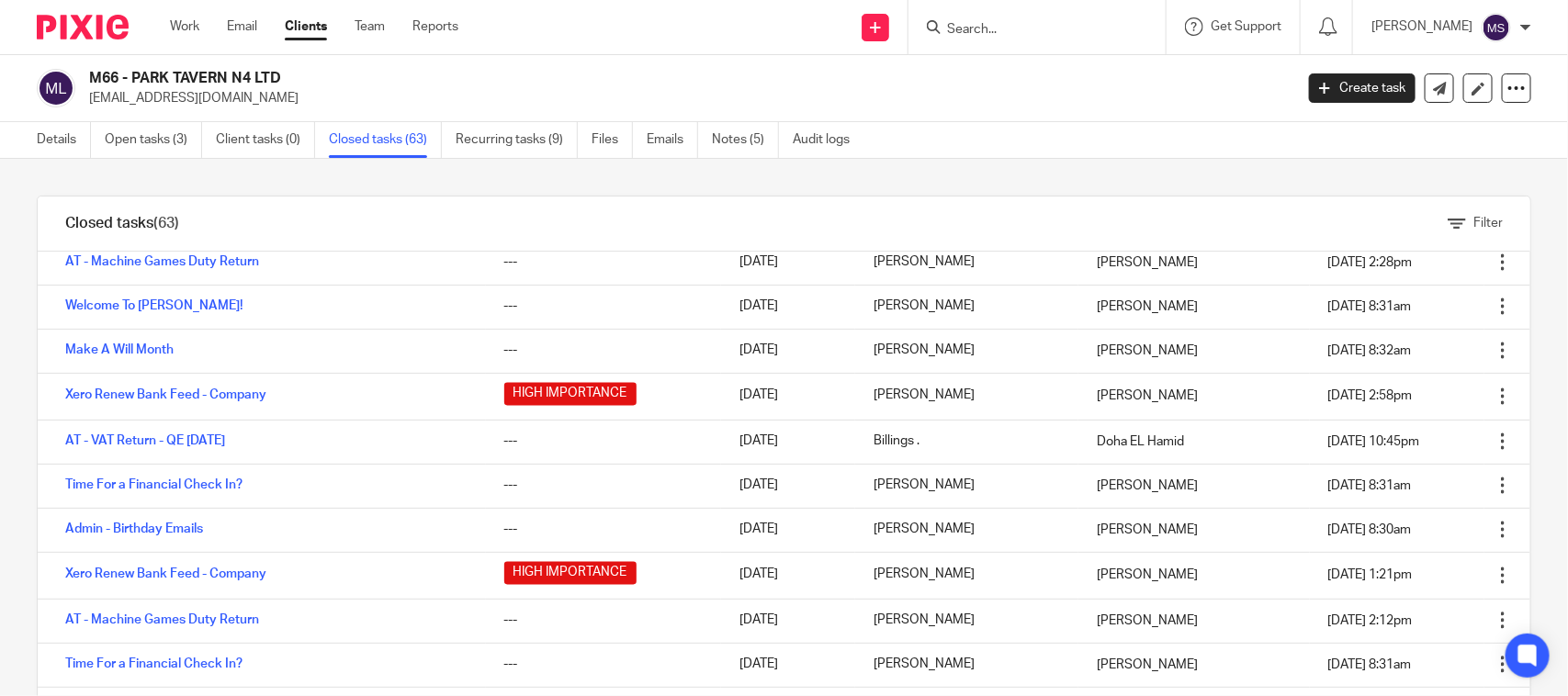
scroll to position [1721, 0]
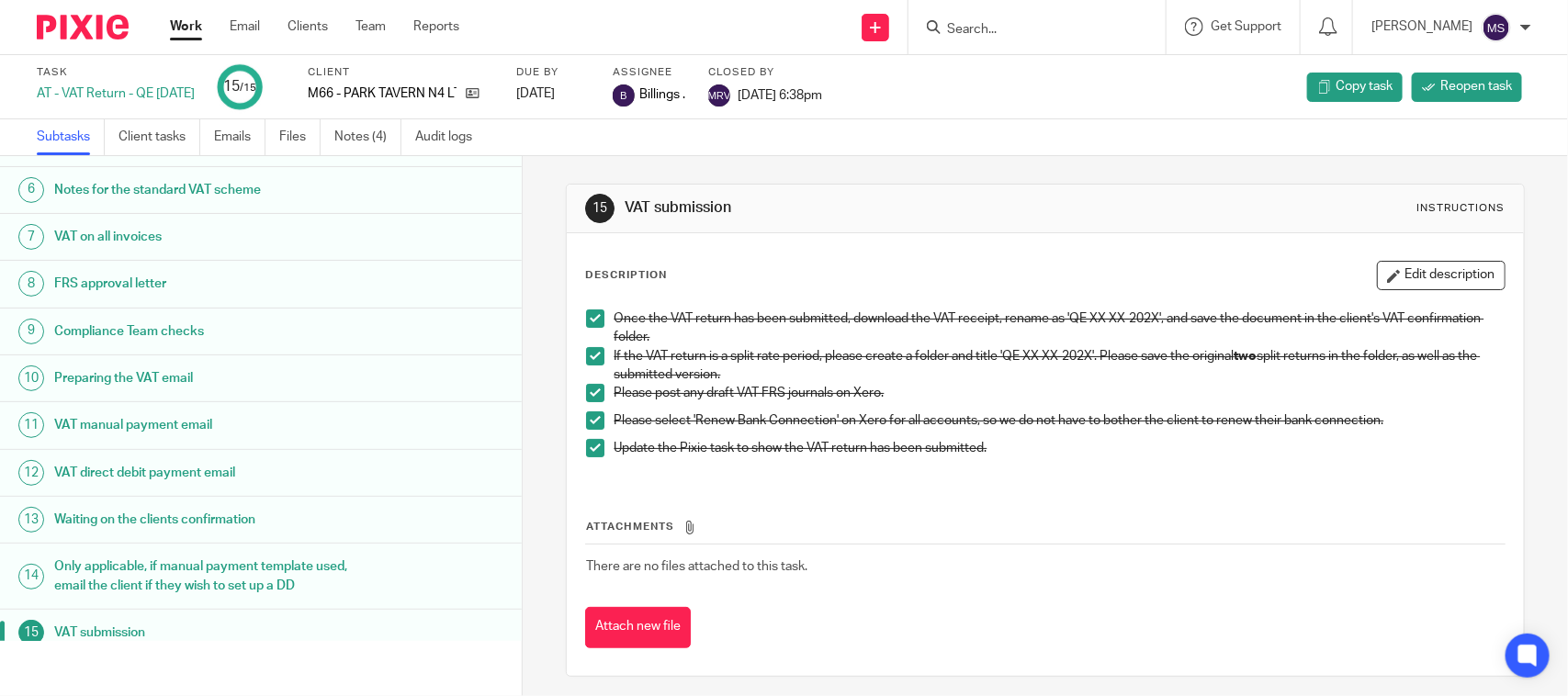
scroll to position [281, 0]
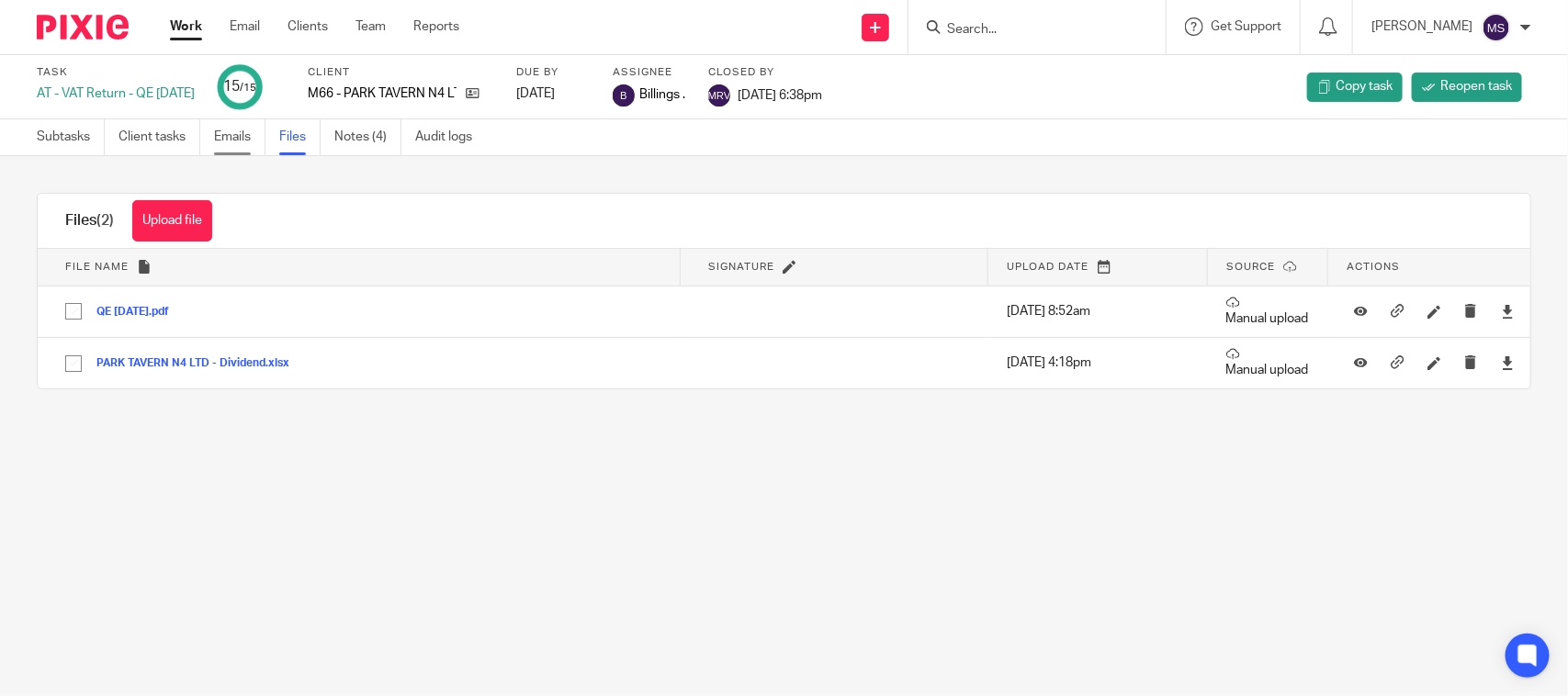
click at [239, 125] on link "Emails" at bounding box center [239, 137] width 52 height 35
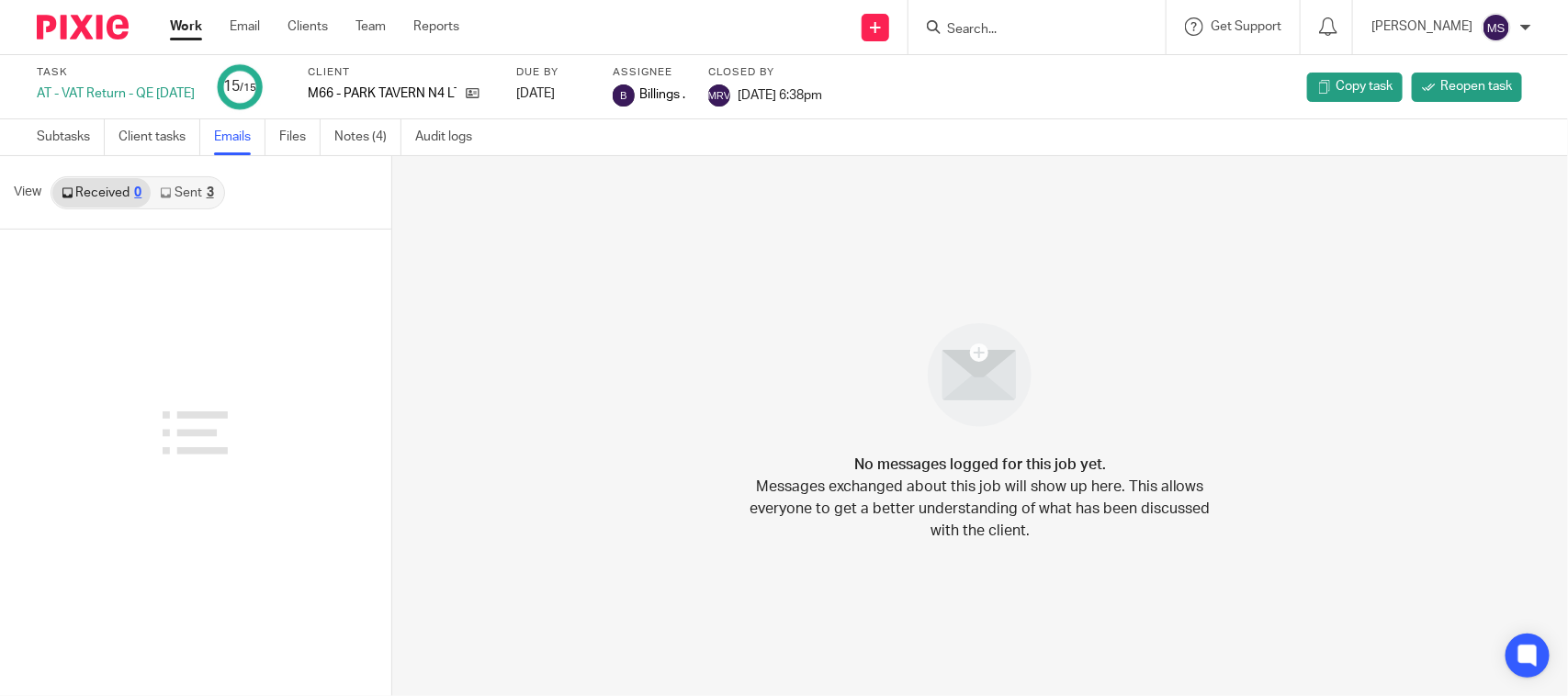
click at [193, 195] on link "Sent 3" at bounding box center [186, 192] width 72 height 30
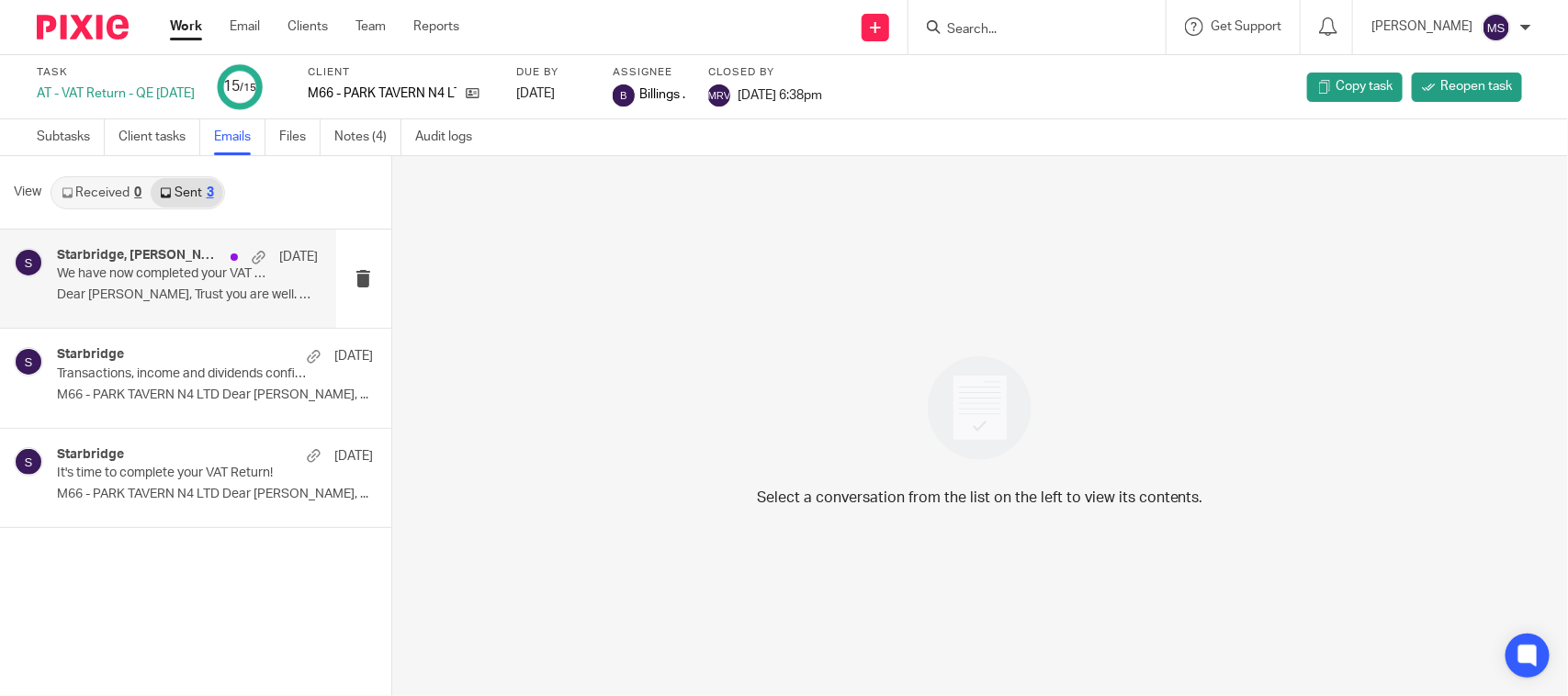
click at [194, 291] on p "Dear Dennis, Trust you are well. Many..." at bounding box center [187, 295] width 261 height 15
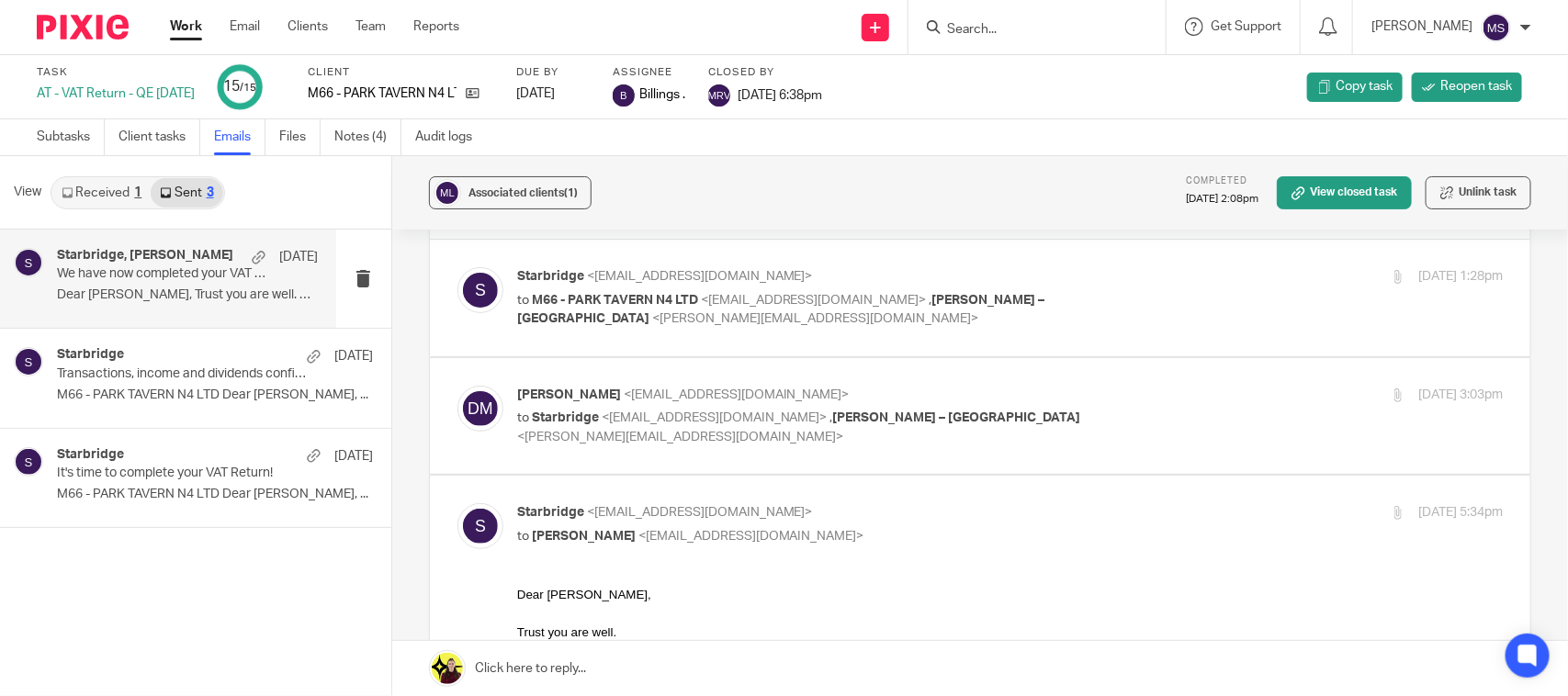
scroll to position [38, 0]
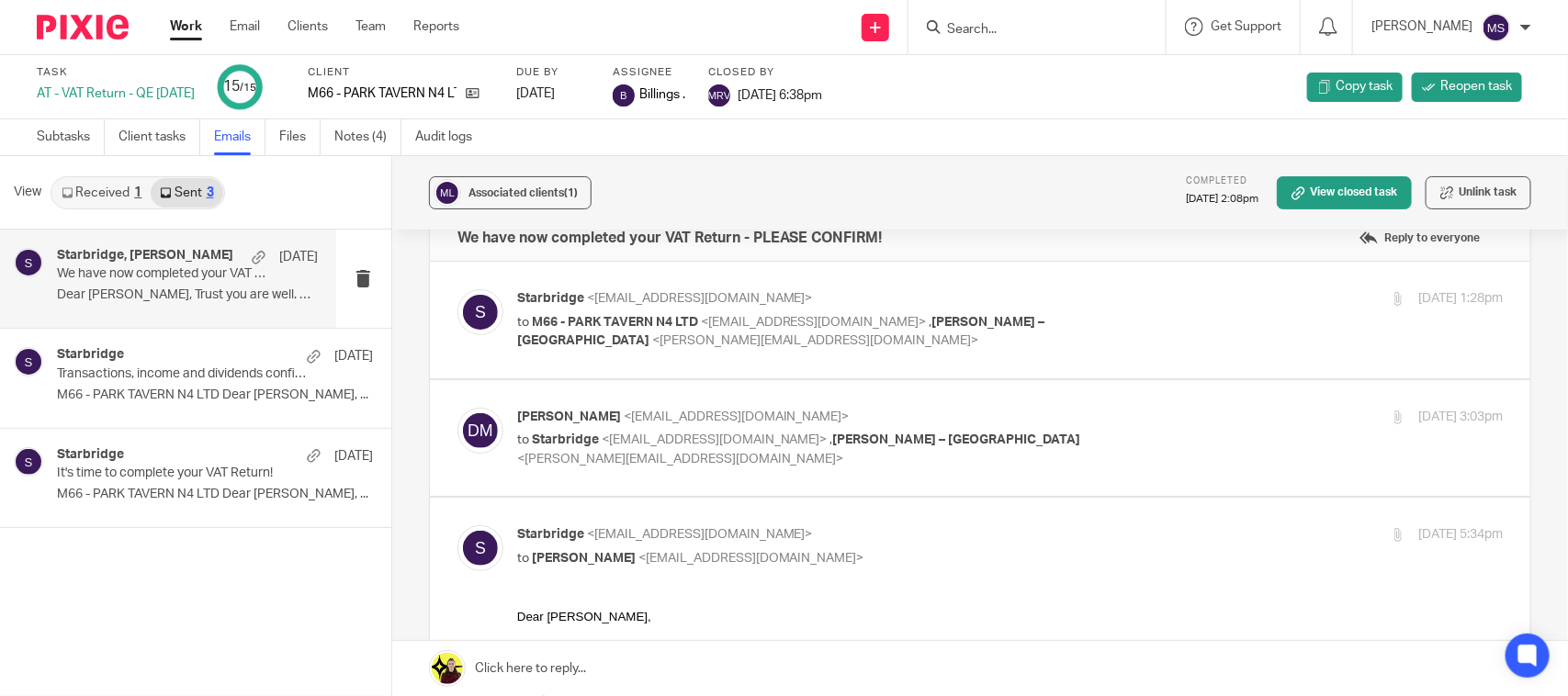
click at [1053, 456] on div "dennis mcdaid <dennisptmcdaid@hotmail.co.uk> to Starbridge <info@starbridge.uk>…" at bounding box center [980, 438] width 1045 height 61
click at [1111, 419] on p "dennis mcdaid <dennisptmcdaid@hotmail.co.uk>" at bounding box center [846, 417] width 658 height 19
checkbox input "true"
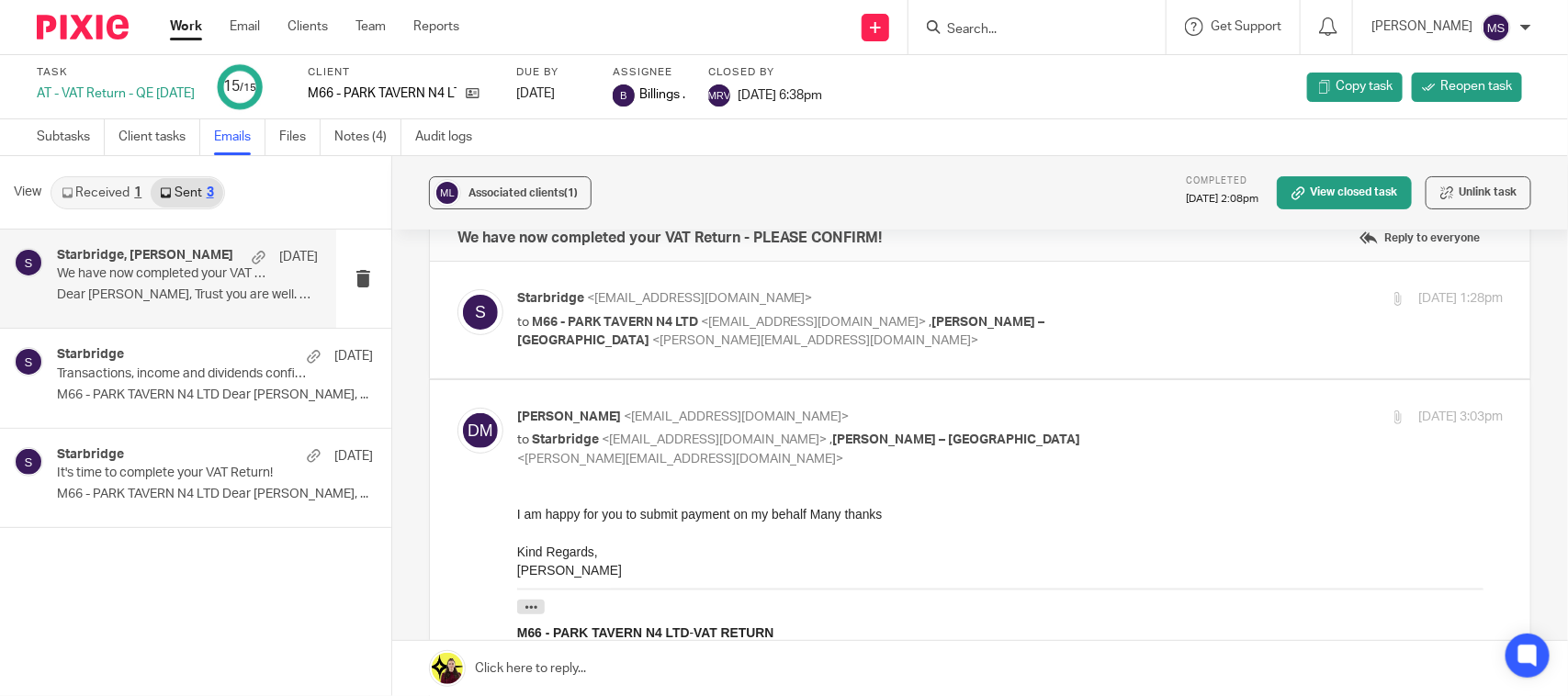
scroll to position [0, 0]
click at [1132, 281] on label at bounding box center [980, 320] width 1101 height 117
click at [458, 288] on input "checkbox" at bounding box center [457, 288] width 1 height 1
checkbox input "true"
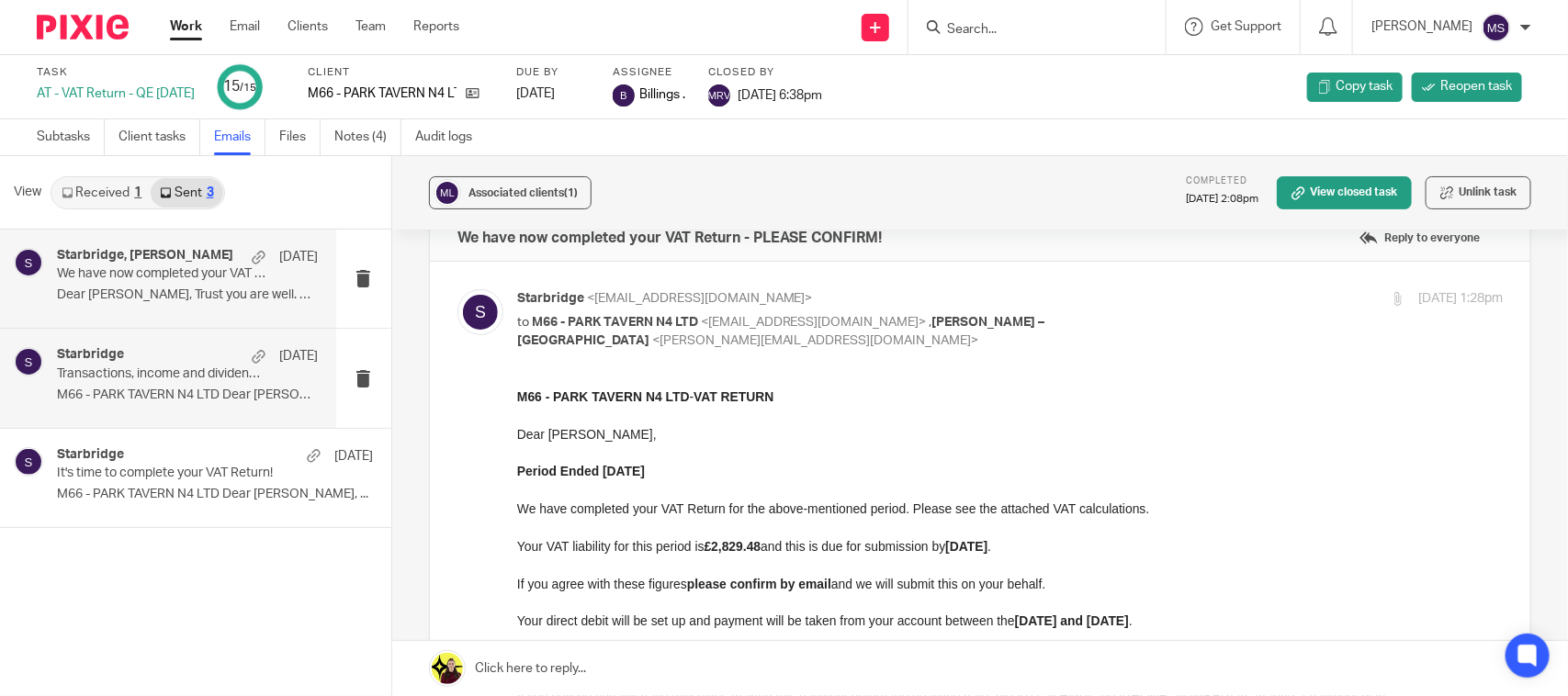
click at [143, 365] on div "Starbridge 5 Jun" at bounding box center [187, 356] width 261 height 18
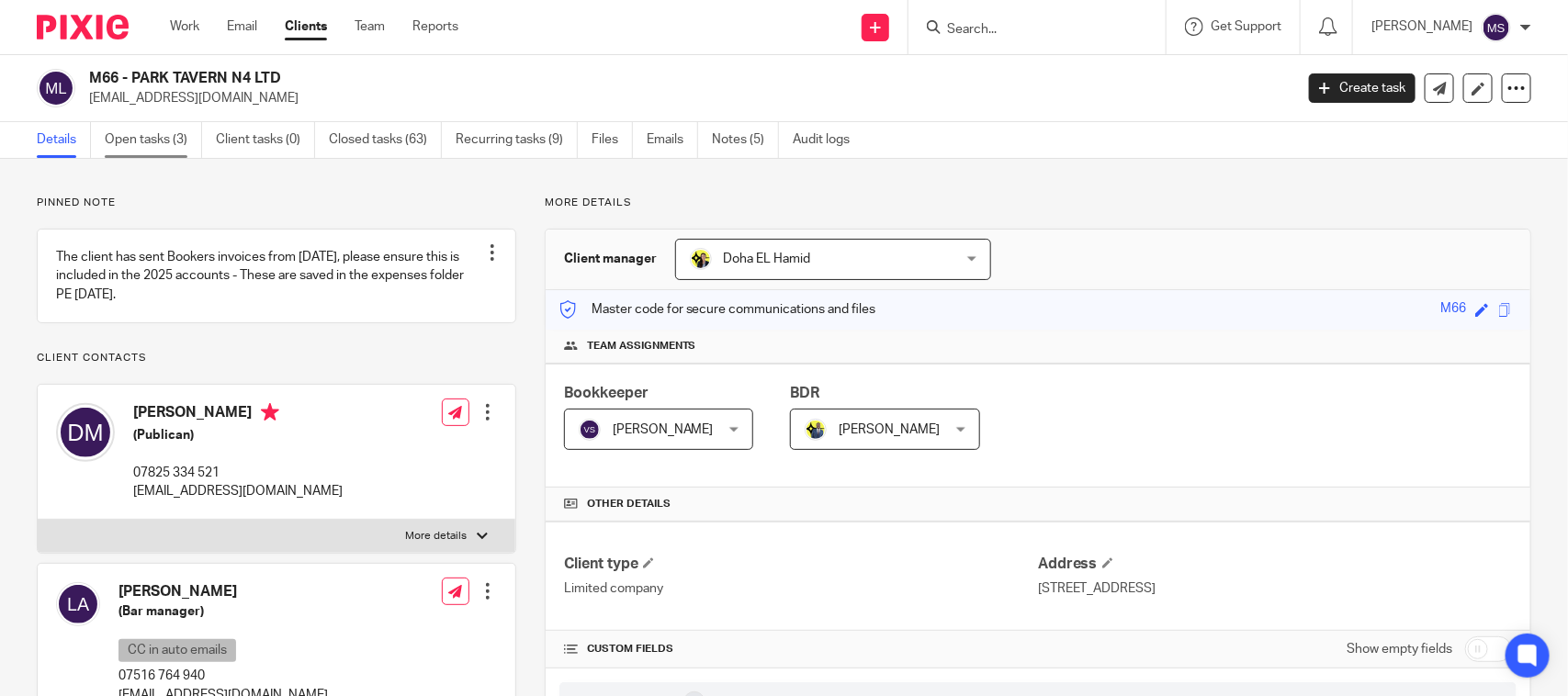
click at [170, 144] on link "Open tasks (3)" at bounding box center [153, 140] width 98 height 35
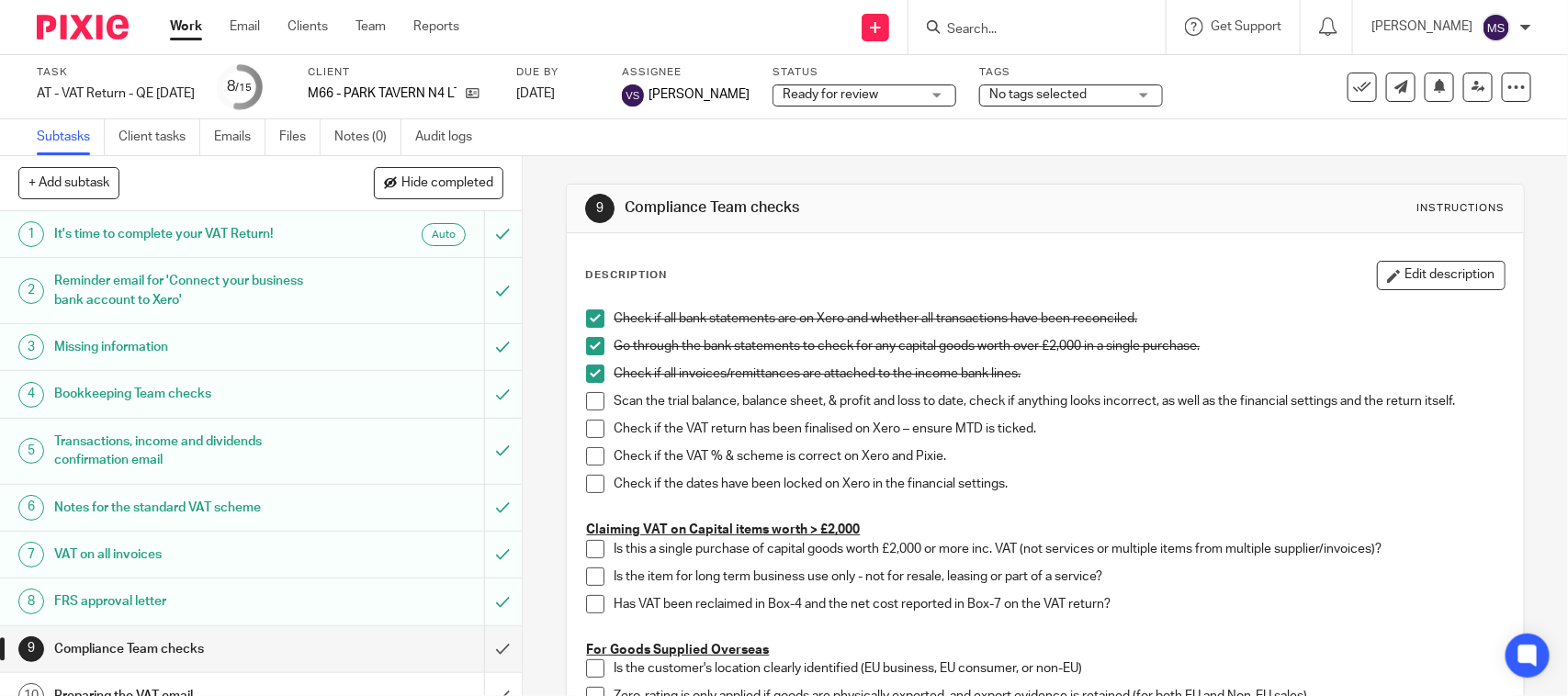
click at [953, 94] on div "Ready for review Ready for review" at bounding box center [865, 95] width 184 height 22
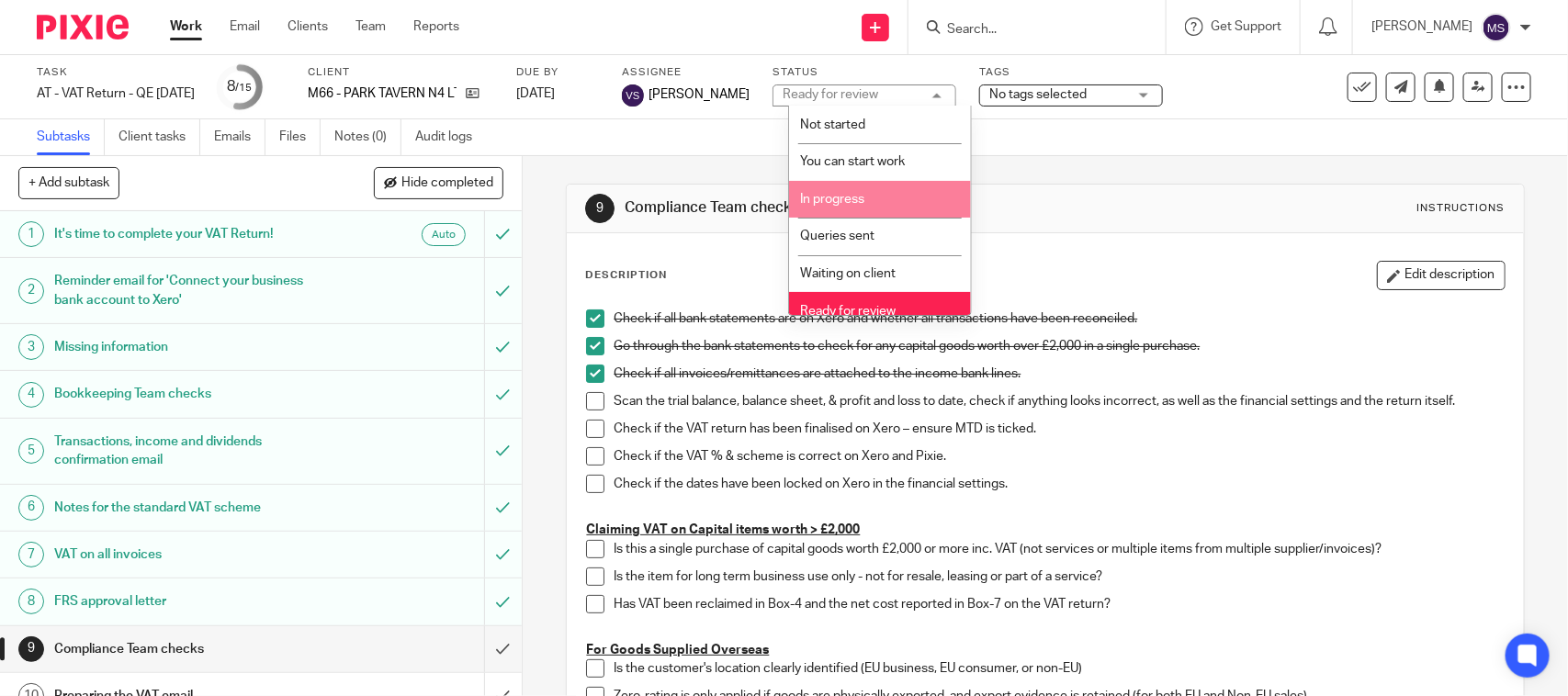
click at [861, 186] on li "In progress" at bounding box center [880, 199] width 182 height 37
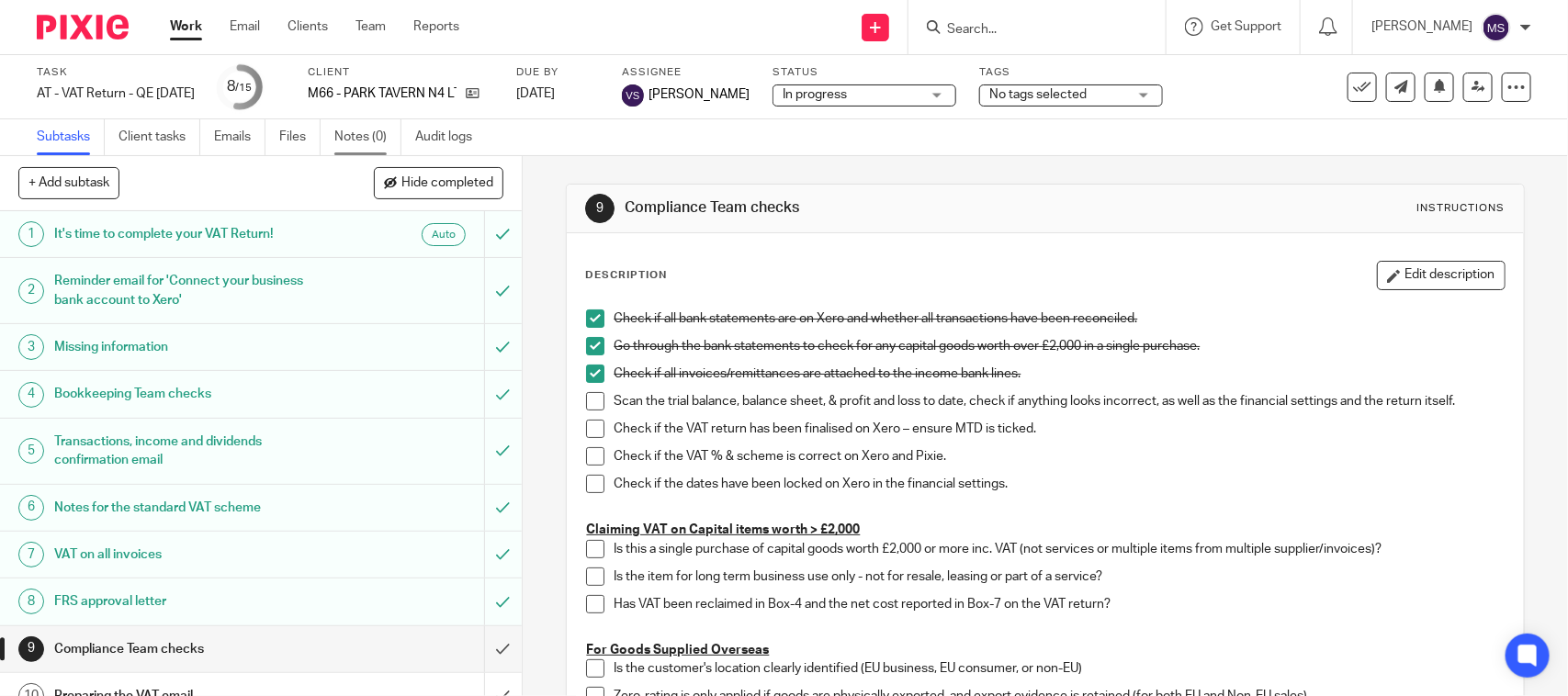
click at [354, 131] on link "Notes (0)" at bounding box center [368, 137] width 67 height 35
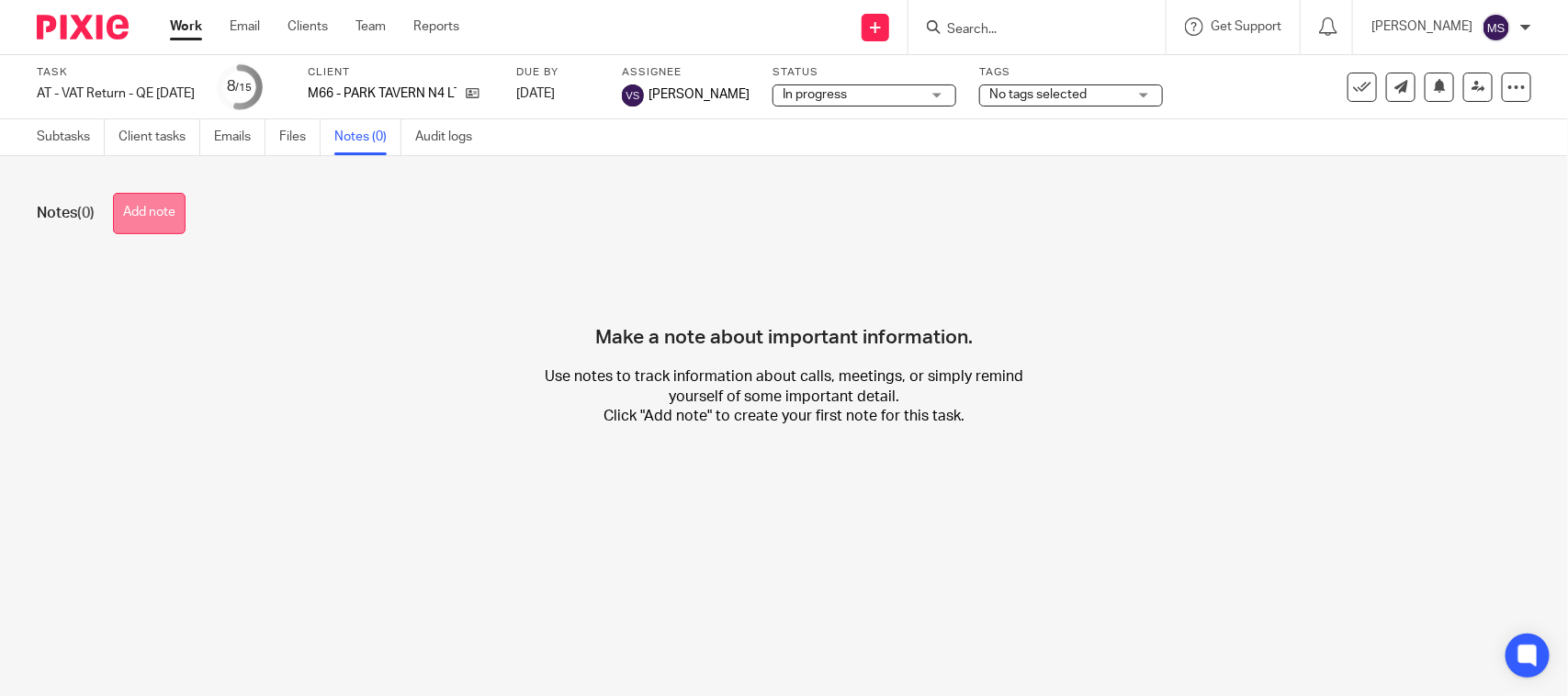
click at [171, 203] on button "Add note" at bounding box center [149, 213] width 73 height 41
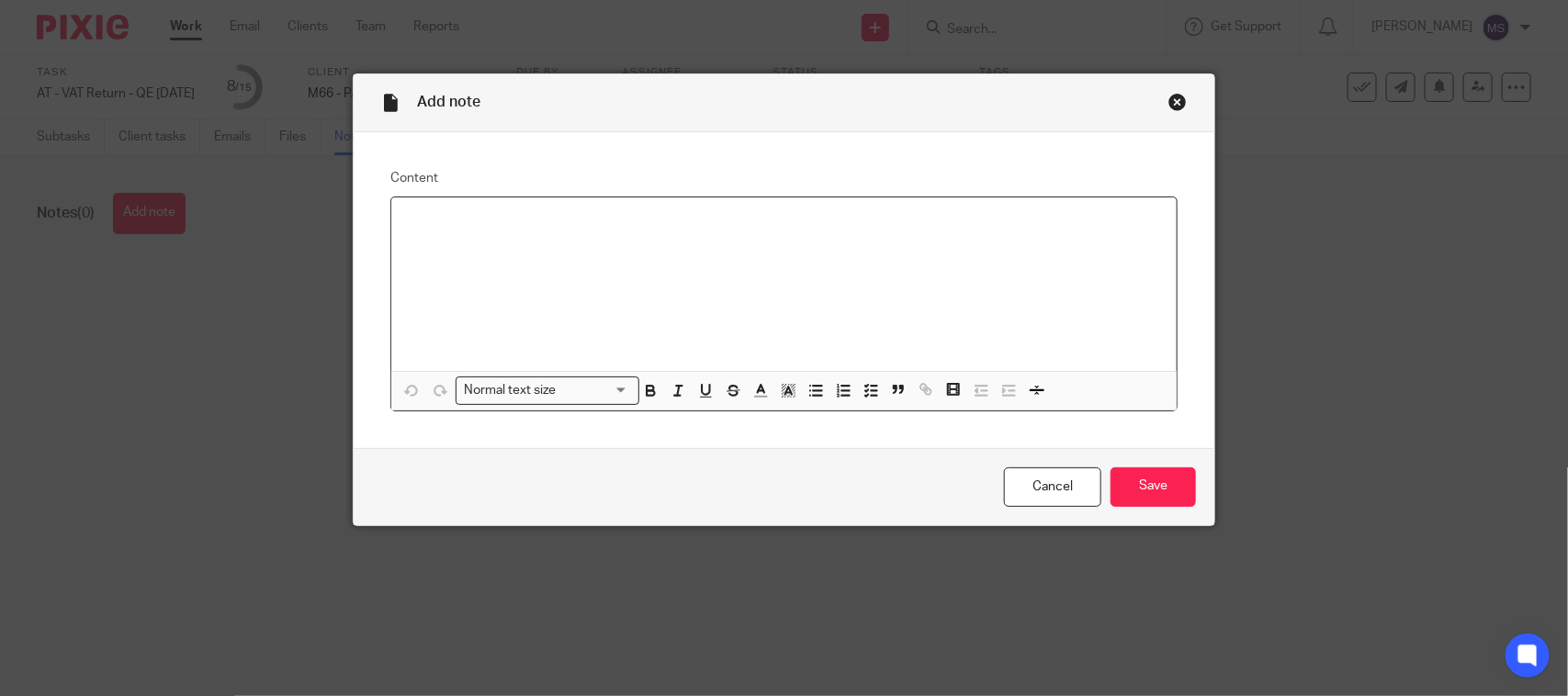
click at [733, 268] on div at bounding box center [784, 283] width 785 height 173
click at [1141, 494] on input "Save" at bounding box center [1152, 486] width 85 height 39
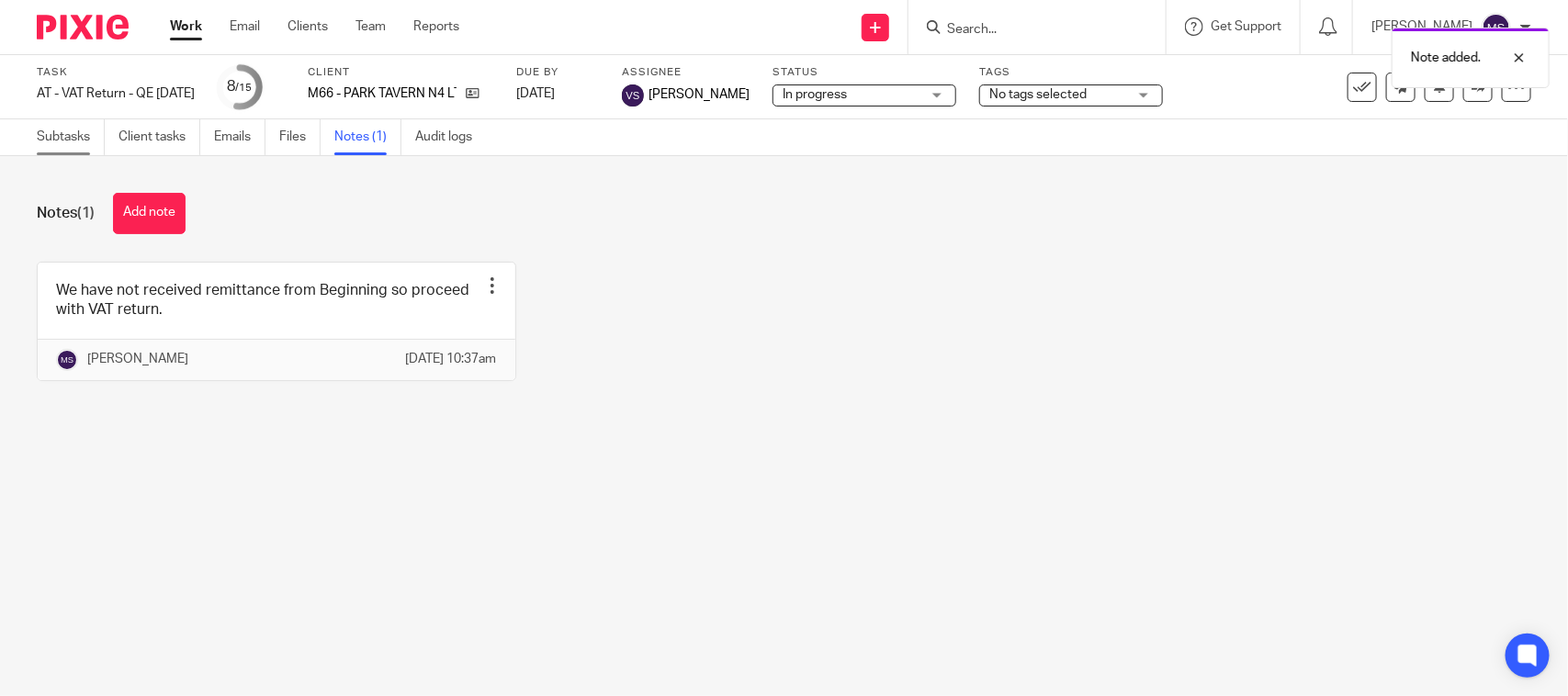
click at [56, 124] on link "Subtasks" at bounding box center [70, 137] width 68 height 35
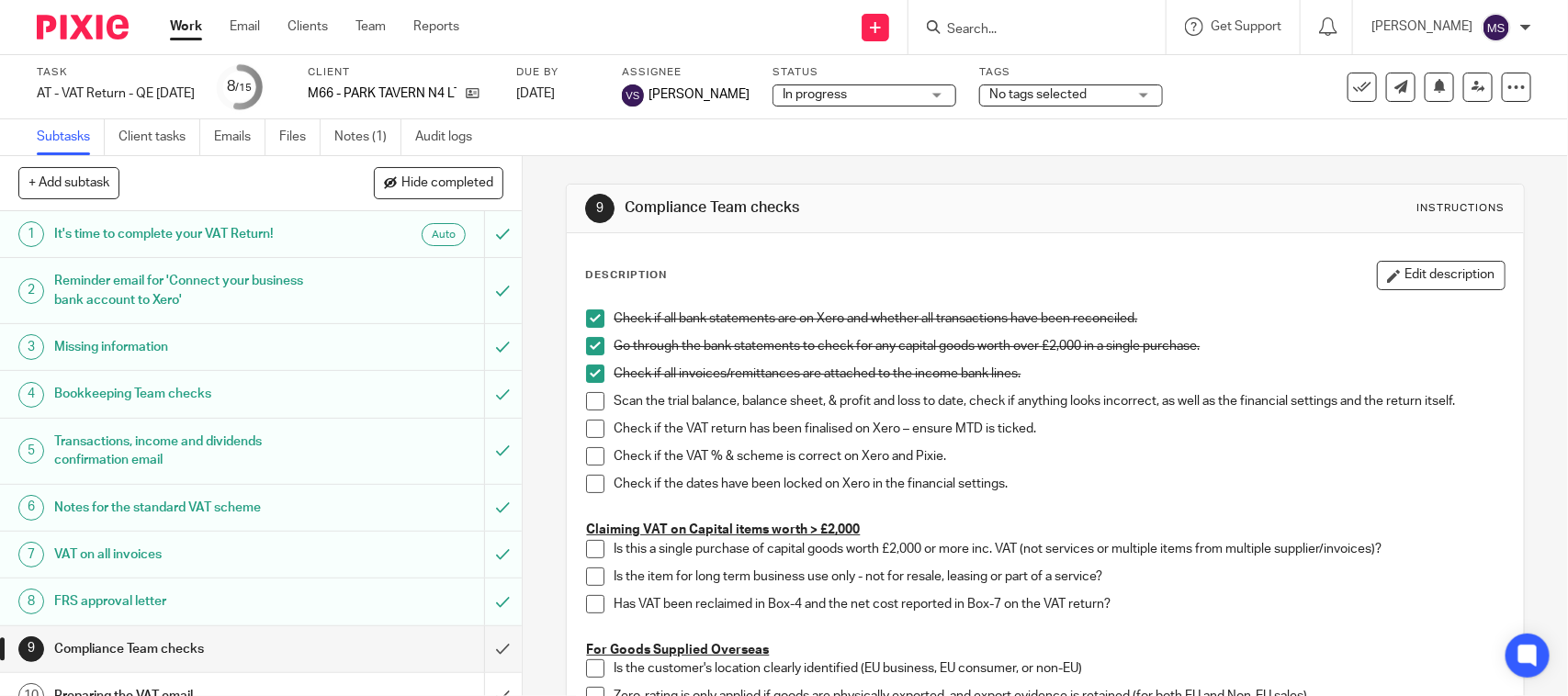
click at [1516, 34] on div "[PERSON_NAME]" at bounding box center [1451, 27] width 160 height 30
drag, startPoint x: 1418, startPoint y: 118, endPoint x: 1434, endPoint y: 156, distance: 41.2
click at [1420, 118] on li "Logout" at bounding box center [1462, 127] width 122 height 27
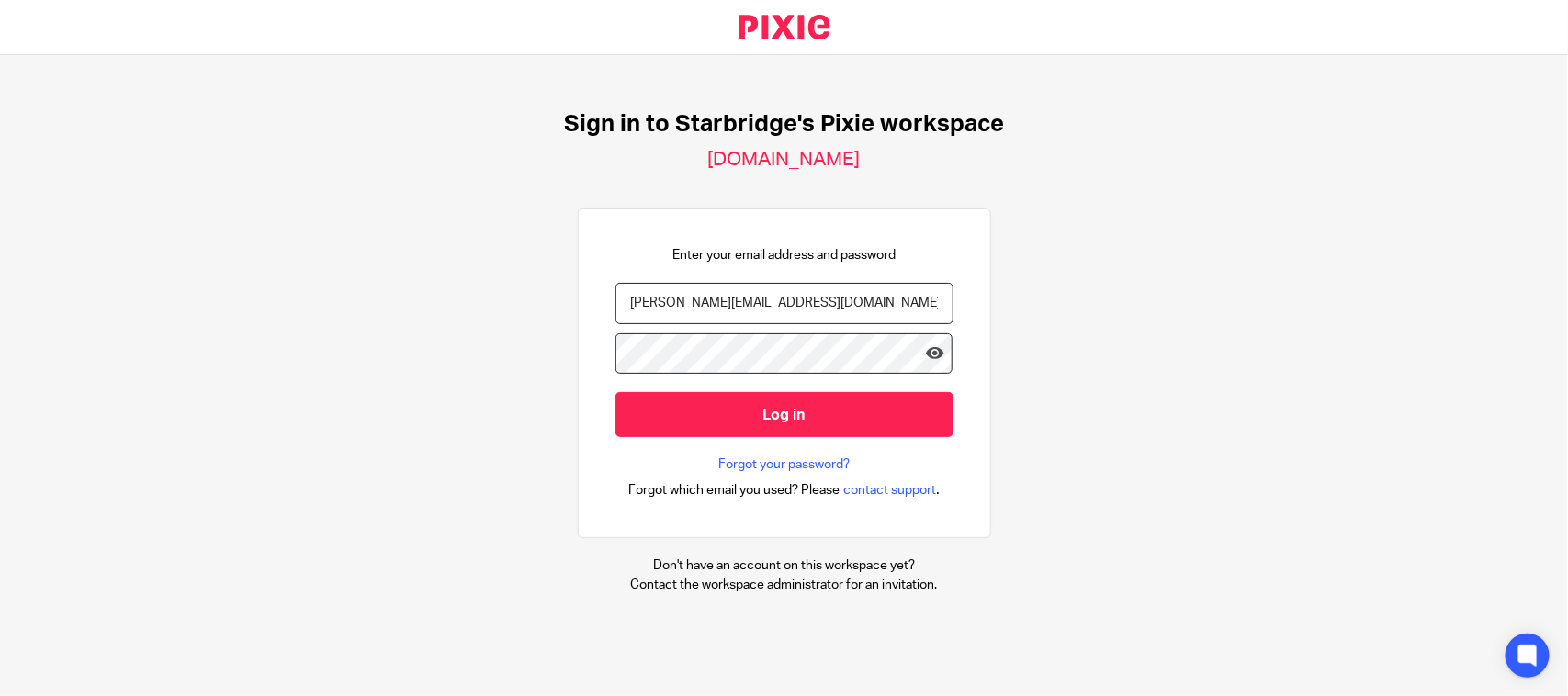
click at [681, 308] on input "[PERSON_NAME][EMAIL_ADDRESS][DOMAIN_NAME]" at bounding box center [784, 303] width 338 height 41
drag, startPoint x: 823, startPoint y: 295, endPoint x: 402, endPoint y: 294, distance: 421.0
click at [405, 294] on div "Sign in to Starbridge's Pixie workspace [DOMAIN_NAME] Enter your email address …" at bounding box center [784, 352] width 1568 height 594
paste input "[PERSON_NAME][EMAIL_ADDRESS][PERSON_NAME][DOMAIN_NAME]"
type input "[PERSON_NAME][EMAIL_ADDRESS][PERSON_NAME][DOMAIN_NAME]"
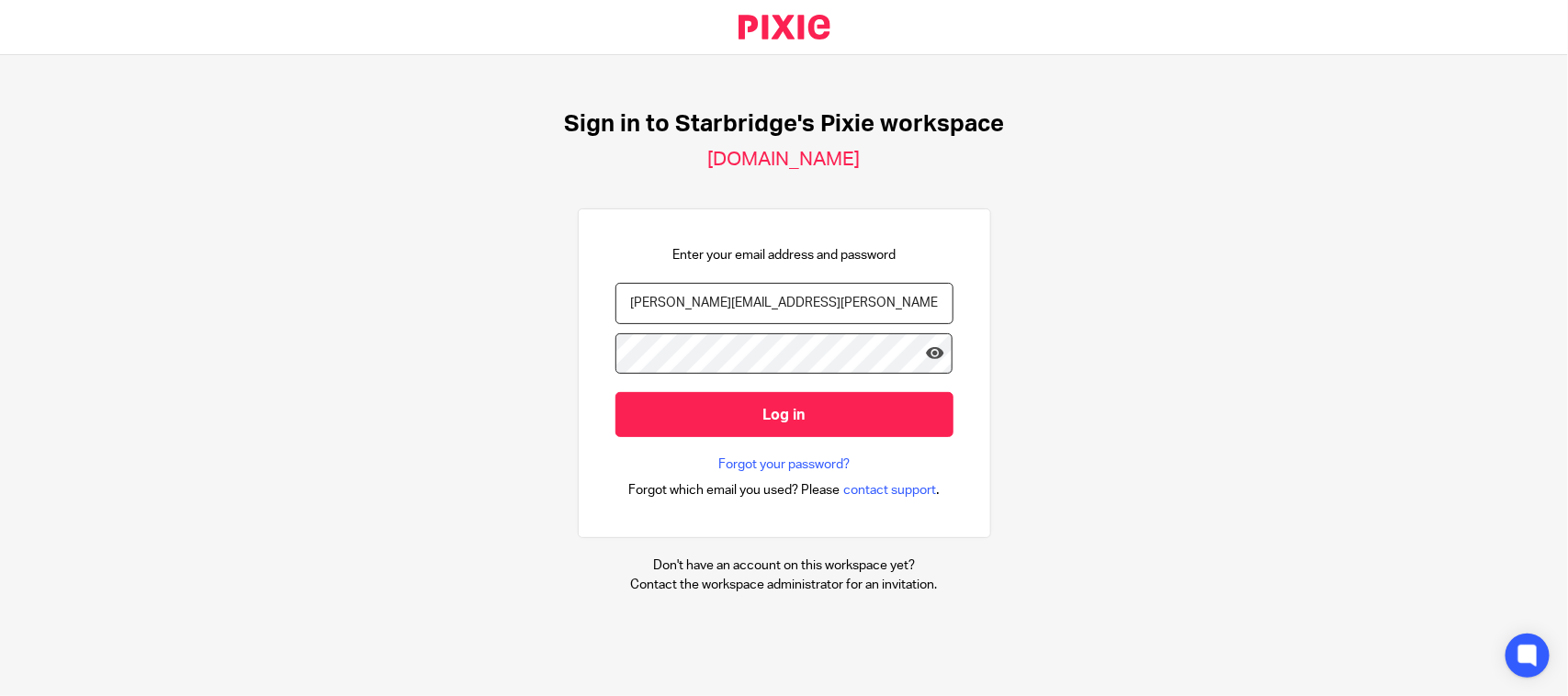
click at [437, 370] on div "Sign in to Starbridge's Pixie workspace [DOMAIN_NAME] Enter your email address …" at bounding box center [784, 352] width 1568 height 594
drag, startPoint x: 484, startPoint y: 361, endPoint x: 552, endPoint y: 406, distance: 81.5
click at [484, 361] on div "Sign in to Starbridge's Pixie workspace [DOMAIN_NAME] Enter your email address …" at bounding box center [784, 352] width 1568 height 594
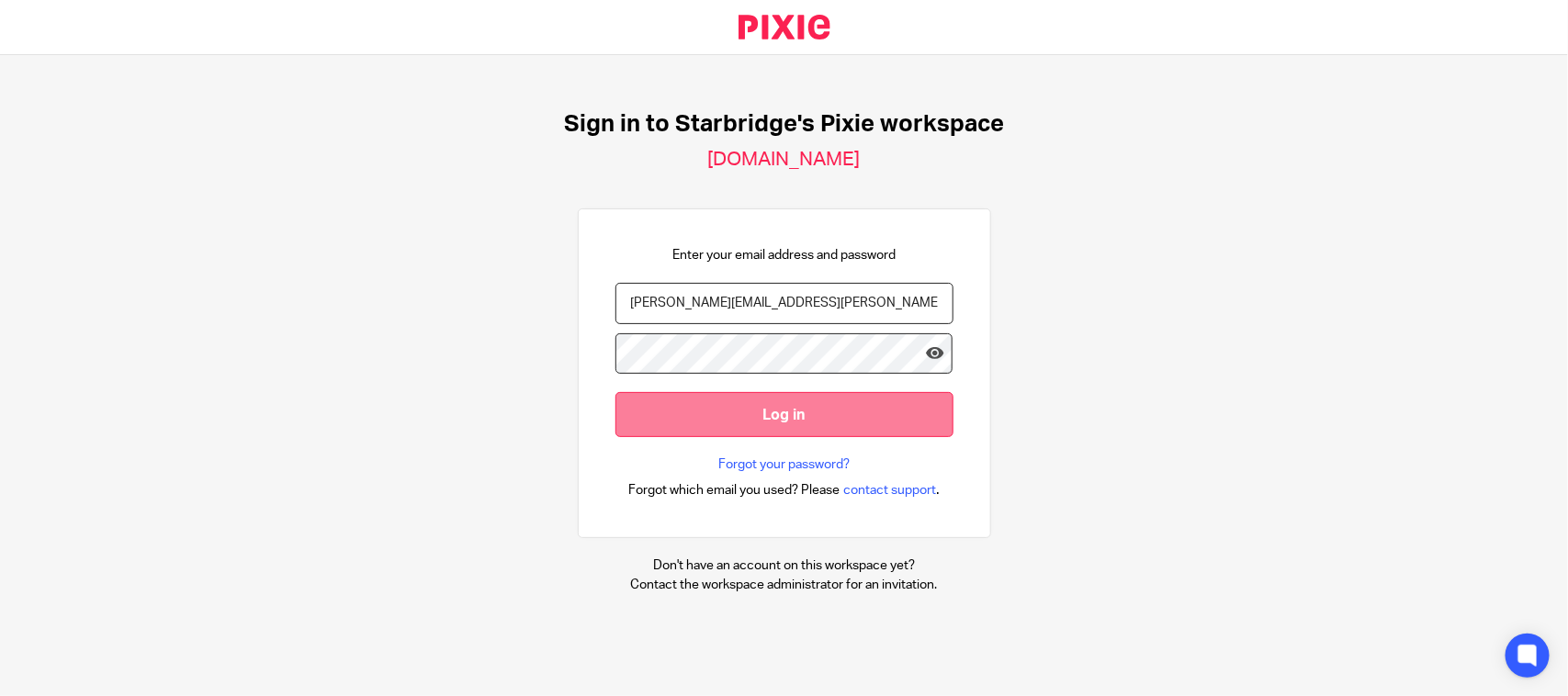
click at [824, 417] on input "Log in" at bounding box center [784, 415] width 338 height 45
